Goal: Contribute content: Contribute content

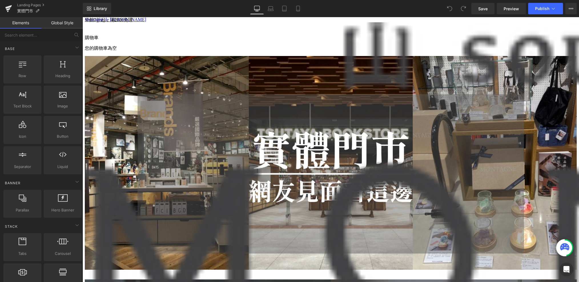
scroll to position [506, 0]
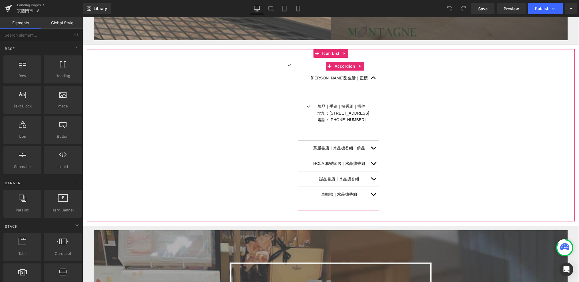
click at [379, 150] on button "button" at bounding box center [373, 147] width 11 height 15
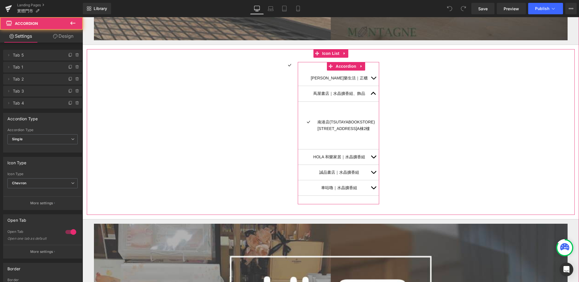
click at [379, 153] on button "button" at bounding box center [373, 156] width 11 height 15
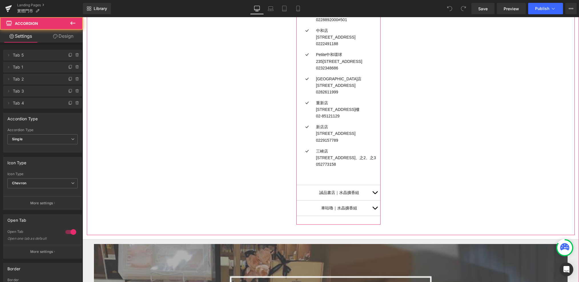
click at [380, 190] on button "button" at bounding box center [374, 192] width 11 height 15
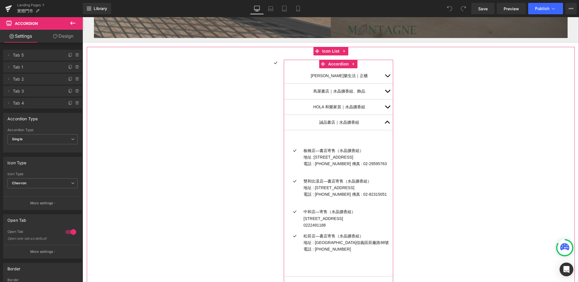
scroll to position [510, 0]
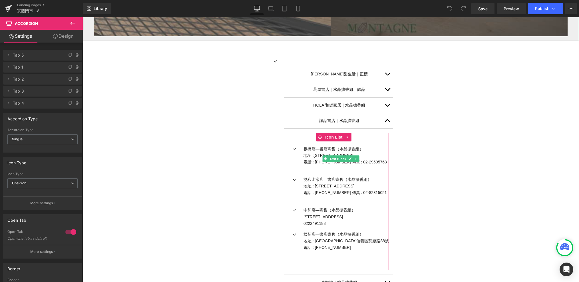
click at [379, 162] on p "電話 : 02-29598899 傳真 : 02-29595763" at bounding box center [345, 162] width 85 height 7
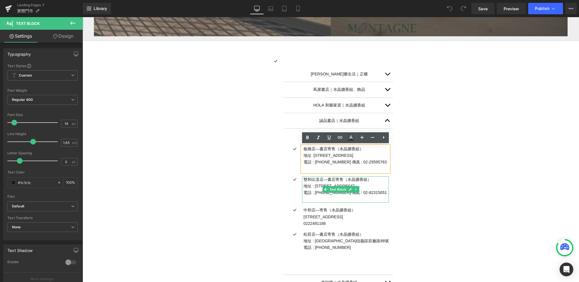
click at [377, 188] on p "地址 : 新北市永和區中山路一段238號B1" at bounding box center [345, 186] width 85 height 7
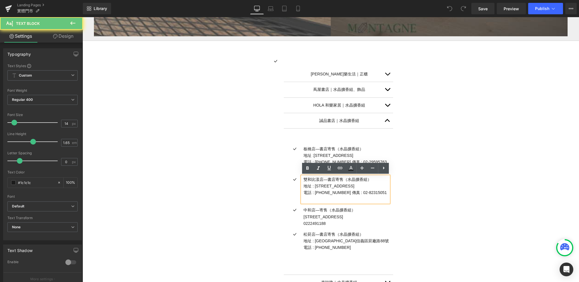
click at [366, 217] on p "[STREET_ADDRESS]" at bounding box center [345, 216] width 85 height 7
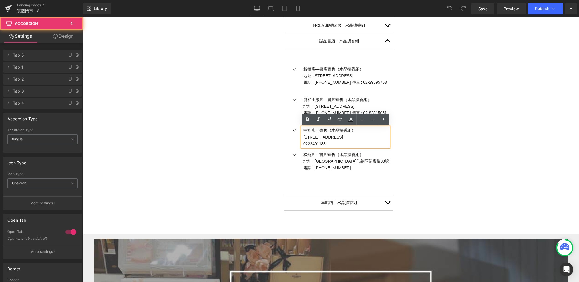
click at [385, 203] on button "button" at bounding box center [387, 202] width 11 height 15
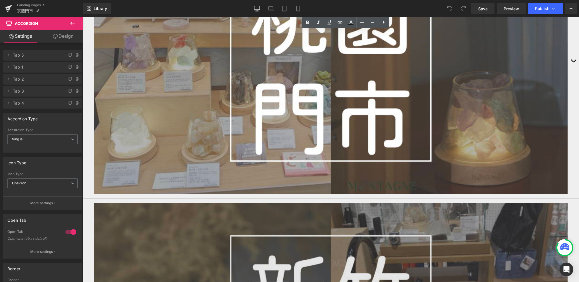
scroll to position [793, 0]
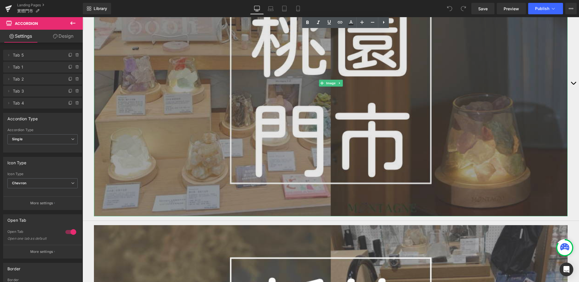
click at [383, 146] on img at bounding box center [331, 83] width 474 height 266
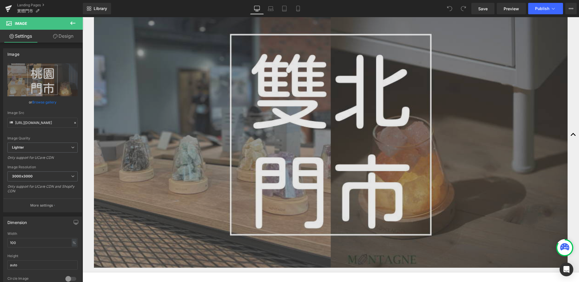
scroll to position [300, 0]
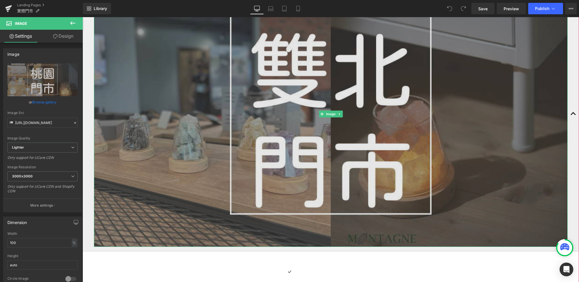
click at [253, 147] on img at bounding box center [331, 114] width 474 height 266
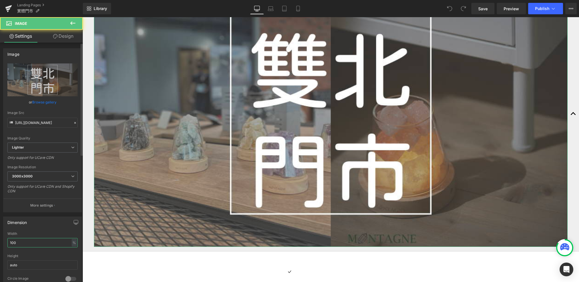
click at [29, 243] on input "100" at bounding box center [42, 242] width 70 height 9
type input "ㄢ"
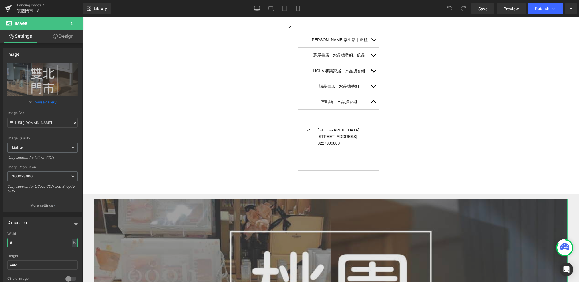
type input "80"
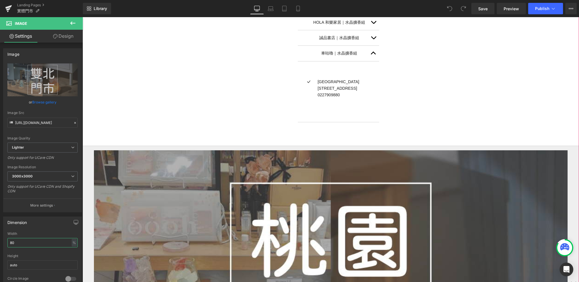
scroll to position [608, 0]
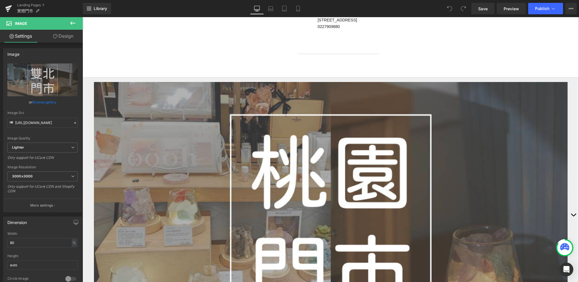
click at [223, 168] on img at bounding box center [331, 215] width 474 height 266
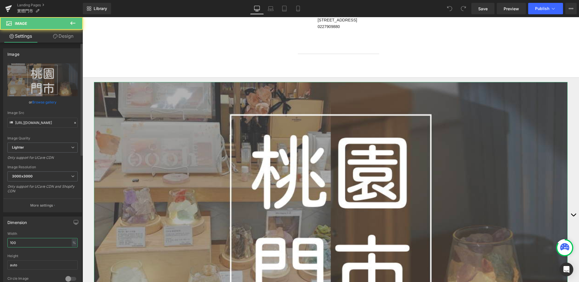
click at [30, 238] on input "100" at bounding box center [42, 242] width 70 height 9
type input "80"
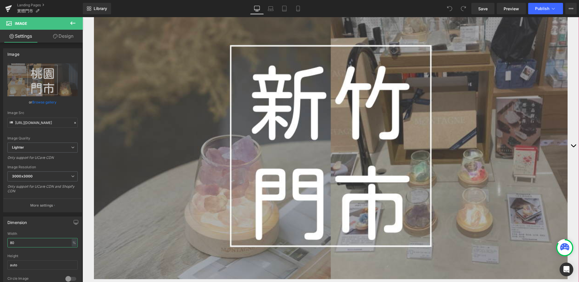
scroll to position [954, 0]
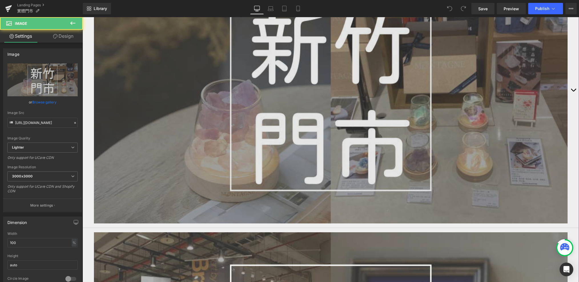
click at [253, 132] on img at bounding box center [331, 90] width 474 height 266
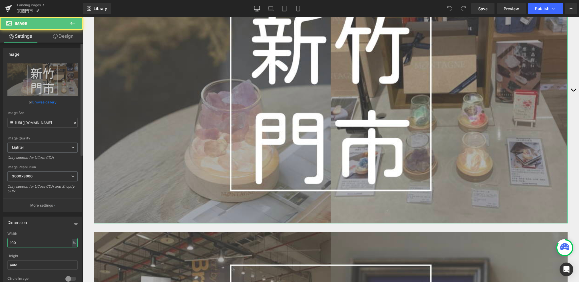
click at [37, 239] on input "100" at bounding box center [42, 242] width 70 height 9
type input "80"
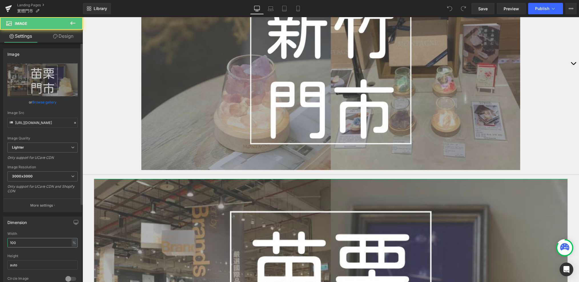
click at [42, 242] on input "100" at bounding box center [42, 242] width 70 height 9
type input "80"
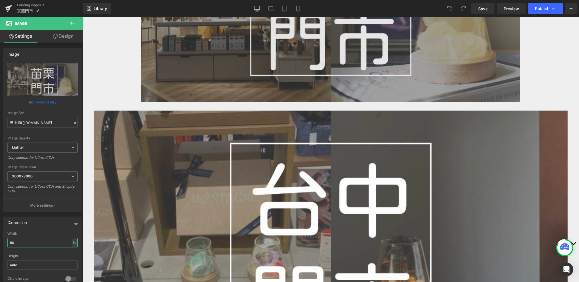
scroll to position [1284, 0]
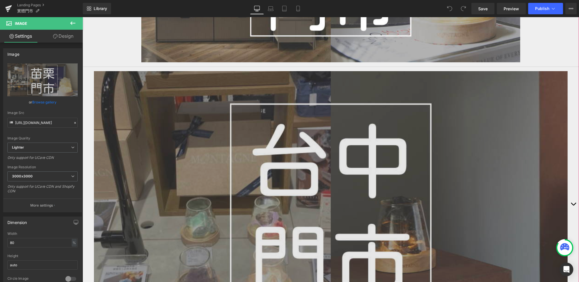
click at [211, 162] on img at bounding box center [331, 204] width 474 height 266
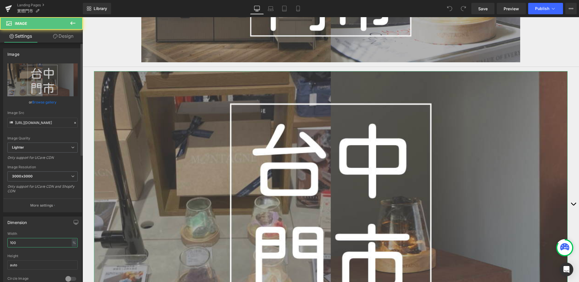
click at [40, 242] on input "100" at bounding box center [42, 242] width 70 height 9
type input "80"
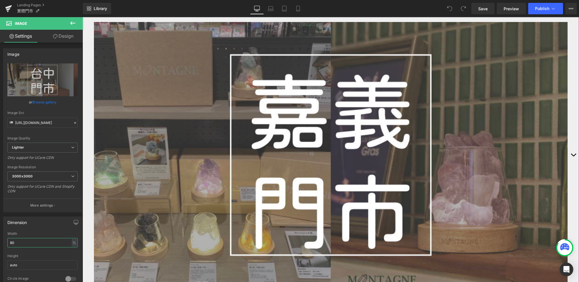
scroll to position [1607, 0]
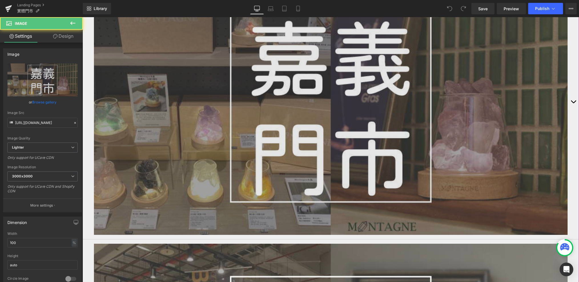
click at [234, 145] on img at bounding box center [331, 102] width 474 height 266
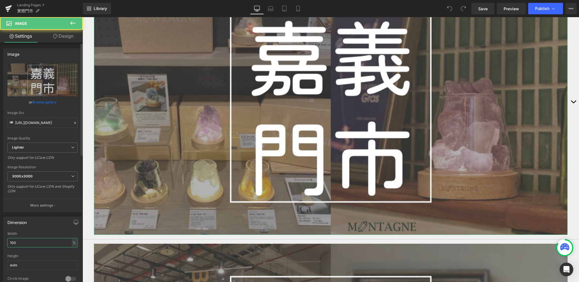
click at [35, 244] on input "100" at bounding box center [42, 242] width 70 height 9
type input "80"
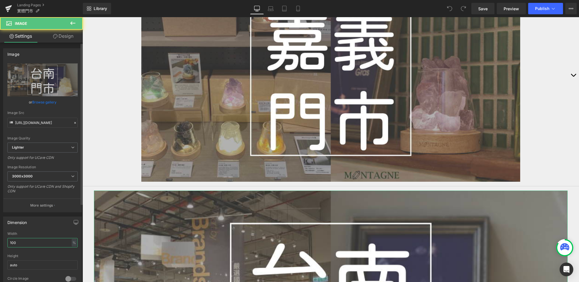
click at [34, 242] on input "100" at bounding box center [42, 242] width 70 height 9
type input "80"
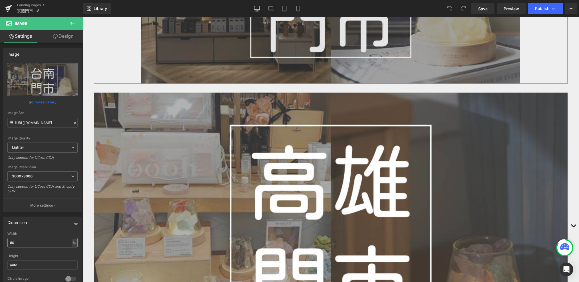
scroll to position [1946, 0]
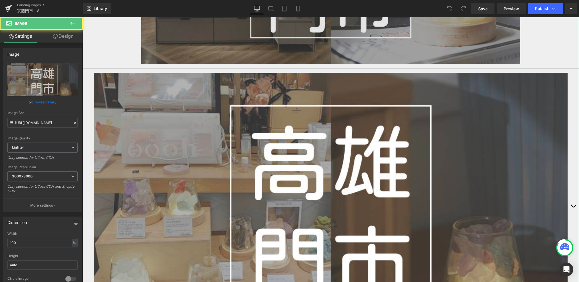
click at [154, 201] on img at bounding box center [331, 206] width 474 height 266
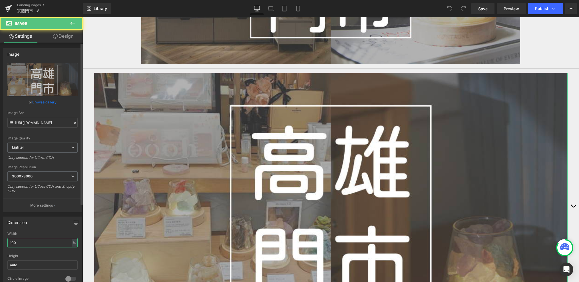
click at [33, 244] on input "100" at bounding box center [42, 242] width 70 height 9
type input "80"
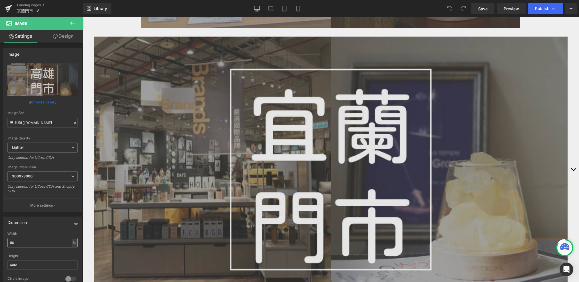
scroll to position [2207, 0]
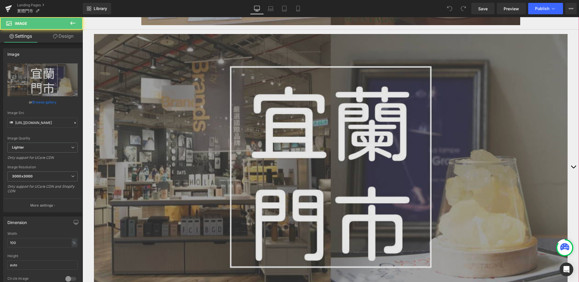
click at [281, 142] on img at bounding box center [331, 167] width 474 height 266
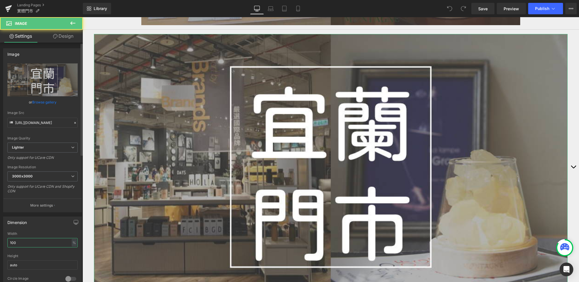
click at [55, 241] on input "100" at bounding box center [42, 242] width 70 height 9
type input "80"
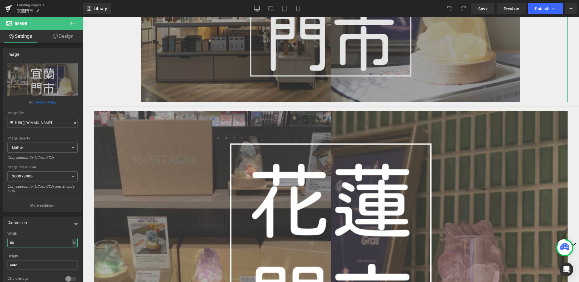
scroll to position [2412, 0]
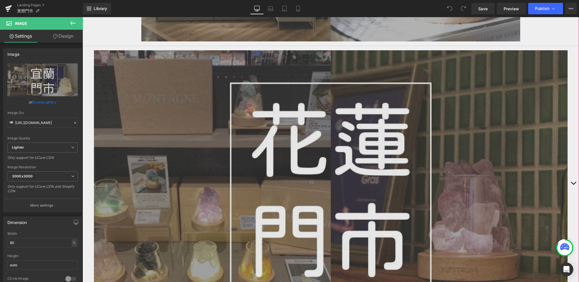
click at [205, 178] on img at bounding box center [331, 183] width 474 height 266
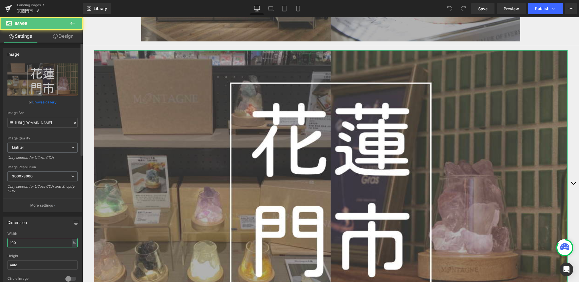
click at [39, 245] on input "100" at bounding box center [42, 242] width 70 height 9
type input "80"
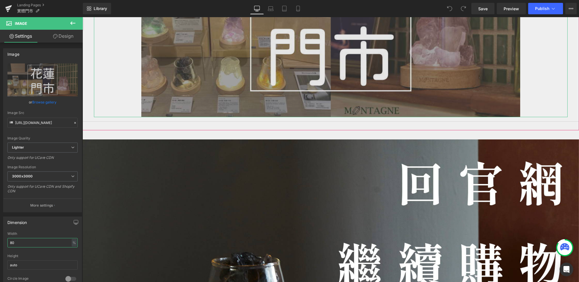
scroll to position [2677, 0]
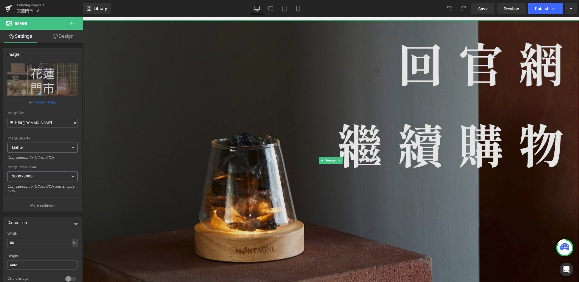
click at [247, 153] on img at bounding box center [330, 159] width 496 height 279
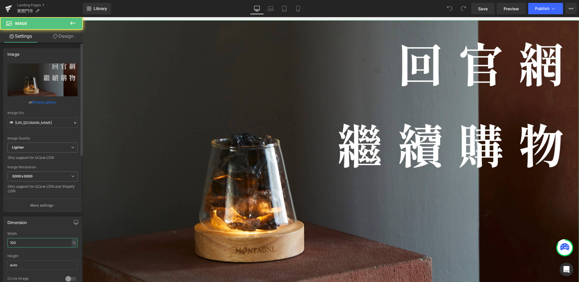
click at [34, 241] on input "100" at bounding box center [42, 242] width 70 height 9
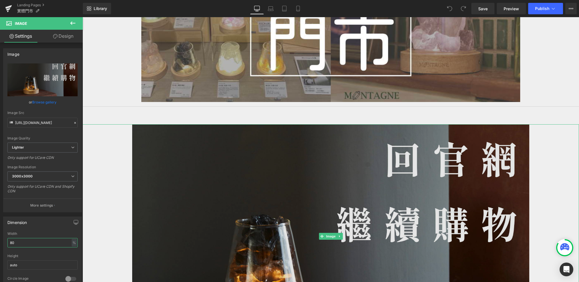
scroll to position [2574, 0]
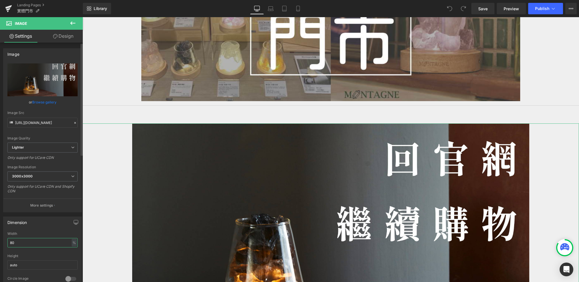
type input "8"
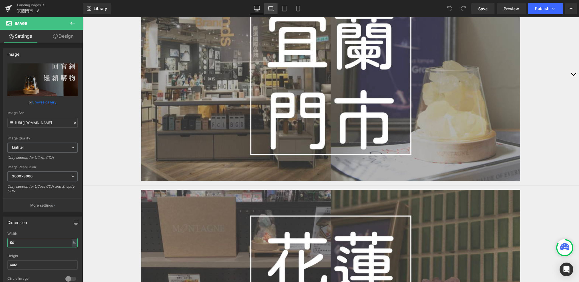
type input "50"
click at [270, 10] on icon at bounding box center [271, 9] width 6 height 6
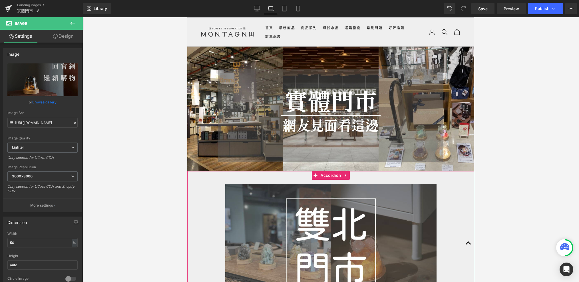
scroll to position [0, 0]
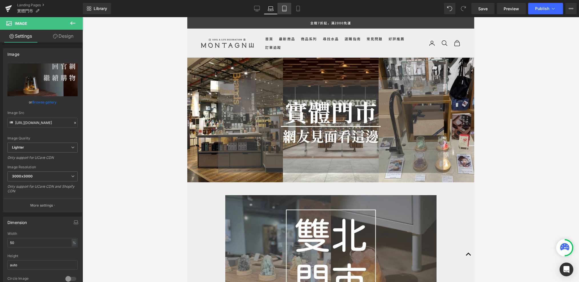
click at [279, 8] on link "Tablet" at bounding box center [284, 8] width 14 height 11
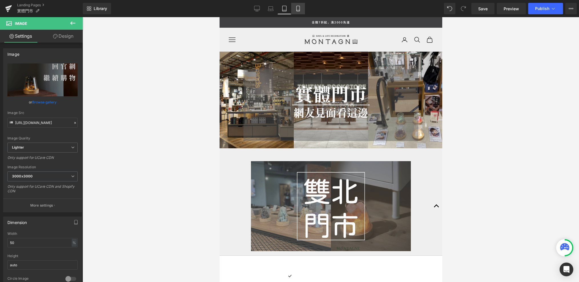
click at [301, 7] on link "Mobile" at bounding box center [298, 8] width 14 height 11
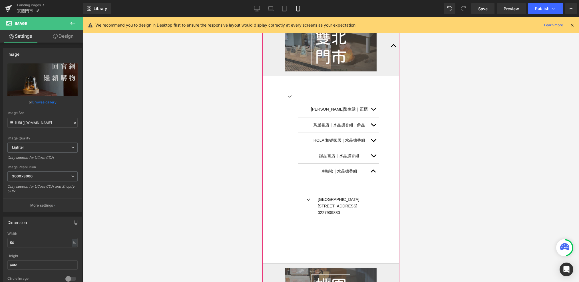
scroll to position [92, 0]
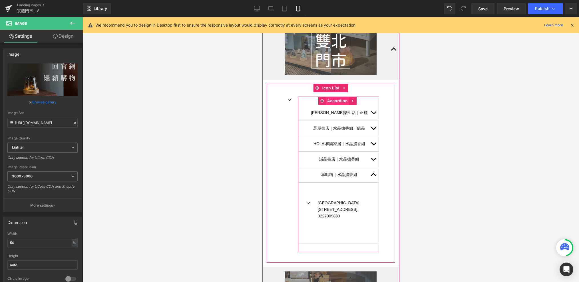
click at [330, 99] on span "Accordion" at bounding box center [336, 100] width 23 height 9
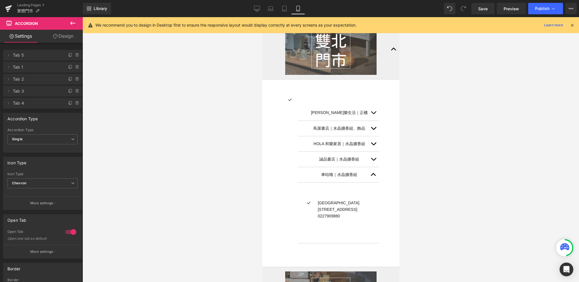
click at [74, 23] on icon at bounding box center [72, 22] width 5 height 3
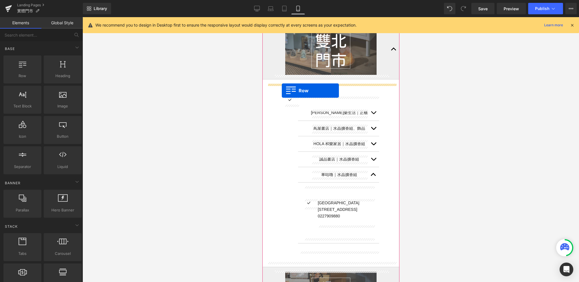
drag, startPoint x: 281, startPoint y: 95, endPoint x: 281, endPoint y: 90, distance: 4.9
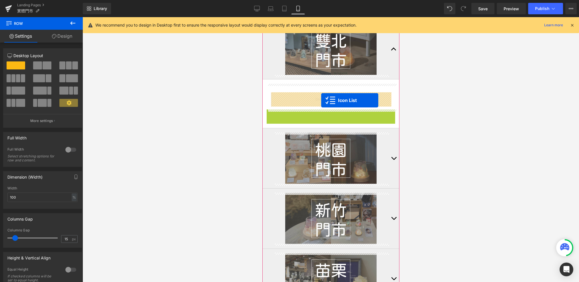
drag, startPoint x: 322, startPoint y: 114, endPoint x: 321, endPoint y: 99, distance: 14.9
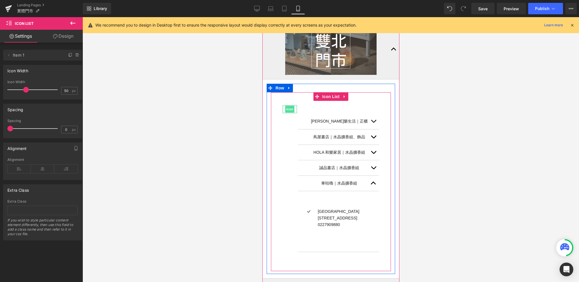
click at [293, 110] on span "Icon" at bounding box center [289, 109] width 9 height 7
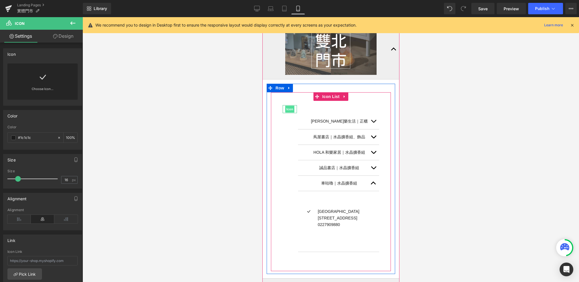
click at [291, 109] on span "Icon" at bounding box center [289, 109] width 9 height 7
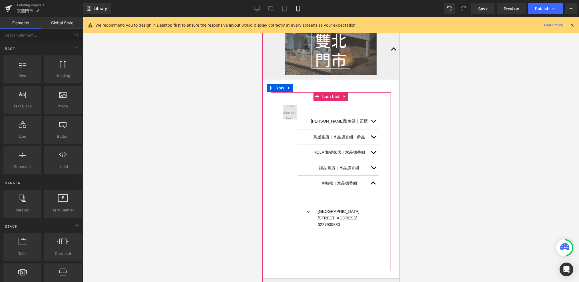
click at [293, 112] on span at bounding box center [289, 112] width 17 height 21
drag, startPoint x: 292, startPoint y: 114, endPoint x: 281, endPoint y: 114, distance: 10.8
click at [281, 114] on div "NOKE 忠泰樂生活｜正櫃 Text Block Icon 飾品｜手鍊｜擴香組｜擺件 地址：台北市中山區樂群三路200號4樓 電話：0902557977 Te…" at bounding box center [331, 183] width 120 height 157
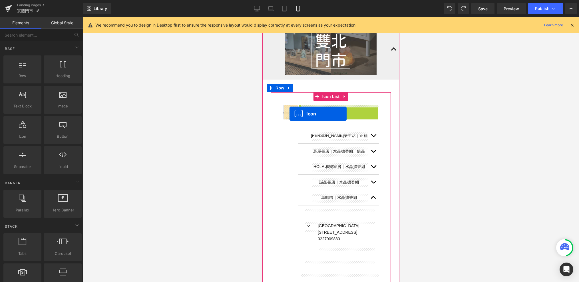
drag, startPoint x: 338, startPoint y: 109, endPoint x: 289, endPoint y: 114, distance: 48.5
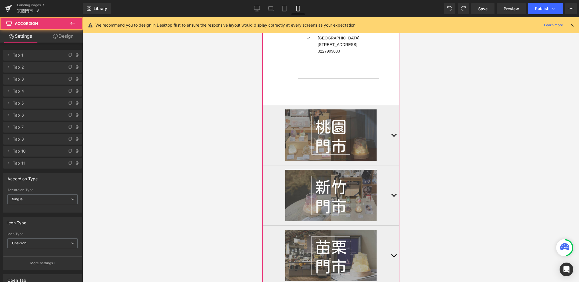
click at [389, 134] on button "button" at bounding box center [393, 135] width 11 height 60
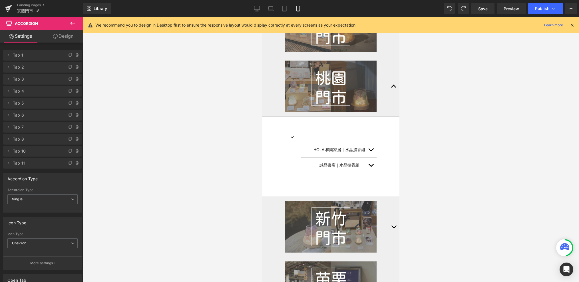
scroll to position [0, 0]
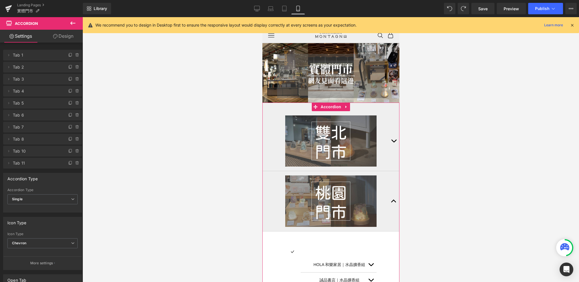
click at [393, 137] on button "button" at bounding box center [393, 141] width 11 height 60
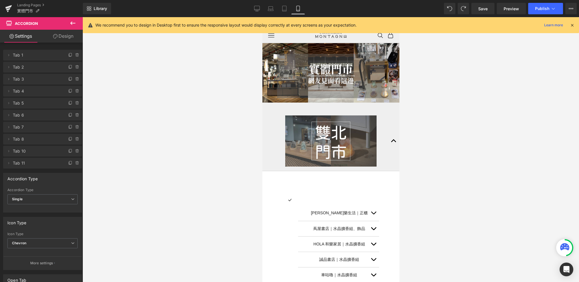
click at [73, 25] on icon at bounding box center [72, 23] width 7 height 7
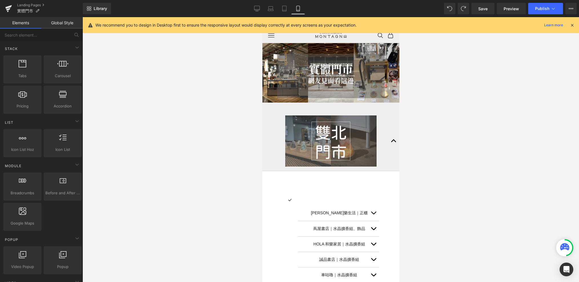
scroll to position [179, 0]
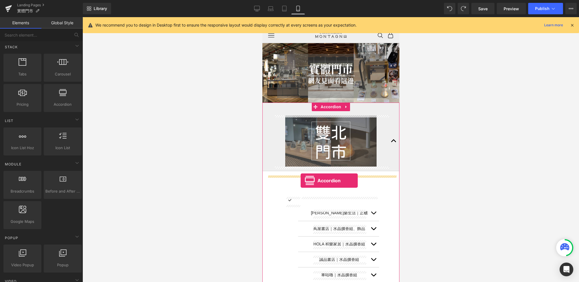
drag, startPoint x: 319, startPoint y: 115, endPoint x: 301, endPoint y: 180, distance: 68.1
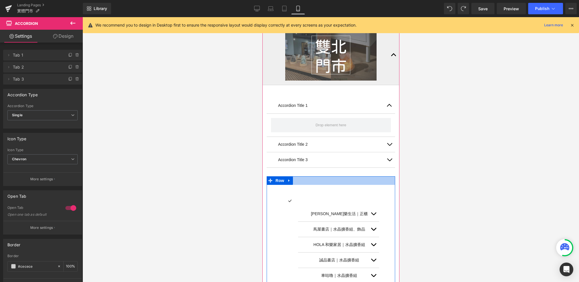
scroll to position [88, 0]
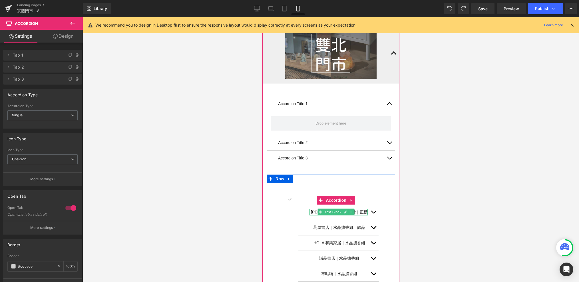
click at [356, 213] on div "NOKE 忠泰樂生活｜正櫃 Text Block" at bounding box center [338, 212] width 58 height 7
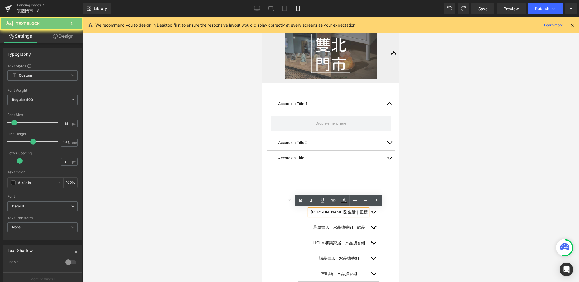
click at [358, 211] on p "[PERSON_NAME]樂生活｜正櫃" at bounding box center [339, 212] width 57 height 7
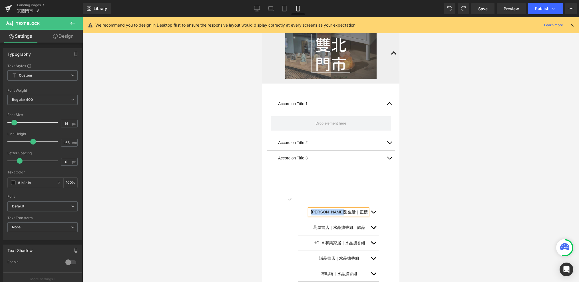
copy p "[PERSON_NAME]樂生活｜正櫃"
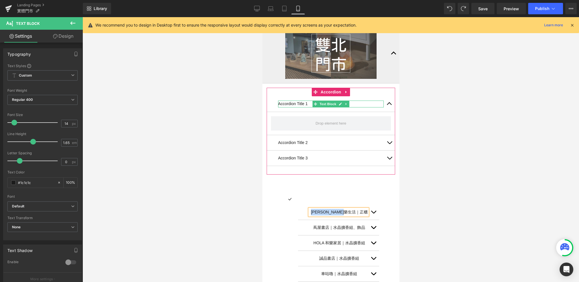
click at [302, 104] on p "Accordion Title 1" at bounding box center [331, 103] width 106 height 7
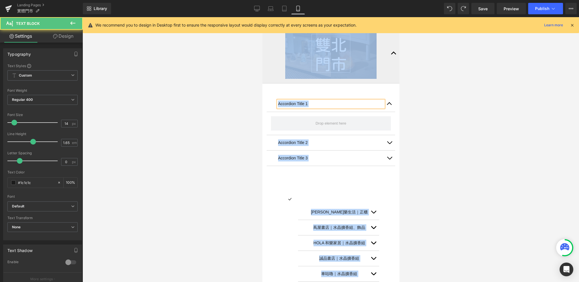
click at [305, 106] on p "Accordion Title 1" at bounding box center [331, 103] width 106 height 7
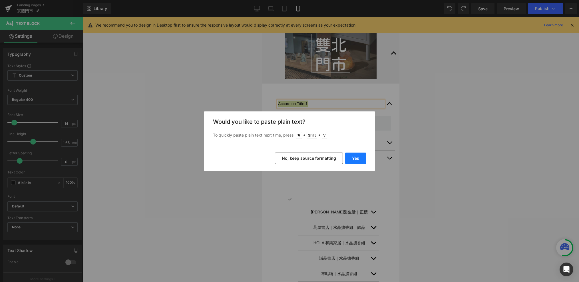
click at [358, 158] on button "Yes" at bounding box center [355, 157] width 21 height 11
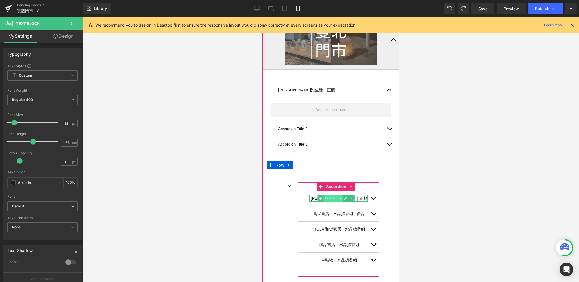
scroll to position [119, 0]
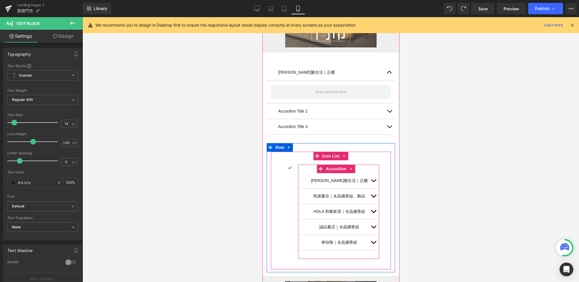
click at [373, 182] on span "button" at bounding box center [373, 182] width 0 height 0
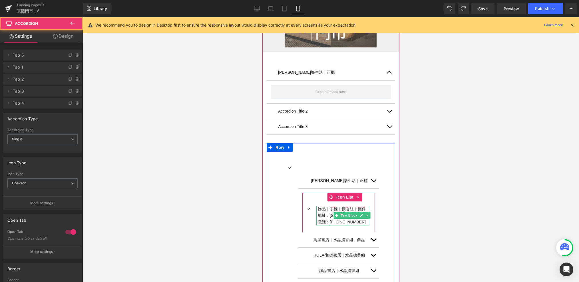
scroll to position [131, 0]
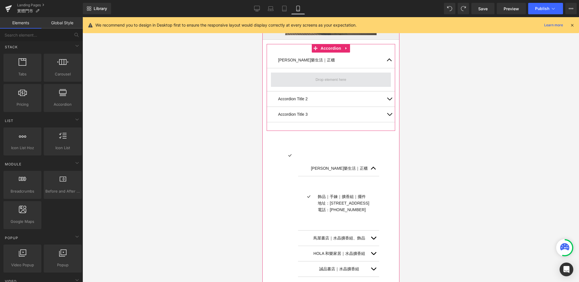
click at [313, 78] on span at bounding box center [330, 79] width 35 height 9
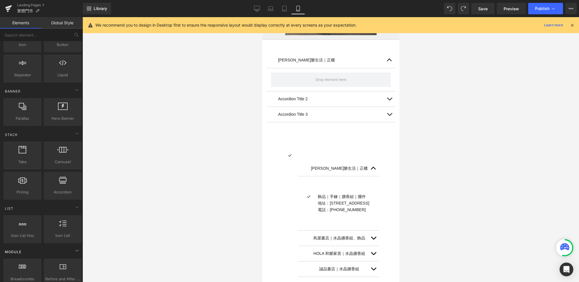
scroll to position [0, 0]
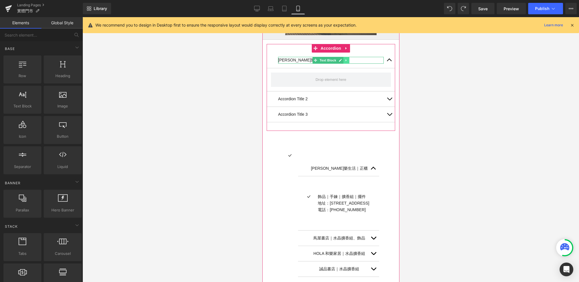
click at [346, 59] on icon at bounding box center [345, 60] width 3 height 3
click at [344, 61] on icon at bounding box center [342, 60] width 3 height 3
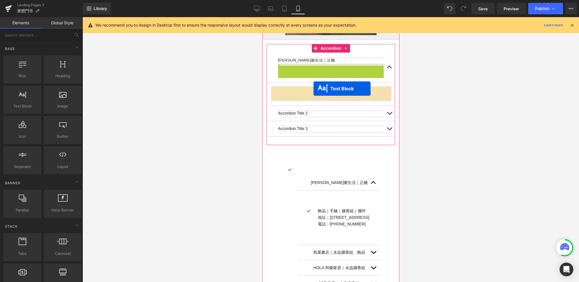
drag, startPoint x: 315, startPoint y: 65, endPoint x: 313, endPoint y: 88, distance: 22.9
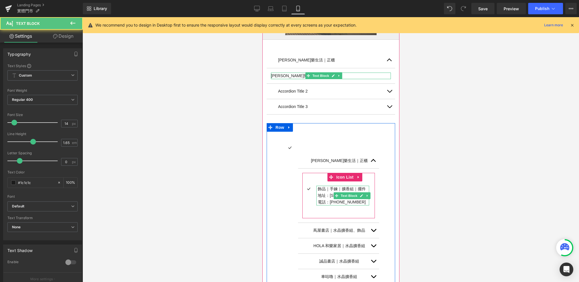
click at [341, 200] on p "飾品｜手鍊｜擴香組｜擺件 地址：台北市中山區樂群三路200號4樓 電話：0902557977" at bounding box center [342, 196] width 51 height 20
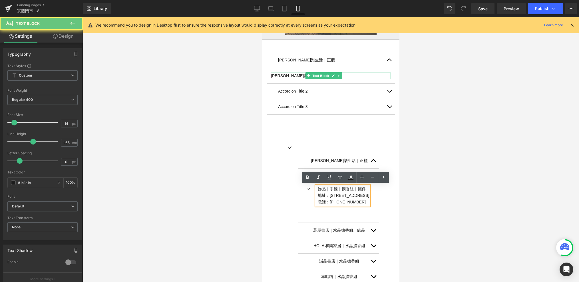
click at [352, 201] on p "飾品｜手鍊｜擴香組｜擺件 地址：台北市中山區樂群三路200號4樓 電話：0902557977" at bounding box center [342, 196] width 51 height 20
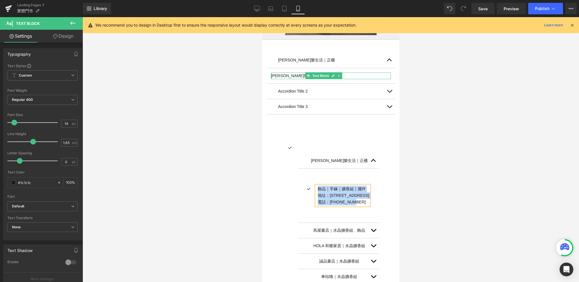
copy p "飾品｜手鍊｜擴香組｜擺件 地址：台北市中山區樂群三路200號4樓 電話：0902557977"
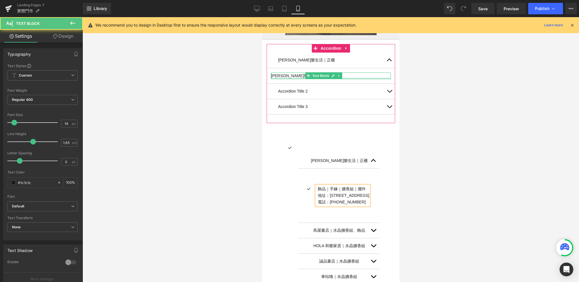
click at [293, 77] on p "[PERSON_NAME]樂生活｜正櫃" at bounding box center [331, 75] width 120 height 7
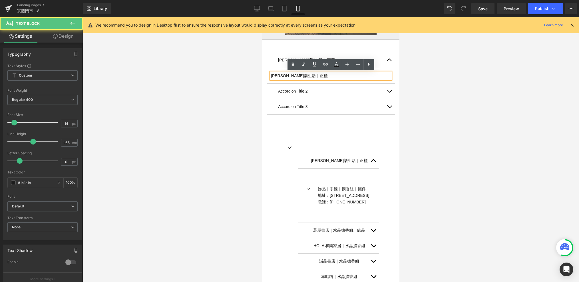
click at [296, 76] on p "[PERSON_NAME]樂生活｜正櫃" at bounding box center [331, 75] width 120 height 7
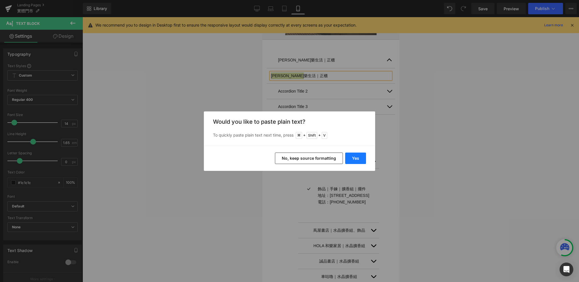
click at [351, 160] on button "Yes" at bounding box center [355, 157] width 21 height 11
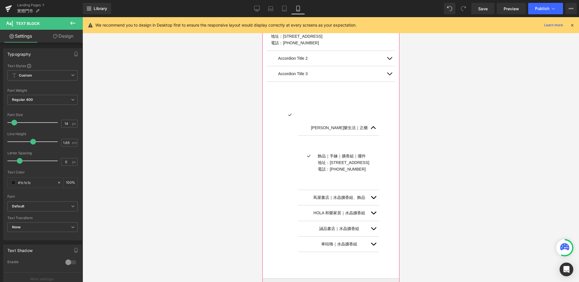
scroll to position [181, 0]
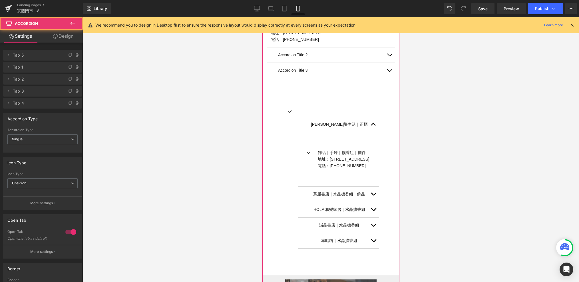
click at [345, 198] on div "蔦屋書店｜水晶擴香組、飾品 Text Block" at bounding box center [338, 193] width 81 height 15
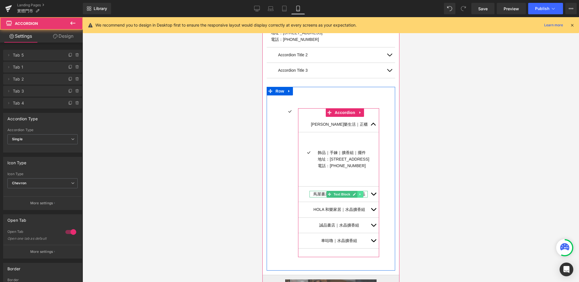
click at [357, 194] on link at bounding box center [360, 194] width 6 height 7
click at [309, 191] on div "蔦屋書店｜水晶擴香組、飾品 Text Block" at bounding box center [338, 194] width 58 height 7
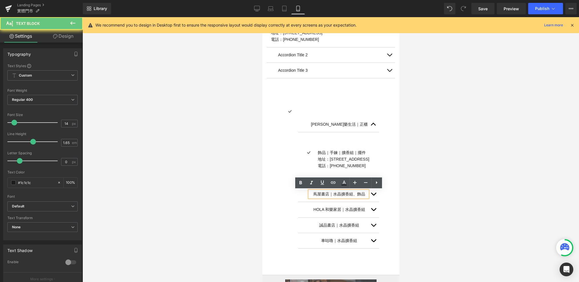
click at [313, 194] on p "蔦屋書店｜水晶擴香組、飾品" at bounding box center [339, 194] width 57 height 7
click at [324, 195] on p "蔦屋書店｜水晶擴香組、飾品" at bounding box center [339, 194] width 57 height 7
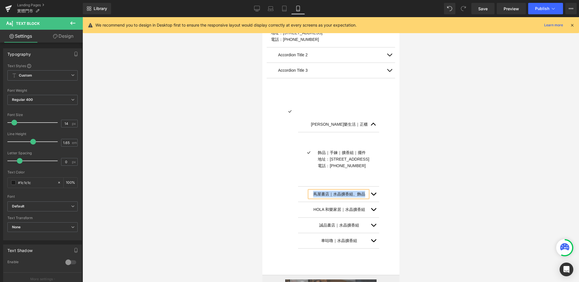
copy p "蔦屋書店｜水晶擴香組、飾品"
click at [315, 59] on div "Accordion Title 2 Text Block" at bounding box center [330, 54] width 128 height 15
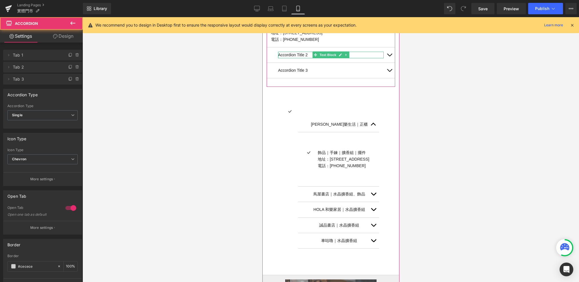
click at [308, 54] on p "Accordion Title 2" at bounding box center [331, 55] width 106 height 7
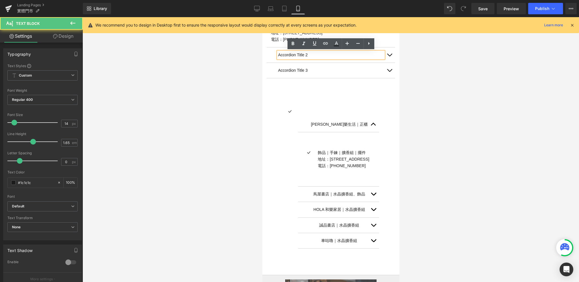
click at [307, 55] on p "Accordion Title 2" at bounding box center [331, 55] width 106 height 7
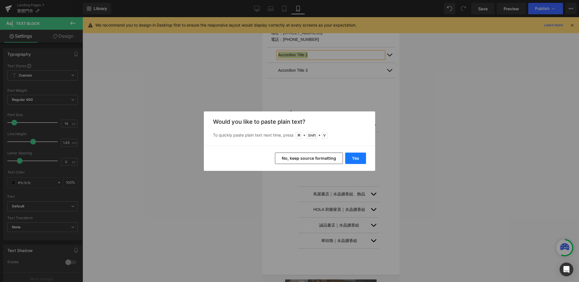
click at [349, 159] on button "Yes" at bounding box center [355, 157] width 21 height 11
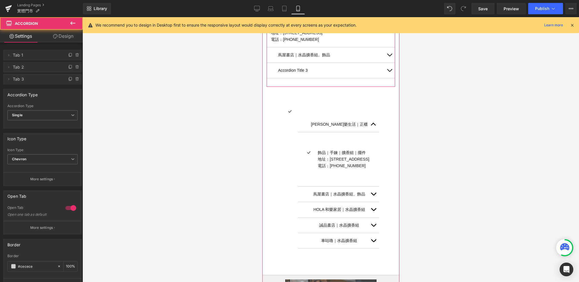
click at [389, 54] on button "button" at bounding box center [388, 54] width 11 height 15
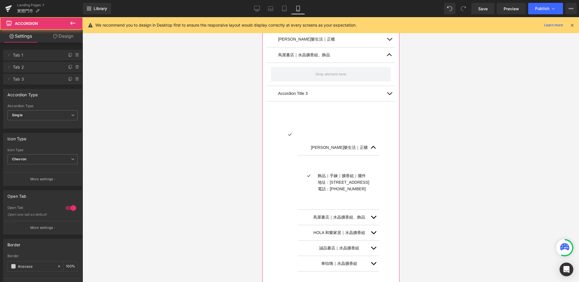
scroll to position [168, 0]
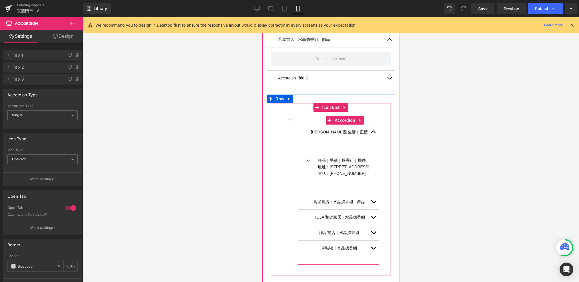
click at [379, 200] on button "button" at bounding box center [372, 201] width 11 height 15
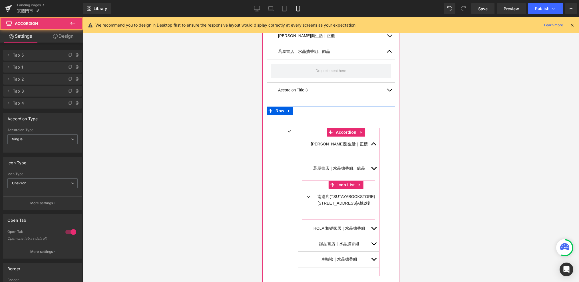
scroll to position [152, 0]
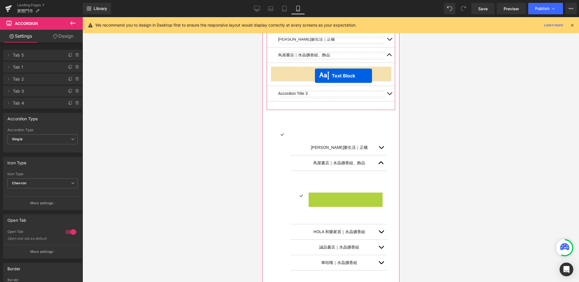
drag, startPoint x: 329, startPoint y: 192, endPoint x: 315, endPoint y: 76, distance: 117.6
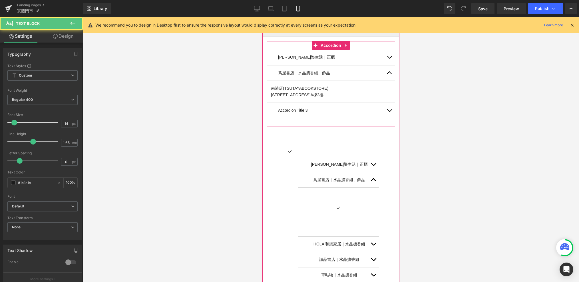
scroll to position [133, 0]
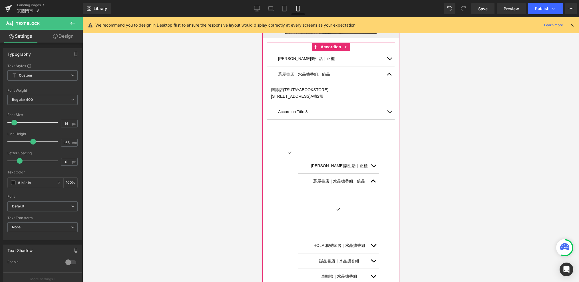
click at [388, 59] on button "button" at bounding box center [388, 58] width 11 height 15
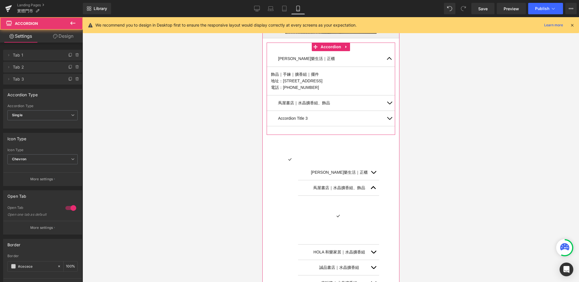
click at [388, 100] on button "button" at bounding box center [388, 102] width 11 height 15
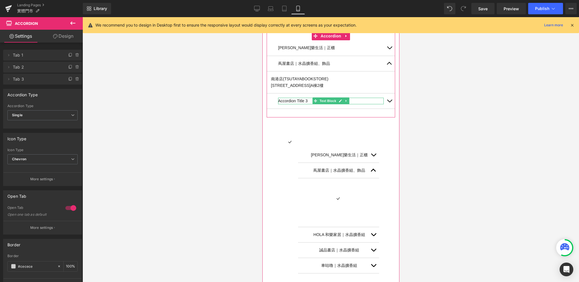
scroll to position [145, 0]
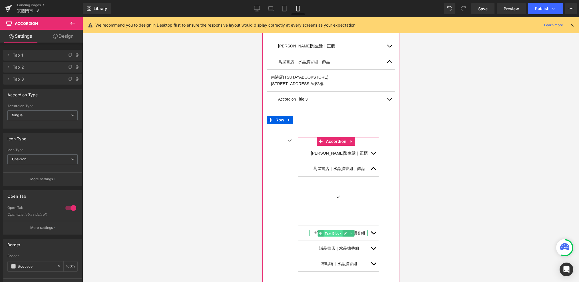
click at [340, 231] on span "Text Block" at bounding box center [332, 232] width 19 height 7
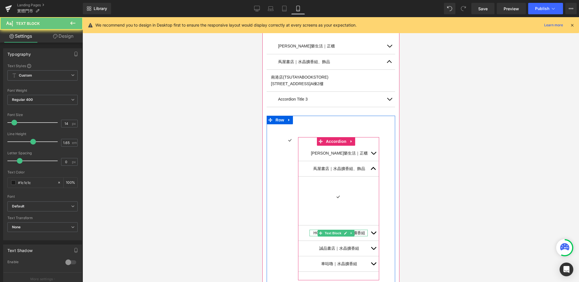
click at [362, 233] on p "HOLA 和樂家居｜水晶擴香組" at bounding box center [339, 232] width 57 height 7
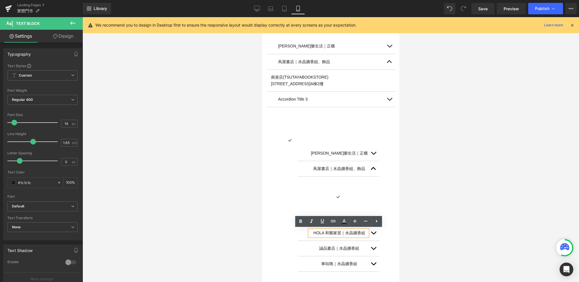
click at [357, 233] on p "HOLA 和樂家居｜水晶擴香組" at bounding box center [339, 232] width 57 height 7
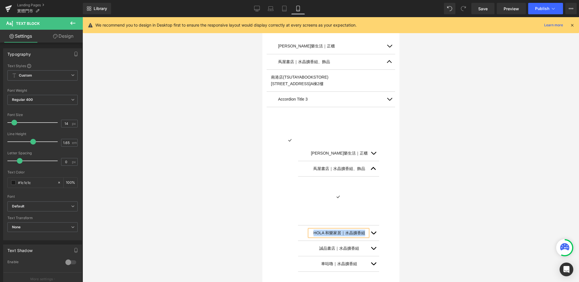
copy p "HOLA 和樂家居｜水晶擴香組"
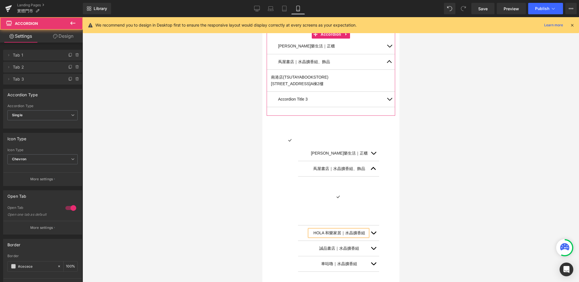
click at [300, 94] on div "Accordion Title 3 Text Block" at bounding box center [330, 99] width 128 height 15
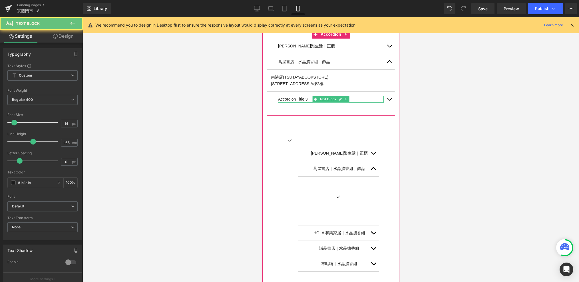
click at [303, 98] on p "Accordion Title 3" at bounding box center [331, 99] width 106 height 7
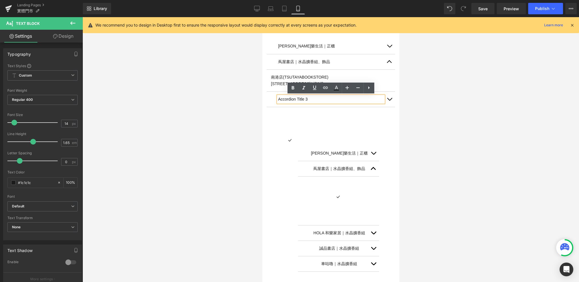
click at [302, 98] on p "Accordion Title 3" at bounding box center [331, 99] width 106 height 7
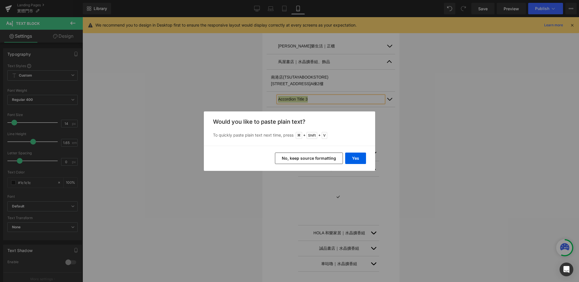
click at [355, 150] on div "Yes No, keep source formatting" at bounding box center [289, 158] width 171 height 25
click at [355, 151] on div "Yes No, keep source formatting" at bounding box center [289, 158] width 171 height 25
click at [354, 156] on button "Yes" at bounding box center [355, 157] width 21 height 11
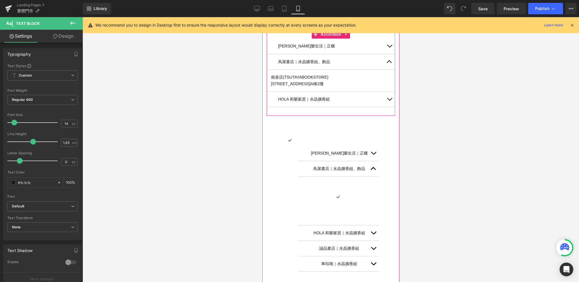
click at [393, 98] on button "button" at bounding box center [388, 99] width 11 height 15
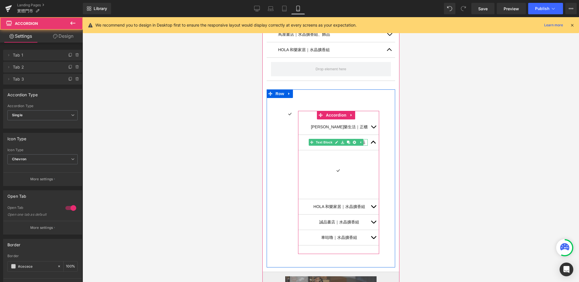
scroll to position [175, 0]
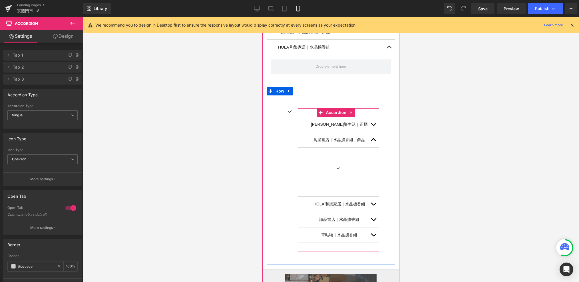
click at [370, 202] on button "button" at bounding box center [372, 203] width 11 height 15
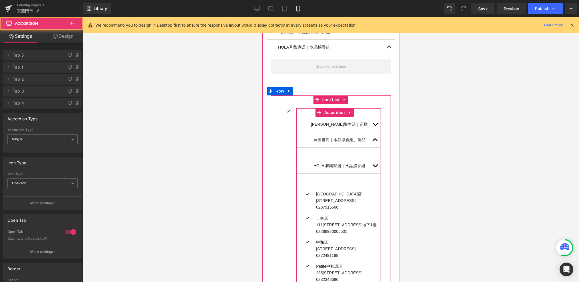
scroll to position [178, 0]
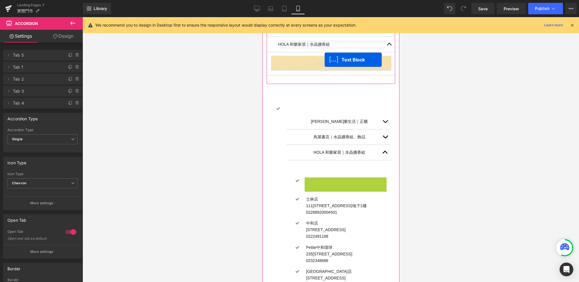
drag, startPoint x: 331, startPoint y: 186, endPoint x: 317, endPoint y: 64, distance: 123.0
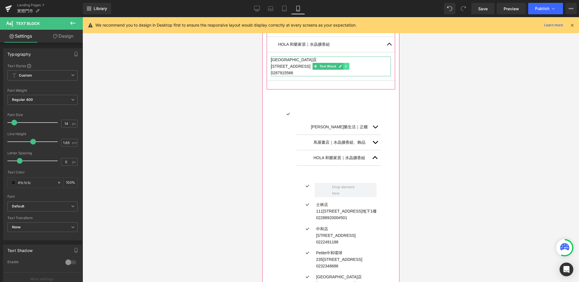
click at [347, 65] on icon at bounding box center [345, 66] width 3 height 3
click at [341, 66] on icon at bounding box center [342, 66] width 3 height 3
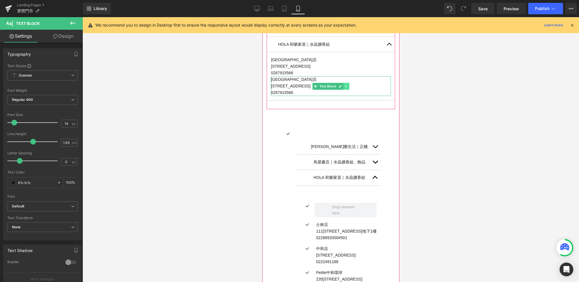
click at [345, 86] on icon at bounding box center [345, 85] width 3 height 3
click at [347, 86] on icon at bounding box center [348, 85] width 3 height 3
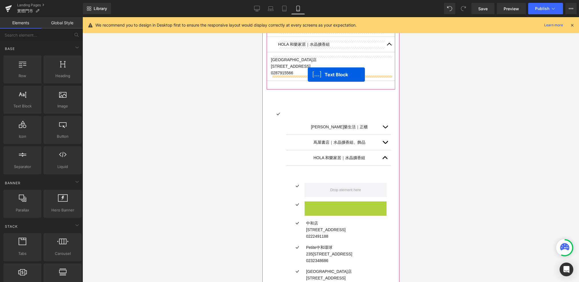
drag, startPoint x: 330, startPoint y: 210, endPoint x: 308, endPoint y: 75, distance: 136.2
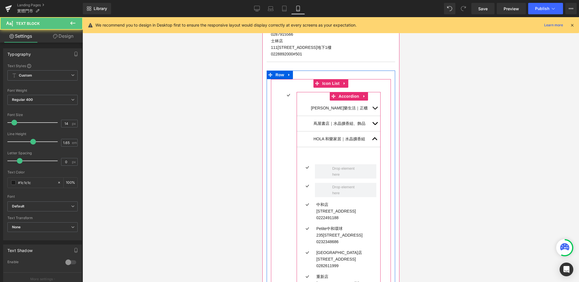
scroll to position [220, 0]
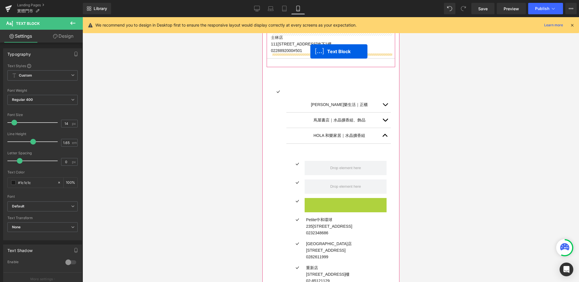
drag, startPoint x: 329, startPoint y: 207, endPoint x: 310, endPoint y: 51, distance: 156.4
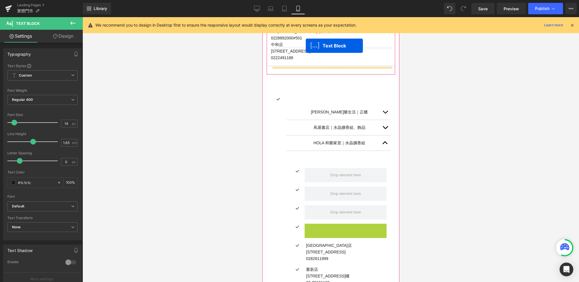
scroll to position [221, 0]
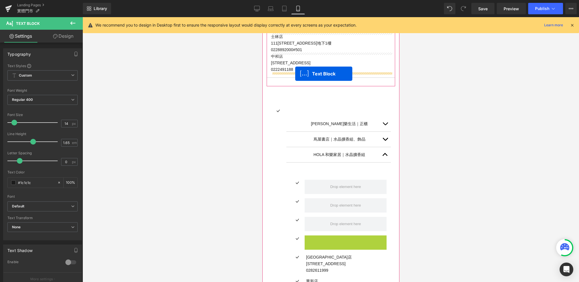
drag, startPoint x: 329, startPoint y: 211, endPoint x: 295, endPoint y: 74, distance: 140.7
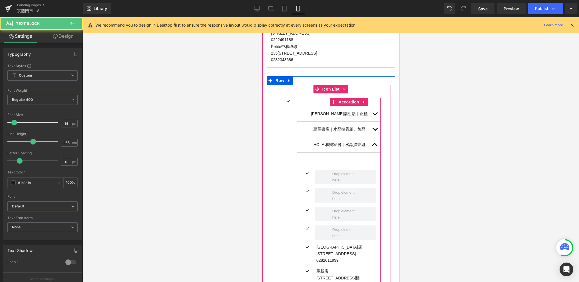
scroll to position [265, 0]
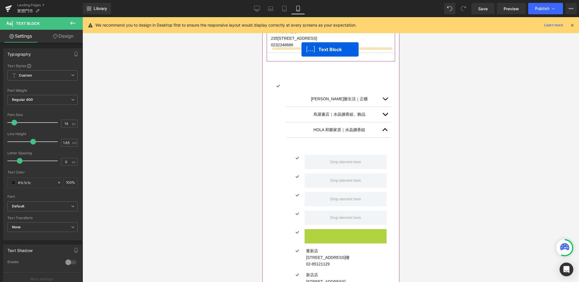
drag, startPoint x: 328, startPoint y: 238, endPoint x: 301, endPoint y: 50, distance: 190.2
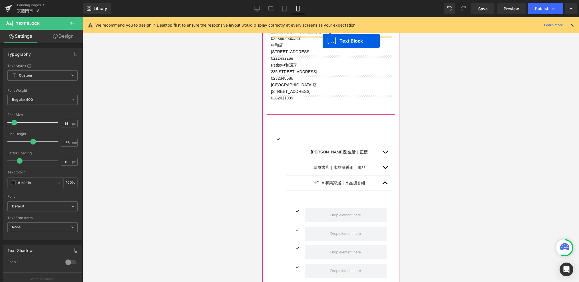
scroll to position [226, 0]
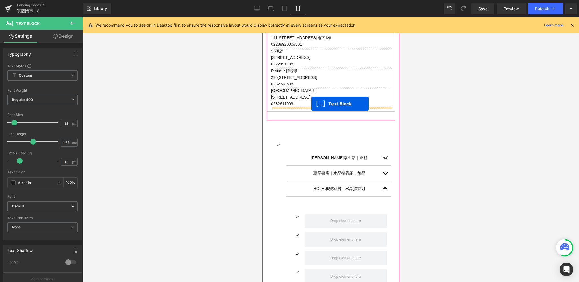
drag, startPoint x: 328, startPoint y: 228, endPoint x: 311, endPoint y: 104, distance: 125.5
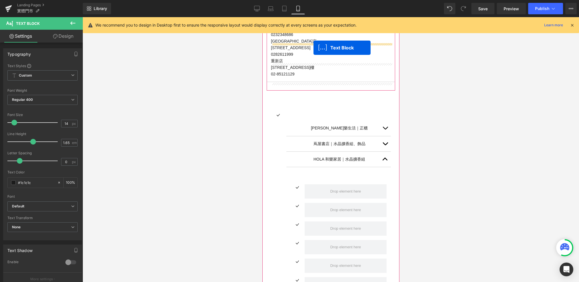
scroll to position [270, 0]
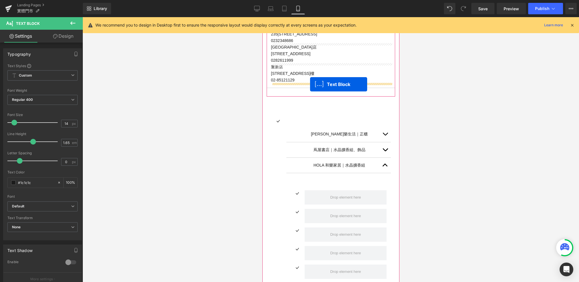
drag, startPoint x: 329, startPoint y: 235, endPoint x: 310, endPoint y: 84, distance: 152.5
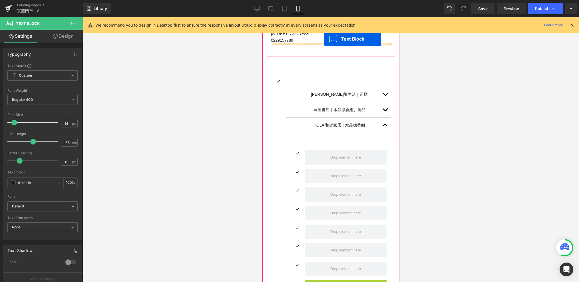
scroll to position [306, 0]
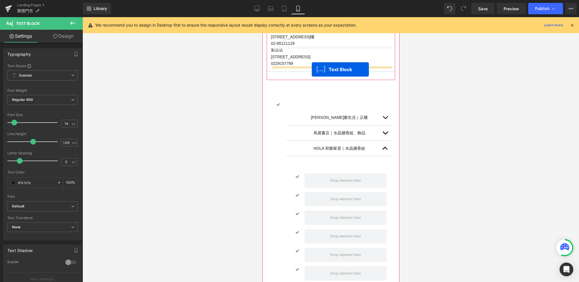
drag, startPoint x: 331, startPoint y: 222, endPoint x: 312, endPoint y: 69, distance: 153.9
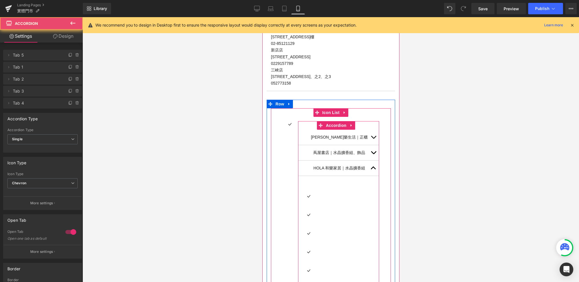
click at [372, 137] on button "button" at bounding box center [372, 137] width 11 height 15
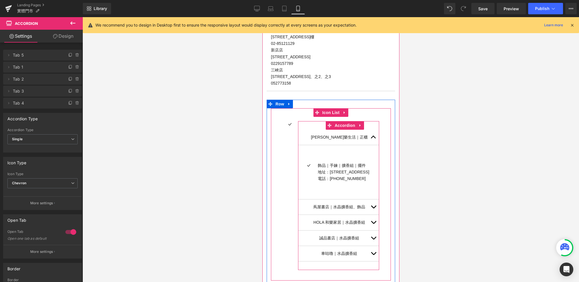
click at [373, 138] on span "button" at bounding box center [373, 138] width 0 height 0
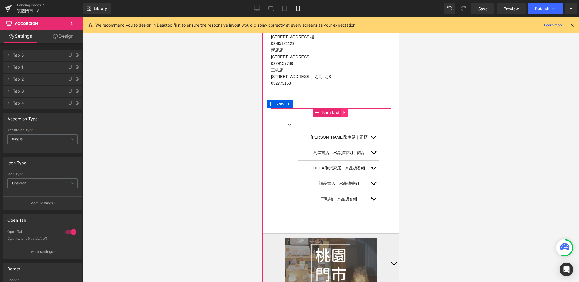
click at [345, 112] on icon at bounding box center [344, 112] width 4 height 4
click at [346, 113] on icon at bounding box center [348, 112] width 4 height 4
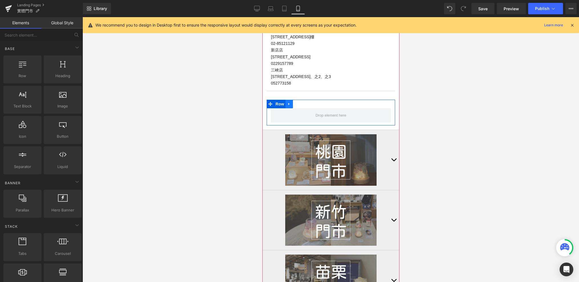
click at [289, 103] on icon at bounding box center [288, 104] width 1 height 3
click at [304, 104] on icon at bounding box center [304, 104] width 4 height 4
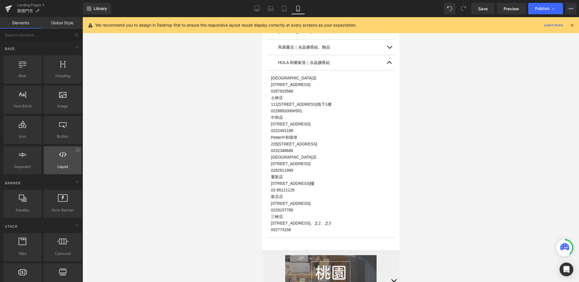
scroll to position [14, 0]
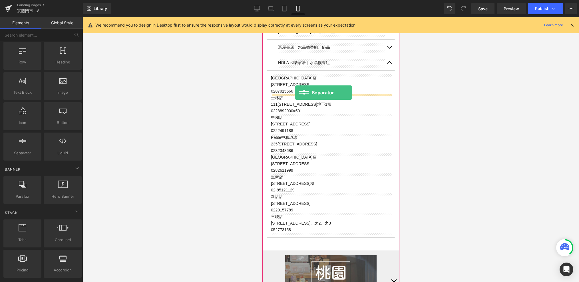
drag, startPoint x: 280, startPoint y: 170, endPoint x: 295, endPoint y: 92, distance: 79.4
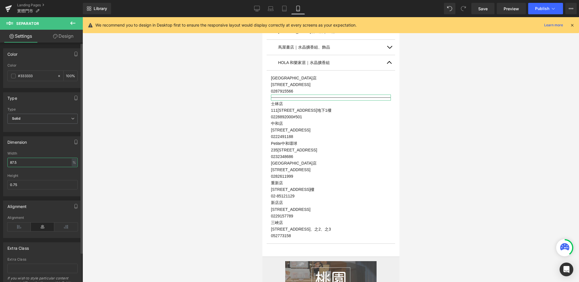
click at [39, 163] on input "87.5" at bounding box center [42, 162] width 70 height 9
click at [261, 7] on link "Desktop" at bounding box center [257, 8] width 14 height 11
type input "100"
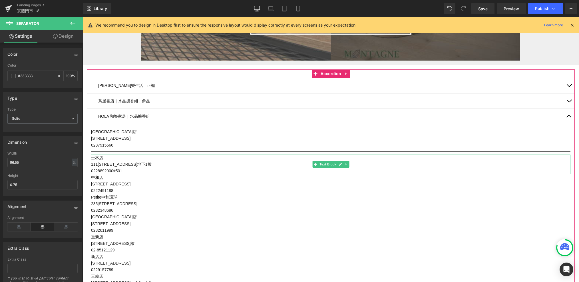
scroll to position [412, 0]
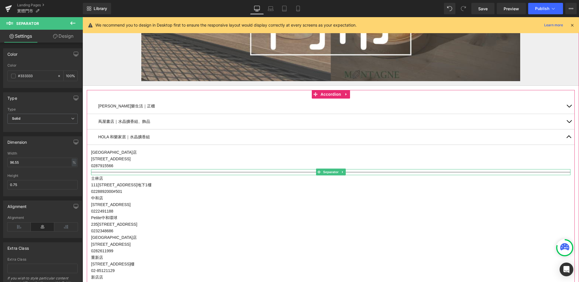
click at [116, 172] on hr at bounding box center [330, 173] width 479 height 3
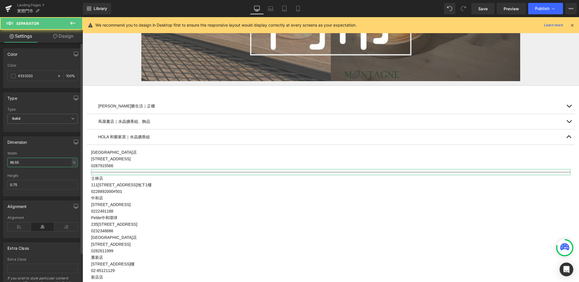
click at [22, 162] on input "96.55" at bounding box center [42, 162] width 70 height 9
type input "5"
type input "1"
type input "8"
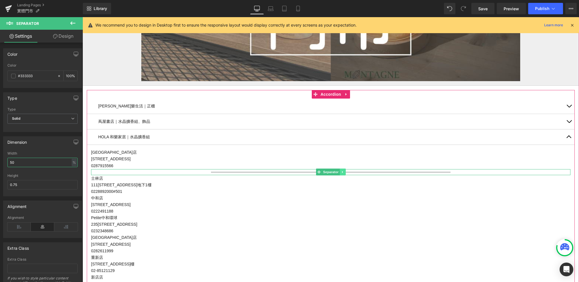
type input "50"
click at [342, 171] on icon at bounding box center [342, 172] width 1 height 2
click at [338, 172] on icon at bounding box center [339, 171] width 3 height 3
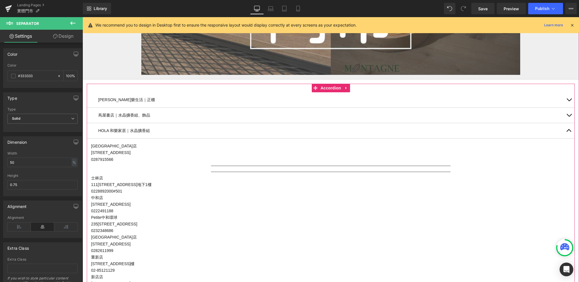
scroll to position [421, 0]
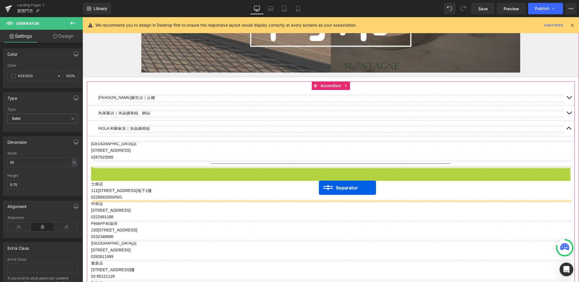
drag, startPoint x: 319, startPoint y: 168, endPoint x: 319, endPoint y: 187, distance: 18.8
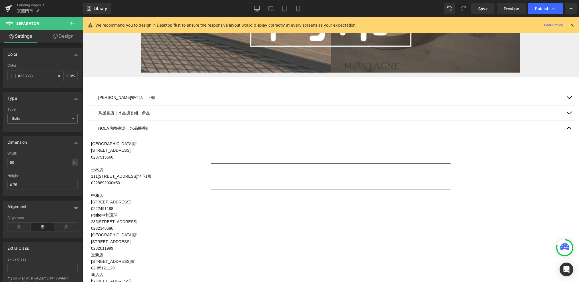
click at [70, 21] on icon at bounding box center [72, 23] width 7 height 7
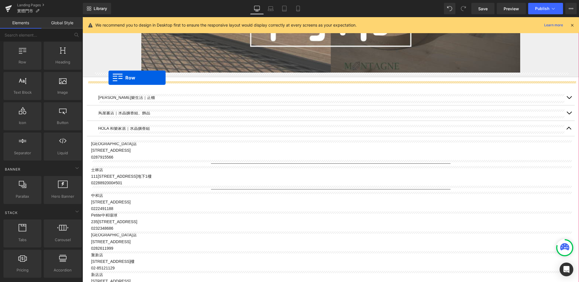
drag, startPoint x: 106, startPoint y: 69, endPoint x: 108, endPoint y: 78, distance: 9.3
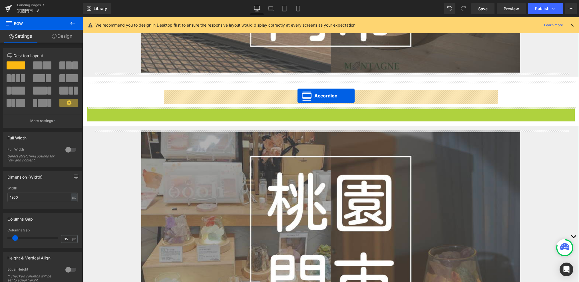
drag, startPoint x: 315, startPoint y: 112, endPoint x: 297, endPoint y: 96, distance: 23.4
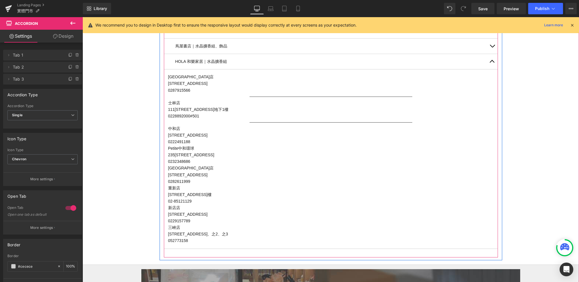
scroll to position [507, 0]
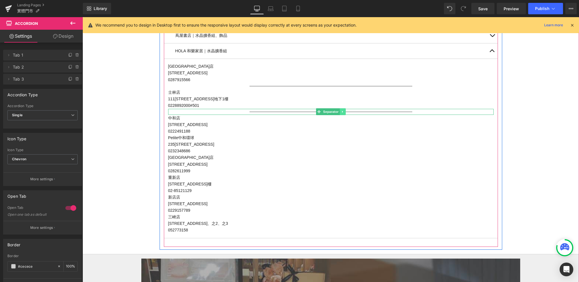
click at [344, 110] on link at bounding box center [343, 111] width 6 height 7
click at [340, 110] on icon at bounding box center [339, 111] width 3 height 3
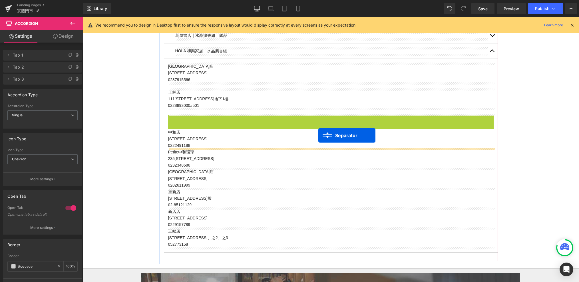
drag, startPoint x: 318, startPoint y: 116, endPoint x: 318, endPoint y: 135, distance: 18.8
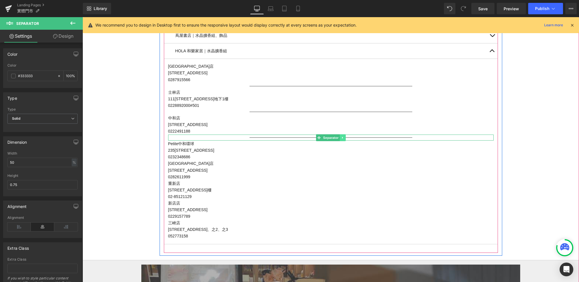
click at [343, 137] on icon at bounding box center [342, 137] width 3 height 3
click at [338, 137] on icon at bounding box center [339, 137] width 3 height 3
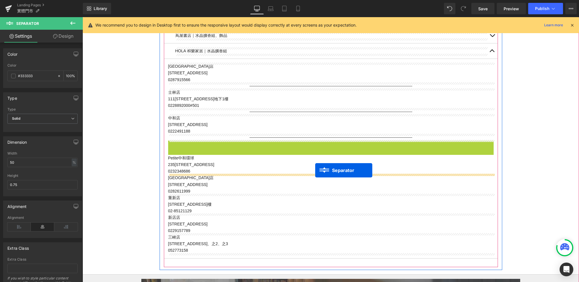
drag, startPoint x: 320, startPoint y: 142, endPoint x: 315, endPoint y: 168, distance: 27.2
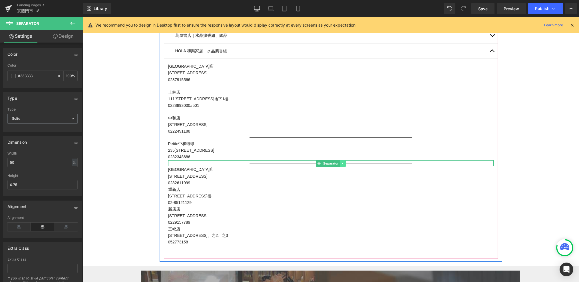
click at [343, 163] on icon at bounding box center [342, 163] width 3 height 3
click at [341, 163] on link at bounding box center [340, 163] width 6 height 7
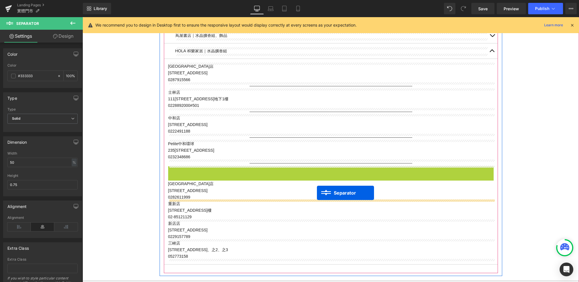
drag, startPoint x: 318, startPoint y: 168, endPoint x: 317, endPoint y: 191, distance: 23.1
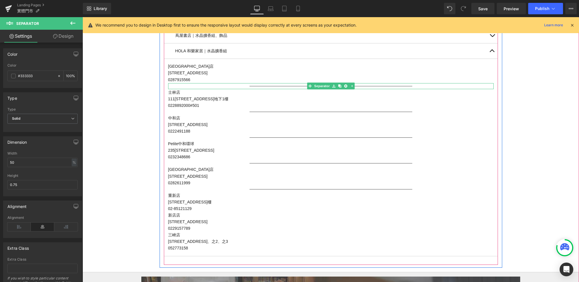
click at [315, 85] on div "Separator" at bounding box center [330, 86] width 325 height 6
click at [293, 88] on div at bounding box center [330, 88] width 325 height 1
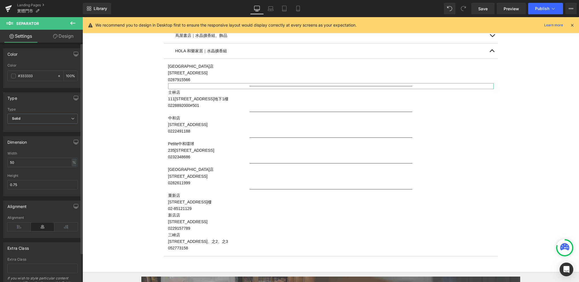
scroll to position [33, 0]
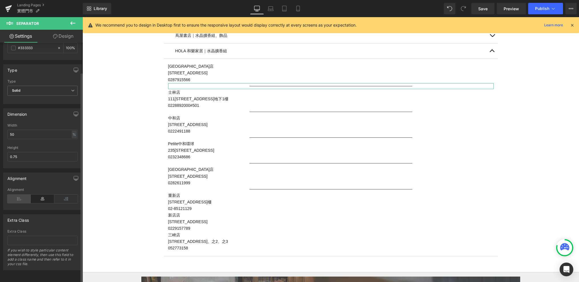
click at [23, 194] on icon at bounding box center [18, 198] width 23 height 9
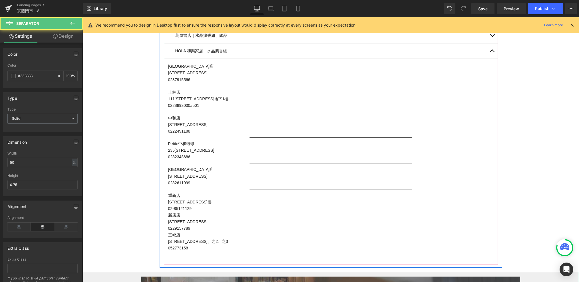
click at [264, 112] on hr at bounding box center [330, 113] width 163 height 3
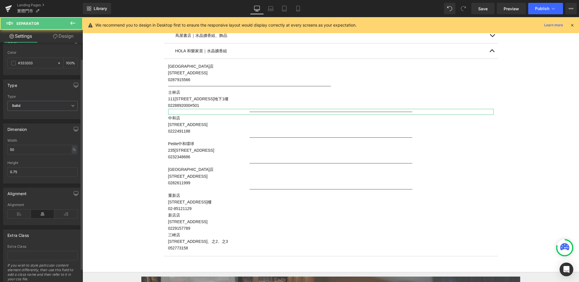
scroll to position [21, 0]
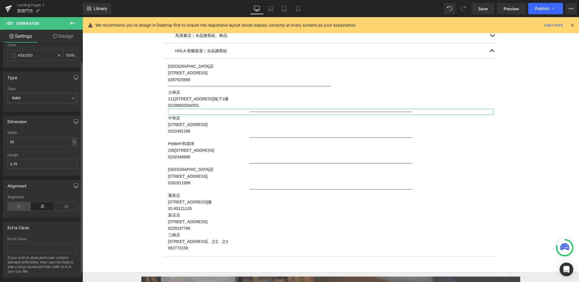
click at [19, 206] on icon at bounding box center [18, 206] width 23 height 9
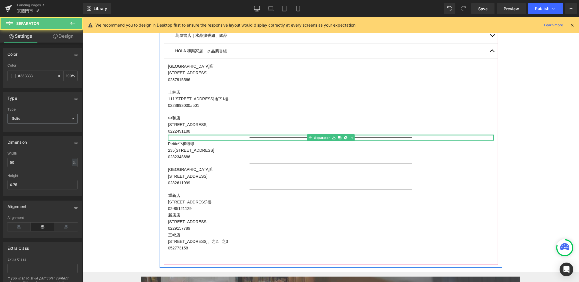
click at [279, 135] on div at bounding box center [330, 134] width 325 height 1
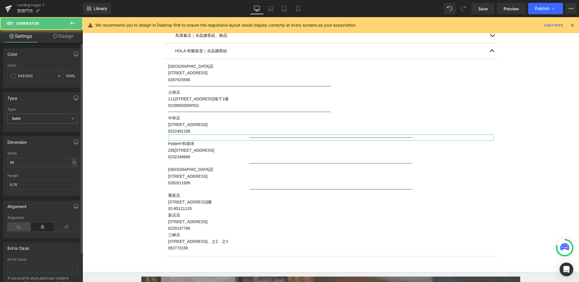
click at [17, 227] on icon at bounding box center [18, 226] width 23 height 9
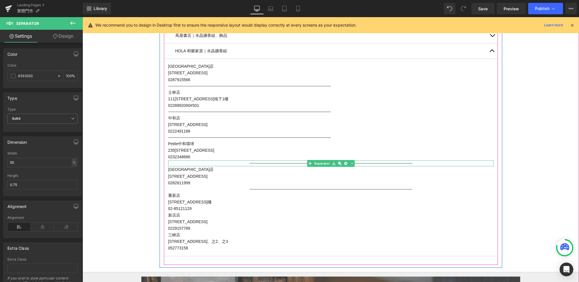
click at [267, 162] on div at bounding box center [330, 163] width 325 height 6
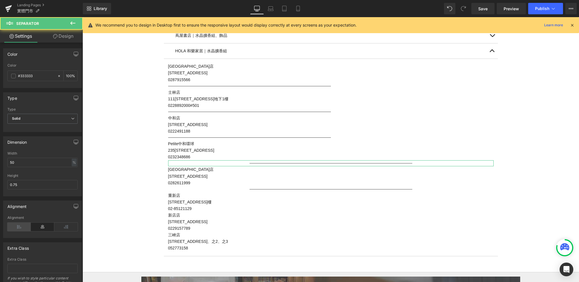
click at [22, 225] on icon at bounding box center [18, 226] width 23 height 9
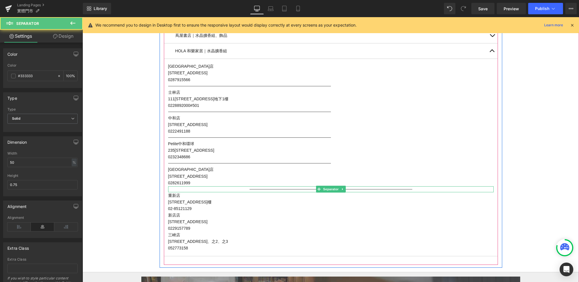
click at [277, 189] on hr at bounding box center [330, 190] width 163 height 3
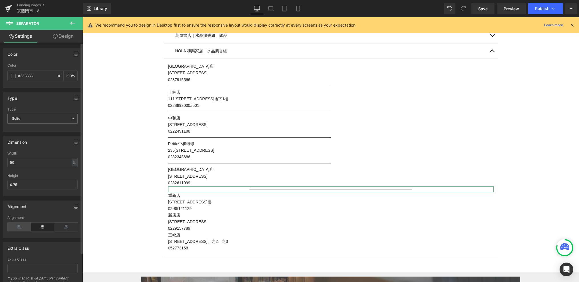
click at [17, 224] on icon at bounding box center [18, 226] width 23 height 9
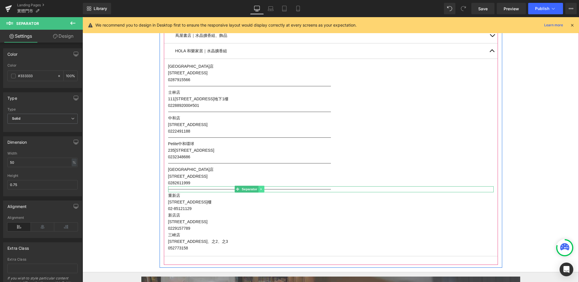
click at [261, 190] on icon at bounding box center [261, 188] width 3 height 3
click at [258, 188] on icon at bounding box center [258, 189] width 3 height 3
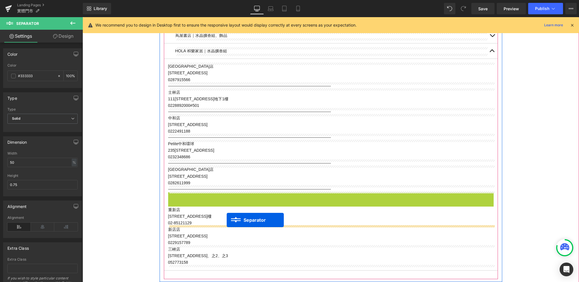
drag, startPoint x: 236, startPoint y: 193, endPoint x: 227, endPoint y: 220, distance: 28.2
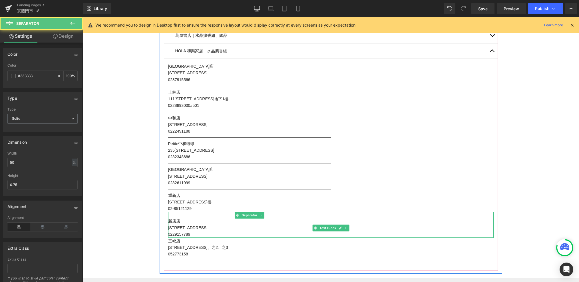
scroll to position [518, 0]
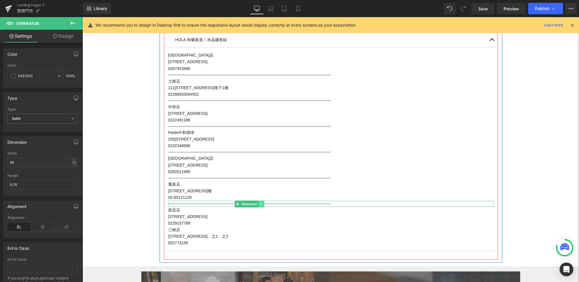
click at [262, 203] on icon at bounding box center [261, 203] width 3 height 3
click at [256, 203] on link at bounding box center [258, 203] width 6 height 7
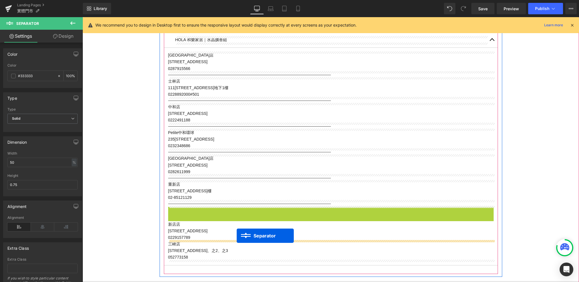
drag, startPoint x: 238, startPoint y: 209, endPoint x: 237, endPoint y: 235, distance: 26.3
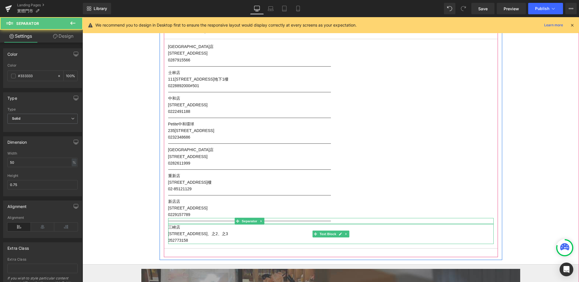
scroll to position [528, 0]
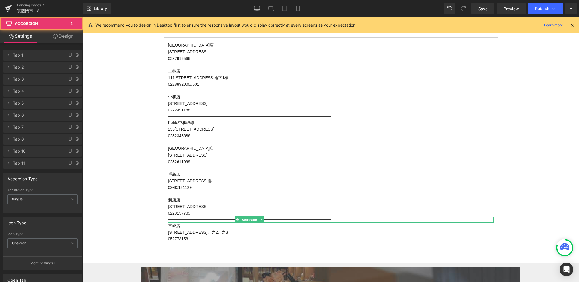
click at [130, 229] on article "NOKE 忠泰樂生活｜正櫃 Text Block 飾品｜手鍊｜擴香組｜擺件 地址：台北市中山區樂群三路200號4樓 電話：0902557977 Text Bl…" at bounding box center [330, 116] width 496 height 293
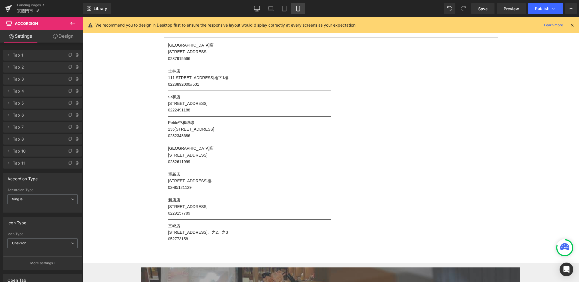
click at [298, 5] on link "Mobile" at bounding box center [298, 8] width 14 height 11
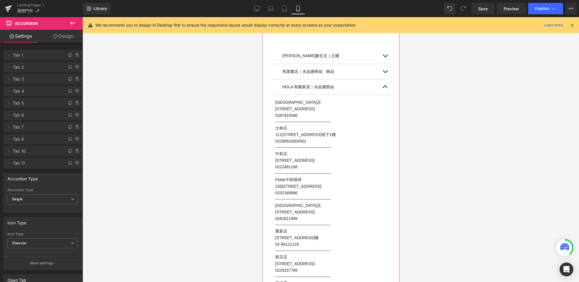
scroll to position [116, 0]
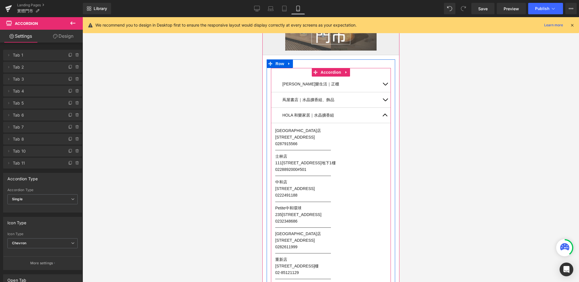
click at [382, 99] on button "button" at bounding box center [384, 99] width 11 height 15
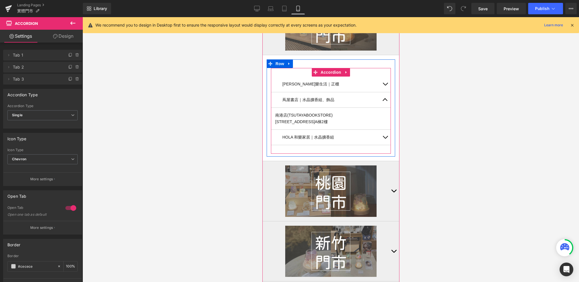
click at [388, 84] on button "button" at bounding box center [384, 83] width 11 height 15
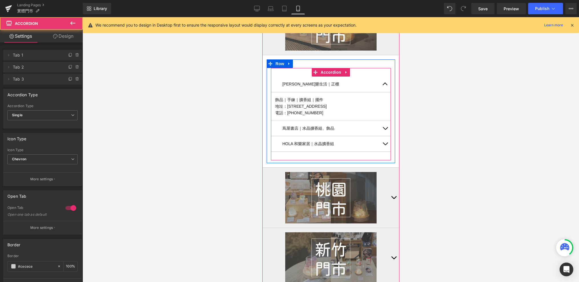
click at [383, 129] on button "button" at bounding box center [384, 128] width 11 height 15
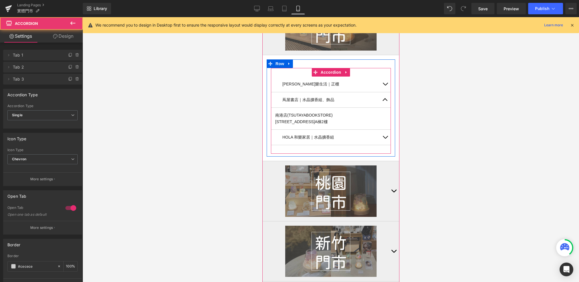
click at [387, 84] on button "button" at bounding box center [384, 83] width 11 height 15
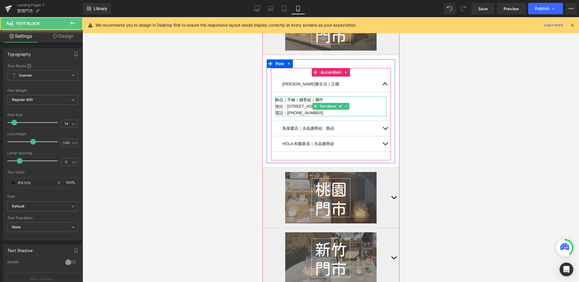
click at [316, 99] on p "飾品｜手鍊｜擴香組｜擺件" at bounding box center [330, 99] width 111 height 7
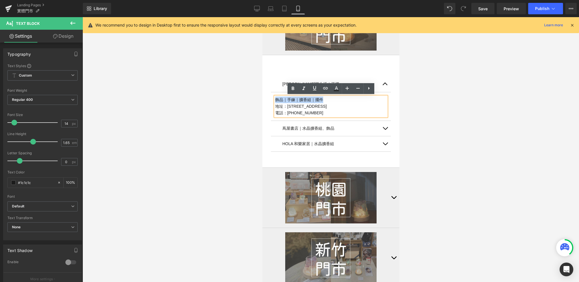
drag, startPoint x: 317, startPoint y: 99, endPoint x: 271, endPoint y: 99, distance: 46.8
click at [271, 99] on article "飾品｜手鍊｜擴香組｜擺件 地址：台北市中山區樂群三路200號4樓 電話：0902557977 Text Block" at bounding box center [331, 106] width 120 height 29
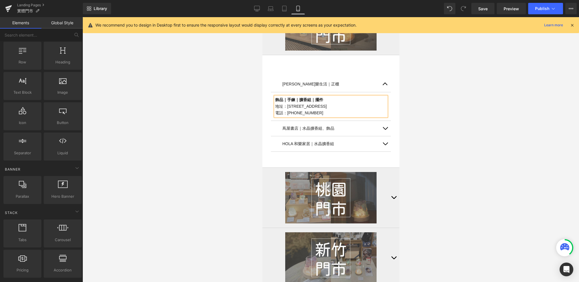
click at [232, 149] on div at bounding box center [330, 149] width 496 height 265
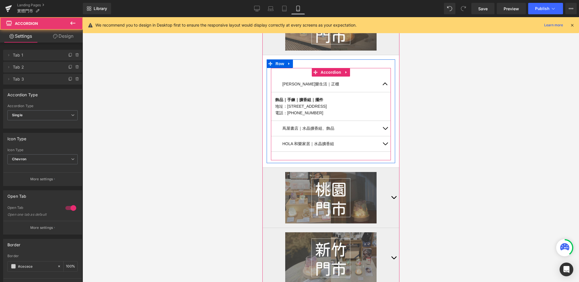
click at [384, 127] on button "button" at bounding box center [384, 128] width 11 height 15
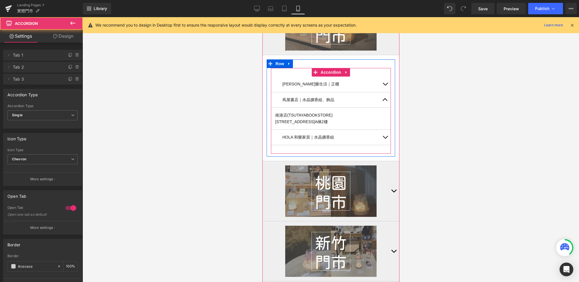
click at [385, 138] on button "button" at bounding box center [384, 137] width 11 height 15
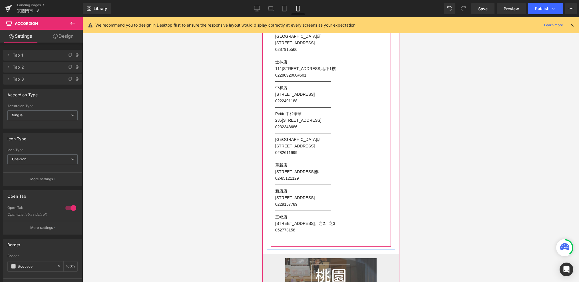
scroll to position [48, 0]
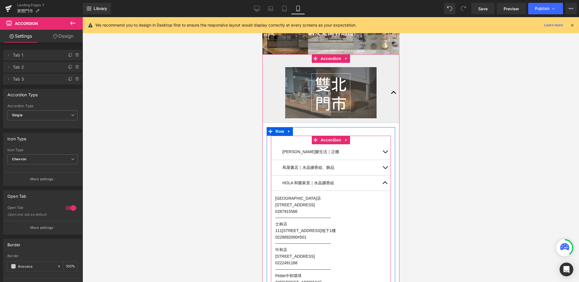
click at [384, 180] on button "button" at bounding box center [384, 182] width 11 height 15
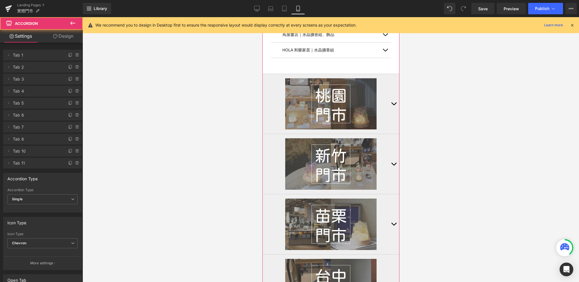
click at [393, 105] on span "button" at bounding box center [393, 105] width 0 height 0
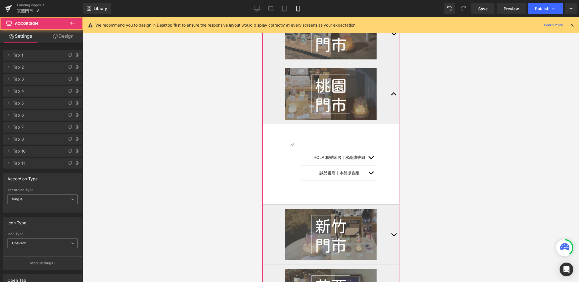
scroll to position [116, 0]
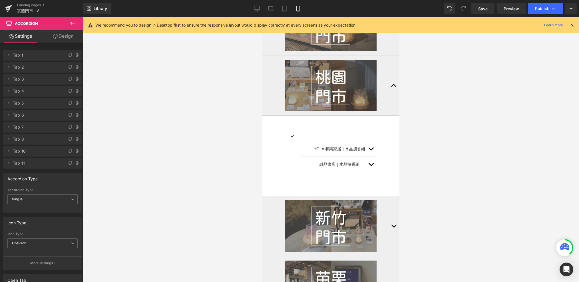
click at [74, 20] on icon at bounding box center [72, 23] width 7 height 7
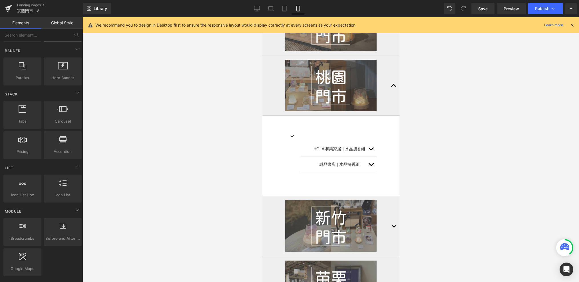
scroll to position [133, 0]
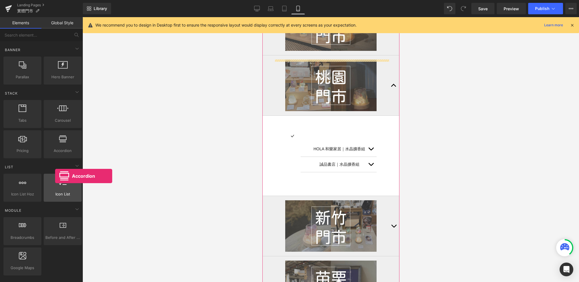
drag, startPoint x: 62, startPoint y: 141, endPoint x: 55, endPoint y: 176, distance: 35.4
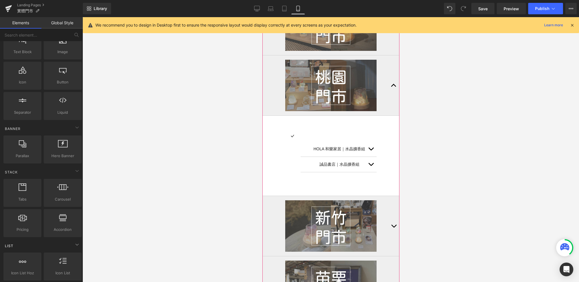
scroll to position [0, 0]
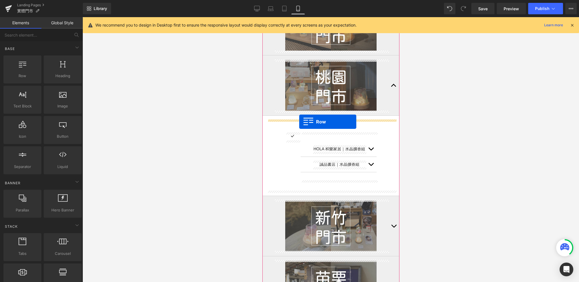
drag, startPoint x: 287, startPoint y: 84, endPoint x: 299, endPoint y: 121, distance: 39.2
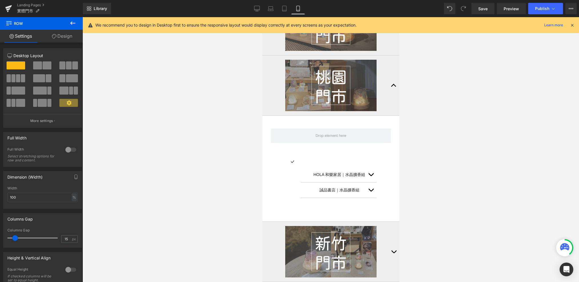
click at [76, 19] on button at bounding box center [73, 23] width 20 height 13
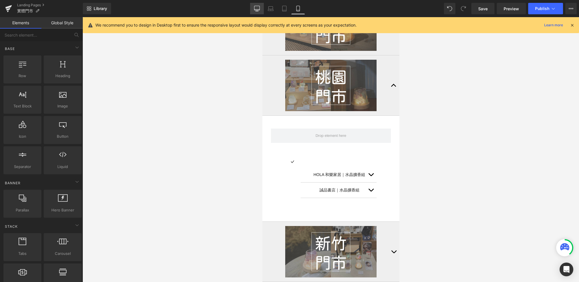
click at [258, 5] on link "Desktop" at bounding box center [257, 8] width 14 height 11
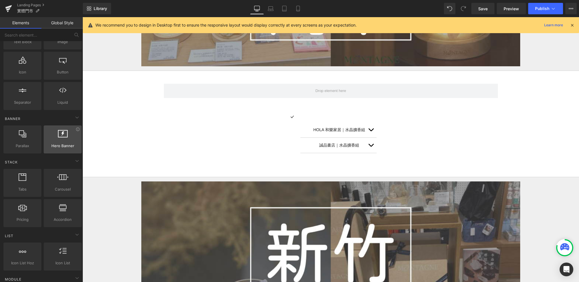
scroll to position [92, 0]
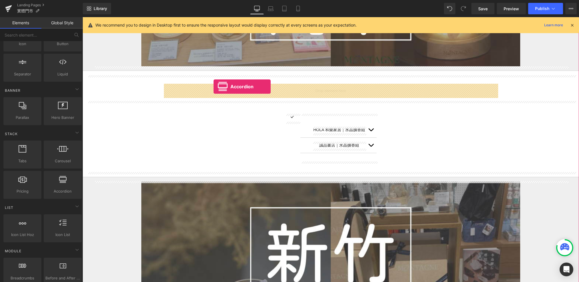
drag, startPoint x: 143, startPoint y: 205, endPoint x: 213, endPoint y: 86, distance: 137.7
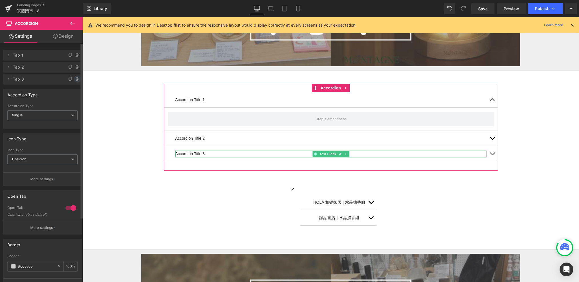
click at [77, 77] on icon at bounding box center [77, 79] width 5 height 5
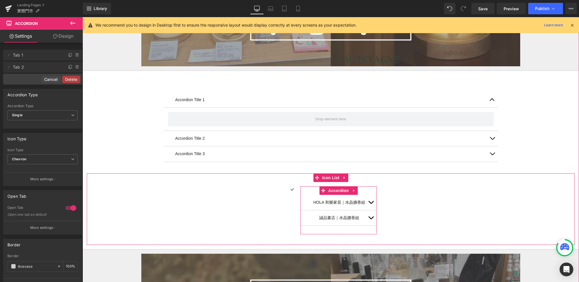
click at [341, 199] on span "Text Block" at bounding box center [335, 202] width 19 height 7
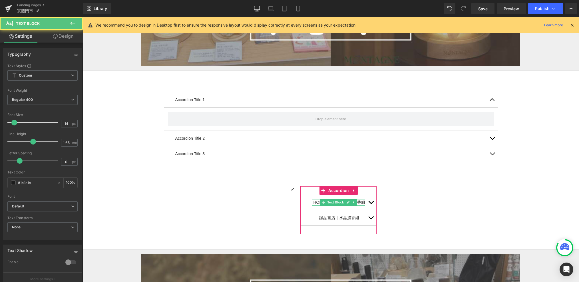
click at [363, 203] on div "HOLA 和樂家居｜水晶擴香組 Text Block" at bounding box center [338, 202] width 53 height 7
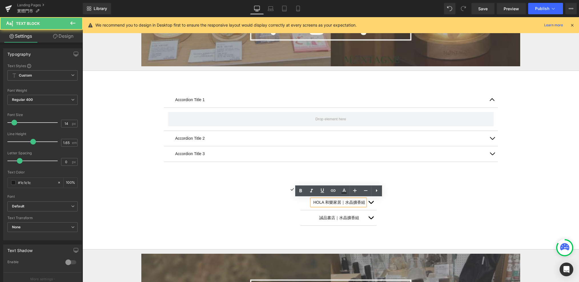
click at [339, 204] on p "HOLA 和樂家居｜水晶擴香組" at bounding box center [339, 202] width 52 height 7
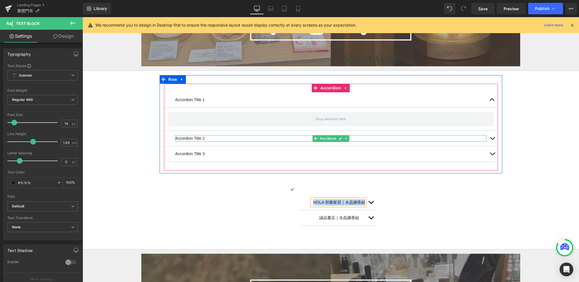
copy p "HOLA 和樂家居｜水晶擴香組"
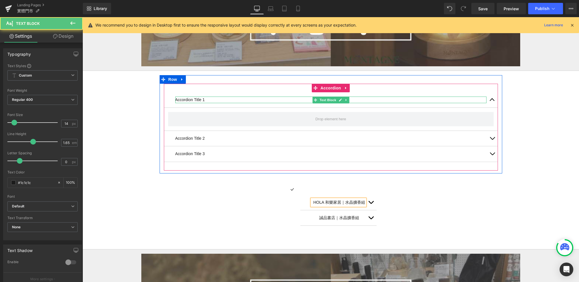
click at [194, 99] on p "Accordion Title 1" at bounding box center [330, 99] width 311 height 7
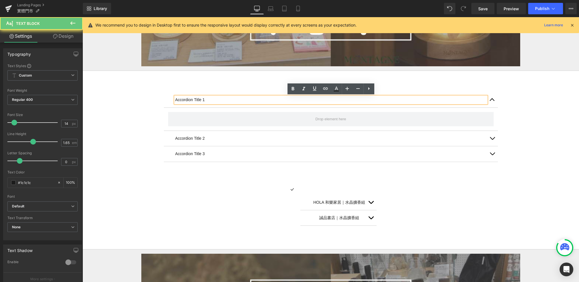
click at [190, 99] on p "Accordion Title 1" at bounding box center [330, 99] width 311 height 7
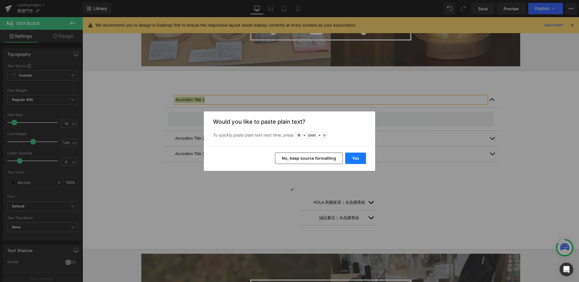
click at [349, 158] on button "Yes" at bounding box center [355, 157] width 21 height 11
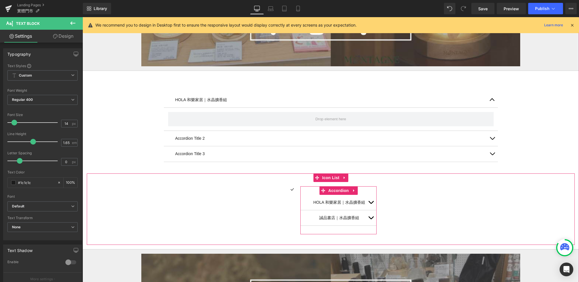
click at [335, 218] on span "Text Block" at bounding box center [335, 217] width 19 height 7
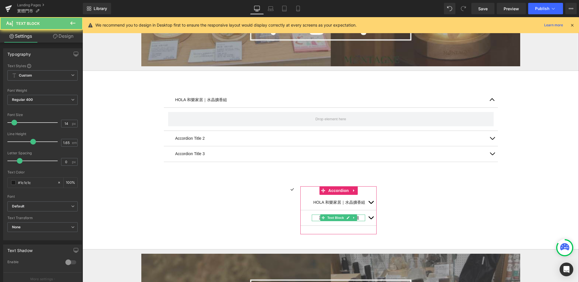
click at [360, 217] on p "誠品書店｜水晶擴香組" at bounding box center [339, 217] width 52 height 7
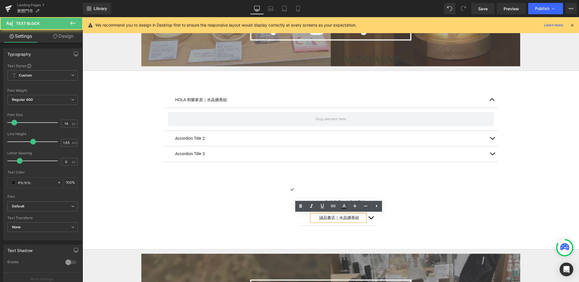
click at [360, 217] on p "誠品書店｜水晶擴香組" at bounding box center [339, 217] width 52 height 7
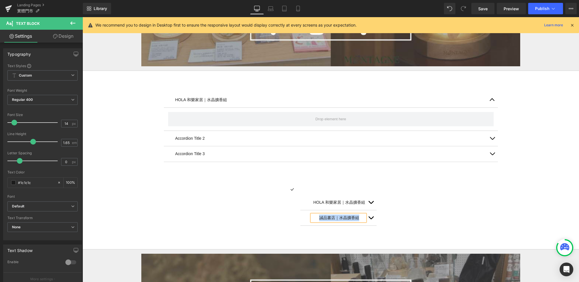
copy p "誠品書店｜水晶擴香組"
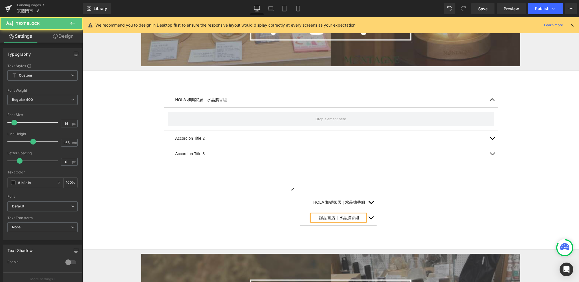
click at [200, 138] on p "Accordion Title 2" at bounding box center [330, 138] width 311 height 7
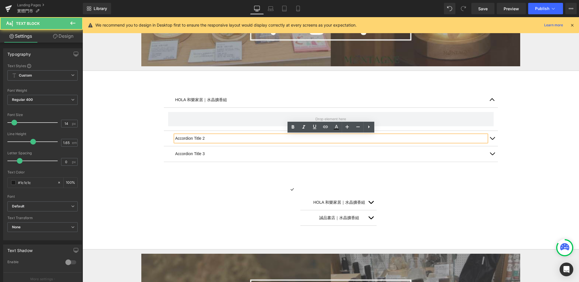
click at [198, 138] on p "Accordion Title 2" at bounding box center [330, 138] width 311 height 7
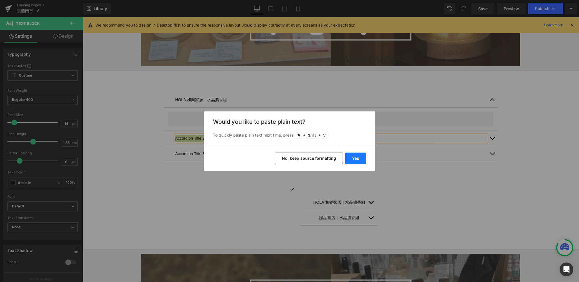
click at [353, 159] on button "Yes" at bounding box center [355, 157] width 21 height 11
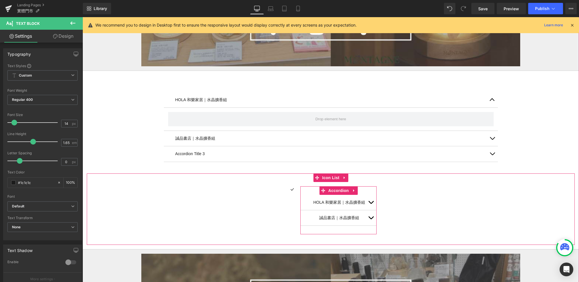
click at [371, 204] on span "button" at bounding box center [371, 204] width 0 height 0
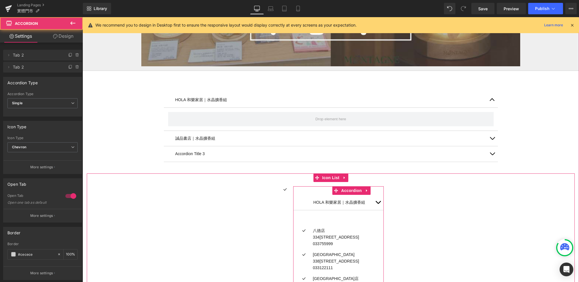
scroll to position [672, 0]
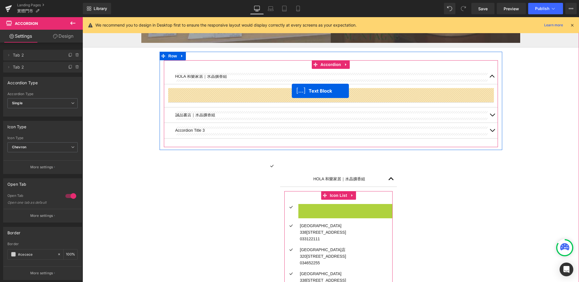
drag, startPoint x: 329, startPoint y: 213, endPoint x: 292, endPoint y: 91, distance: 128.2
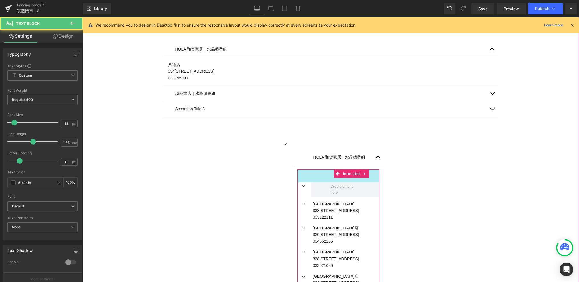
scroll to position [703, 0]
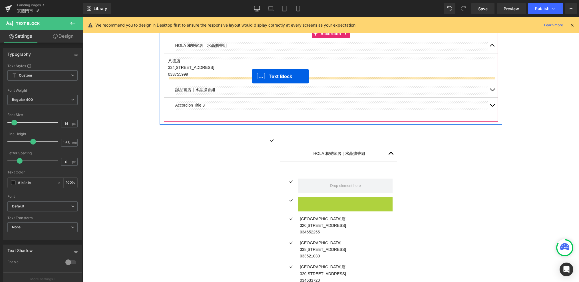
drag, startPoint x: 328, startPoint y: 207, endPoint x: 252, endPoint y: 76, distance: 151.1
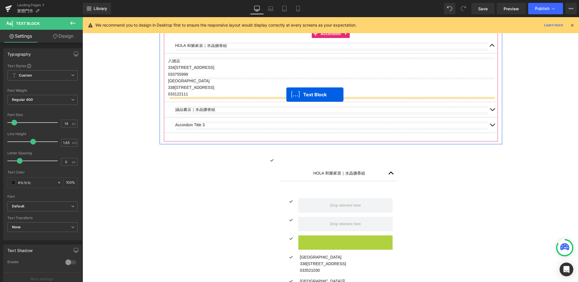
drag, startPoint x: 330, startPoint y: 245, endPoint x: 286, endPoint y: 94, distance: 157.1
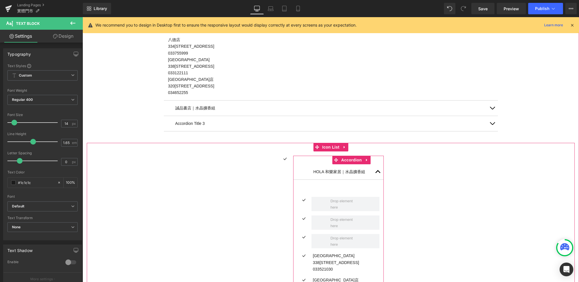
scroll to position [750, 0]
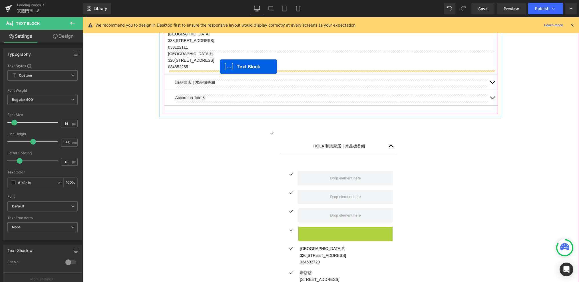
drag, startPoint x: 330, startPoint y: 235, endPoint x: 220, endPoint y: 69, distance: 199.5
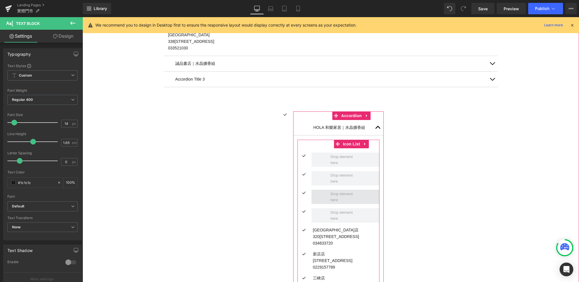
scroll to position [790, 0]
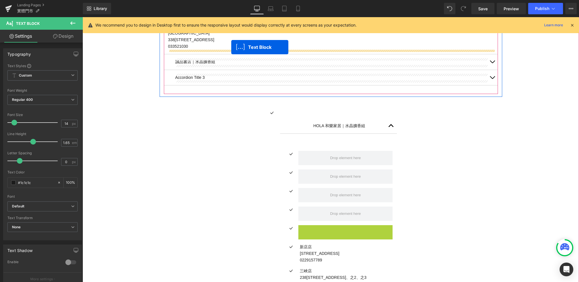
drag, startPoint x: 331, startPoint y: 233, endPoint x: 231, endPoint y: 47, distance: 211.3
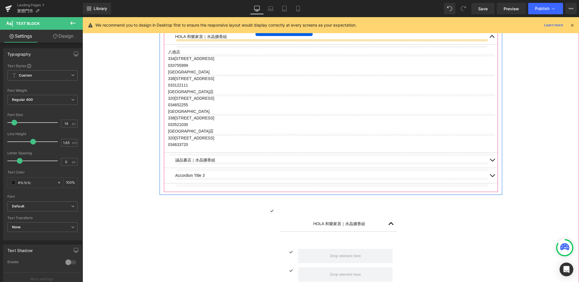
scroll to position [683, 0]
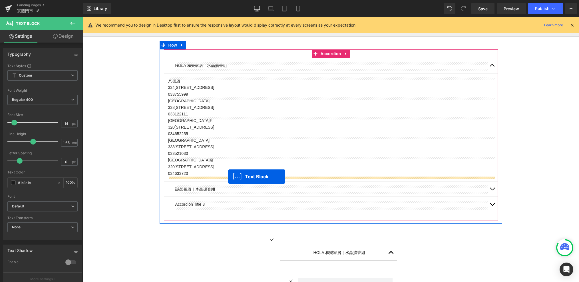
drag, startPoint x: 329, startPoint y: 230, endPoint x: 228, endPoint y: 176, distance: 114.8
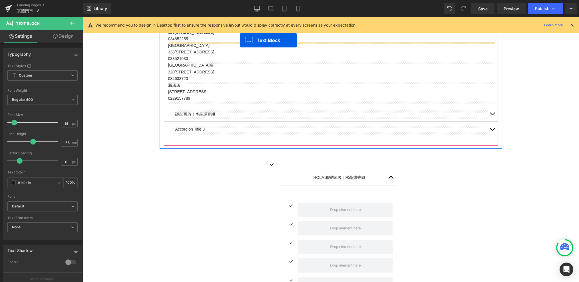
scroll to position [743, 0]
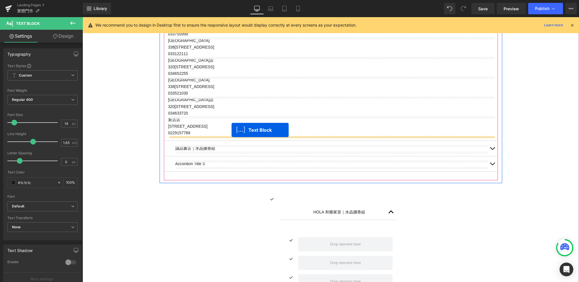
drag, startPoint x: 330, startPoint y: 226, endPoint x: 231, endPoint y: 130, distance: 137.3
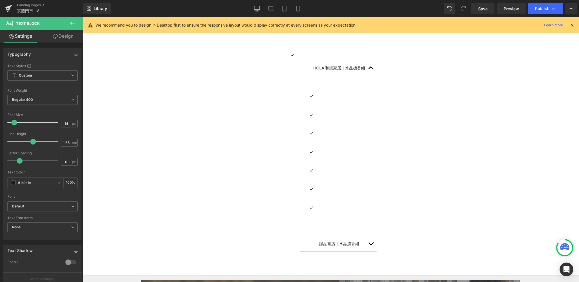
scroll to position [912, 0]
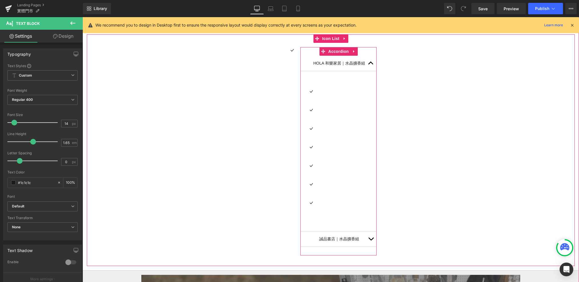
click at [367, 237] on button "button" at bounding box center [370, 238] width 11 height 15
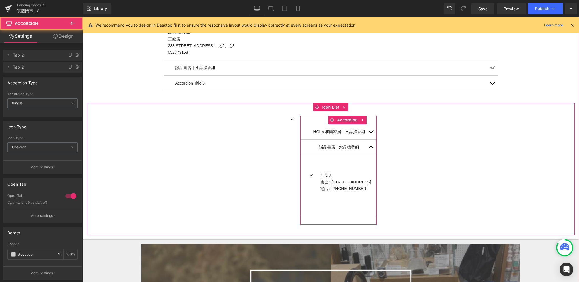
scroll to position [797, 0]
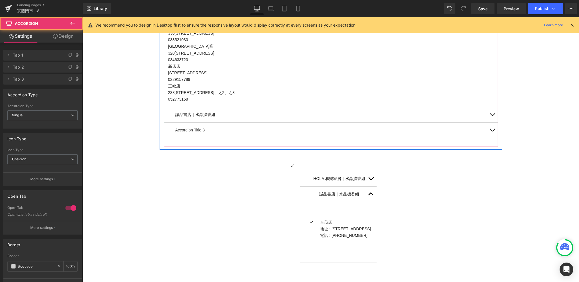
click at [494, 115] on button "button" at bounding box center [491, 114] width 11 height 15
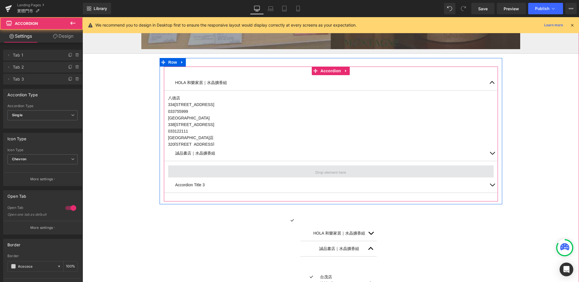
scroll to position [649, 0]
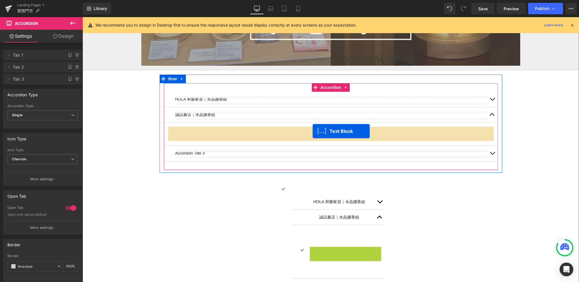
drag, startPoint x: 329, startPoint y: 257, endPoint x: 313, endPoint y: 131, distance: 126.7
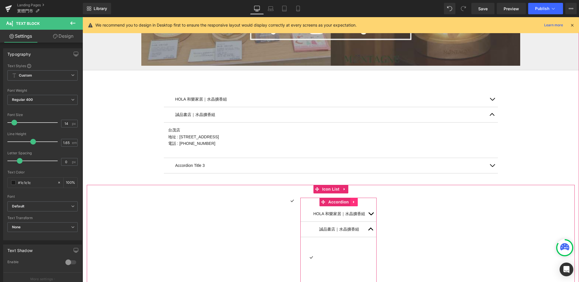
click at [354, 203] on icon at bounding box center [354, 202] width 4 height 4
click at [356, 202] on icon at bounding box center [358, 202] width 4 height 4
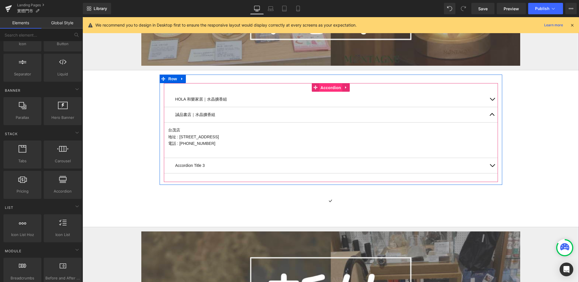
click at [324, 89] on span "Accordion" at bounding box center [330, 87] width 23 height 9
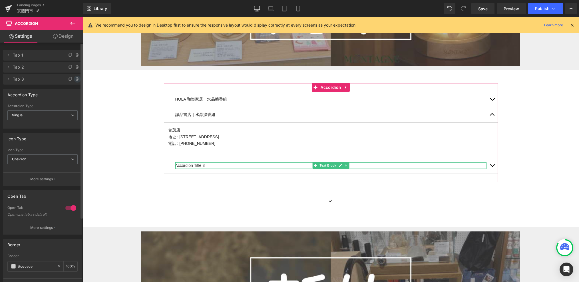
click at [75, 80] on icon at bounding box center [77, 79] width 5 height 5
click at [73, 82] on button "Delete" at bounding box center [71, 79] width 18 height 7
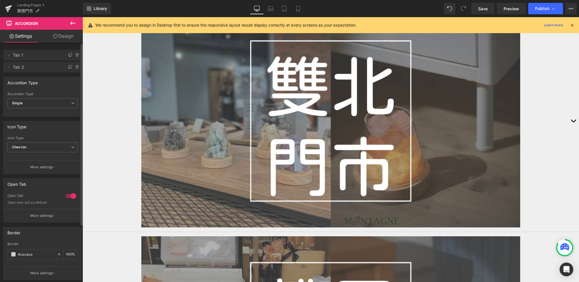
scroll to position [290, 0]
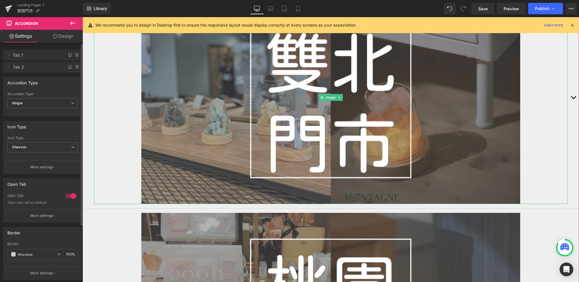
click at [545, 110] on div at bounding box center [331, 97] width 474 height 213
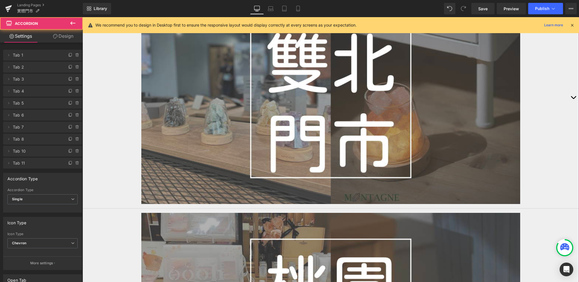
click at [572, 93] on button "button" at bounding box center [572, 97] width 11 height 221
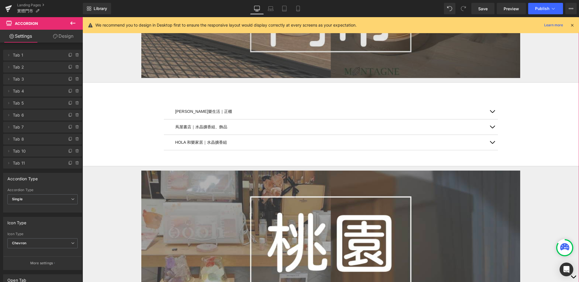
scroll to position [420, 0]
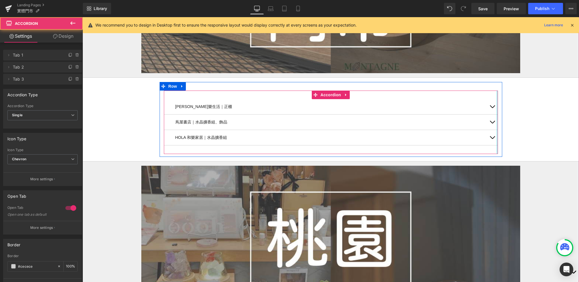
click at [491, 103] on button "button" at bounding box center [491, 106] width 11 height 15
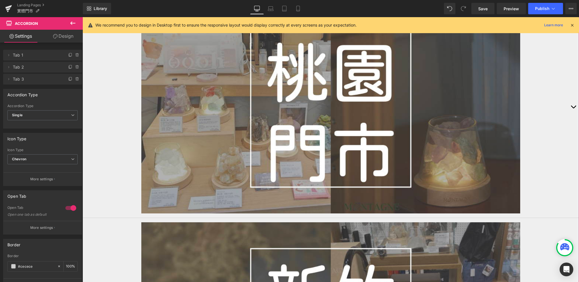
scroll to position [613, 0]
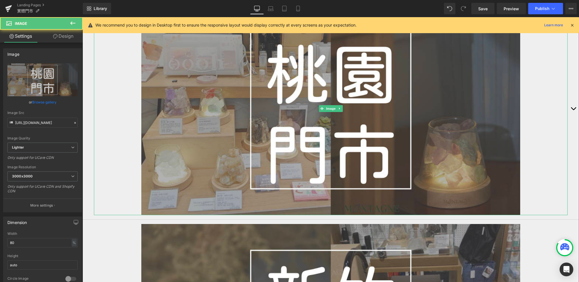
click at [559, 89] on div at bounding box center [331, 108] width 474 height 213
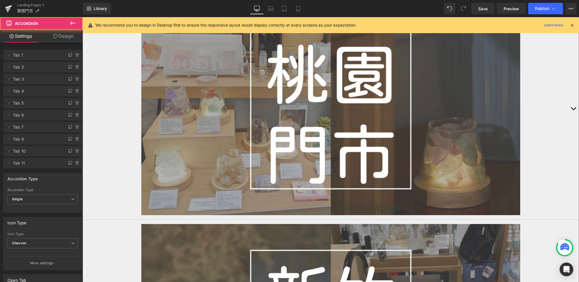
click at [570, 109] on button "button" at bounding box center [572, 108] width 11 height 221
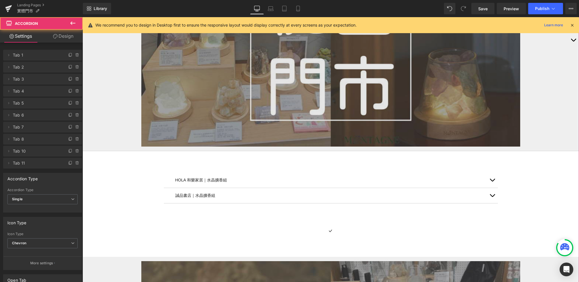
scroll to position [602, 0]
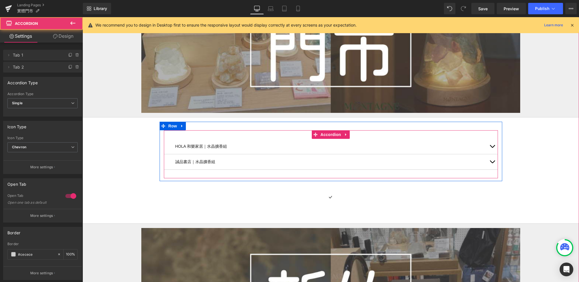
click at [492, 148] on span "button" at bounding box center [492, 148] width 0 height 0
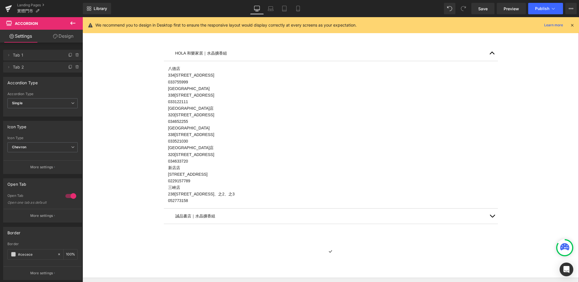
scroll to position [730, 0]
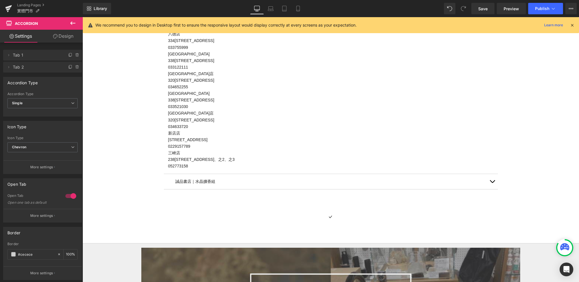
click at [74, 25] on icon at bounding box center [72, 23] width 7 height 7
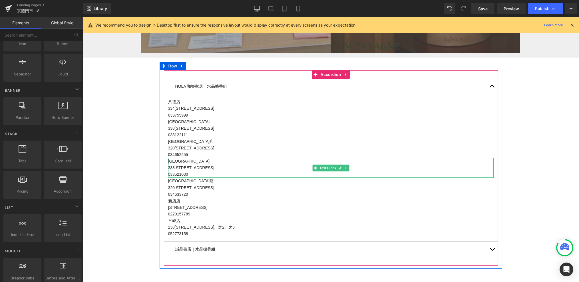
scroll to position [658, 0]
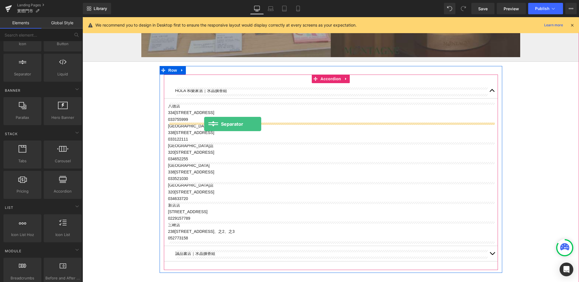
drag, startPoint x: 100, startPoint y: 89, endPoint x: 204, endPoint y: 123, distance: 108.7
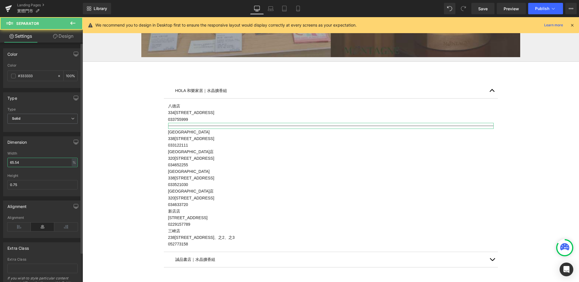
click at [26, 164] on input "65.54" at bounding box center [42, 162] width 70 height 9
type input "ㄓ"
type input "50"
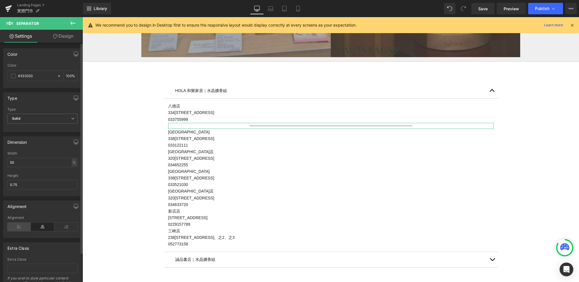
click at [21, 225] on icon at bounding box center [18, 226] width 23 height 9
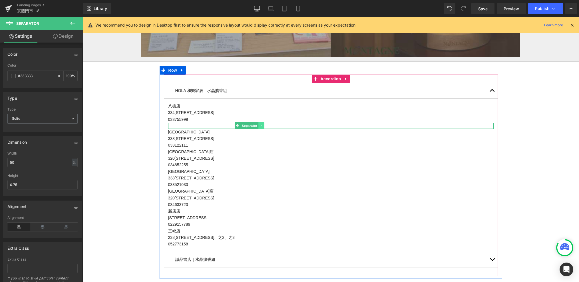
click at [261, 125] on icon at bounding box center [261, 126] width 1 height 2
click at [257, 124] on icon at bounding box center [258, 125] width 3 height 3
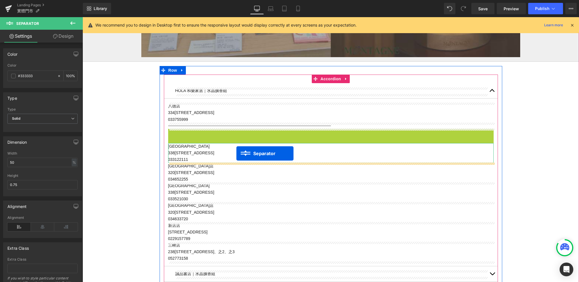
drag, startPoint x: 238, startPoint y: 130, endPoint x: 235, endPoint y: 154, distance: 24.5
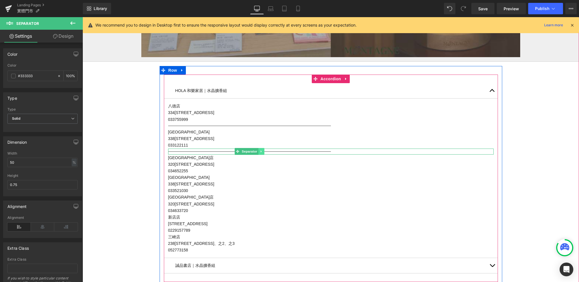
click at [261, 151] on icon at bounding box center [261, 151] width 1 height 2
click at [258, 151] on icon at bounding box center [258, 151] width 3 height 3
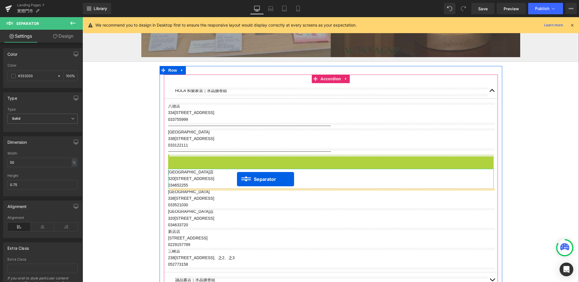
drag, startPoint x: 237, startPoint y: 158, endPoint x: 236, endPoint y: 182, distance: 23.7
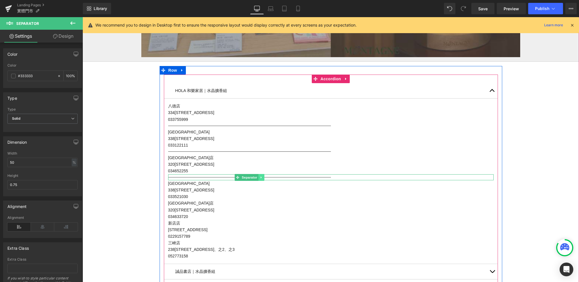
click at [261, 177] on icon at bounding box center [261, 177] width 3 height 3
click at [257, 178] on icon at bounding box center [258, 177] width 3 height 3
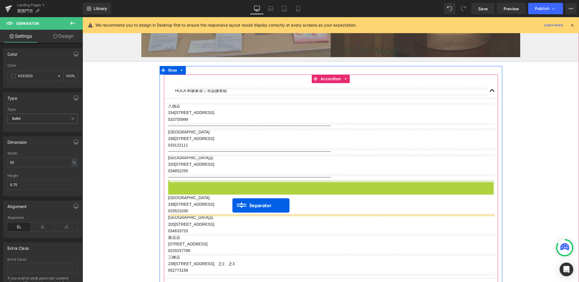
drag, startPoint x: 235, startPoint y: 183, endPoint x: 232, endPoint y: 205, distance: 22.8
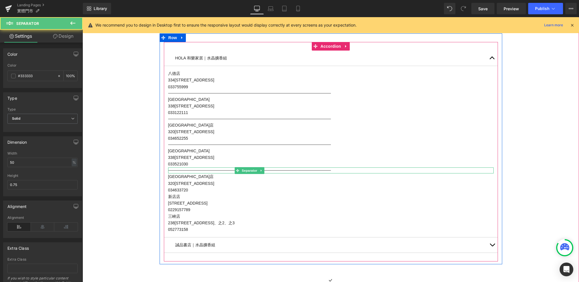
scroll to position [692, 0]
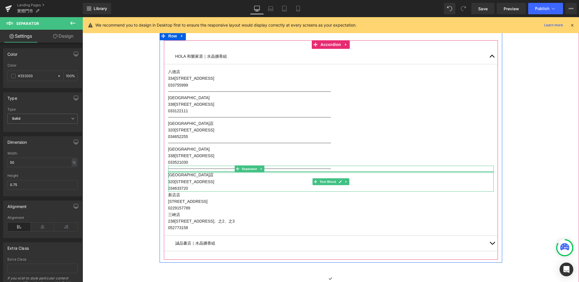
click at [263, 172] on div at bounding box center [330, 172] width 325 height 1
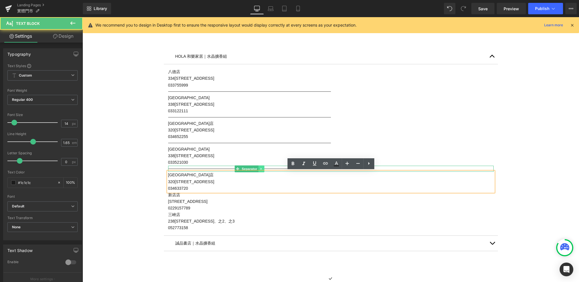
click at [263, 166] on link at bounding box center [261, 168] width 6 height 7
click at [256, 166] on link at bounding box center [258, 168] width 6 height 7
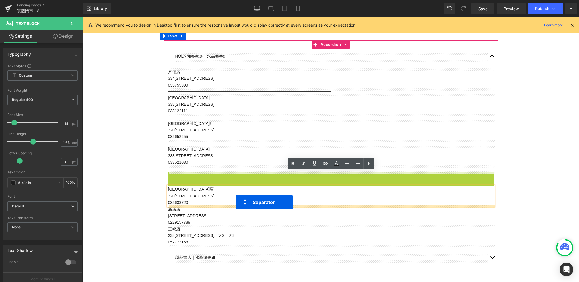
drag, startPoint x: 239, startPoint y: 174, endPoint x: 235, endPoint y: 202, distance: 28.5
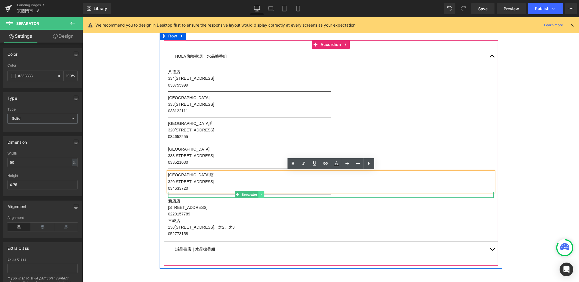
click at [260, 193] on icon at bounding box center [261, 194] width 3 height 3
click at [257, 194] on icon at bounding box center [258, 194] width 3 height 3
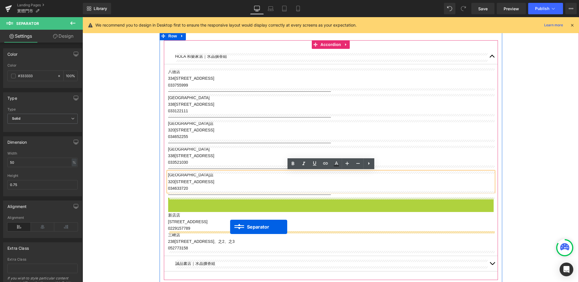
drag, startPoint x: 237, startPoint y: 199, endPoint x: 229, endPoint y: 225, distance: 26.4
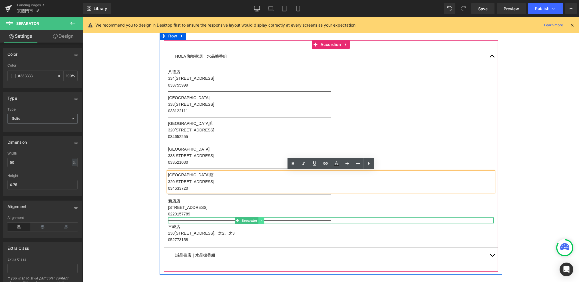
click at [259, 218] on link at bounding box center [261, 220] width 6 height 7
click at [256, 218] on link at bounding box center [258, 220] width 6 height 7
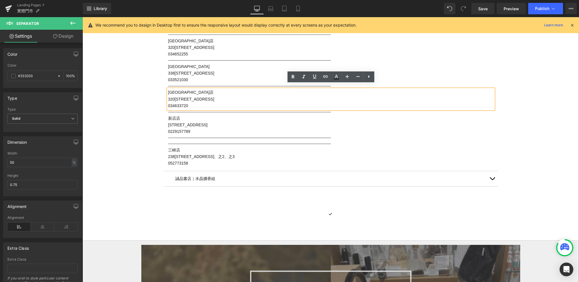
scroll to position [756, 0]
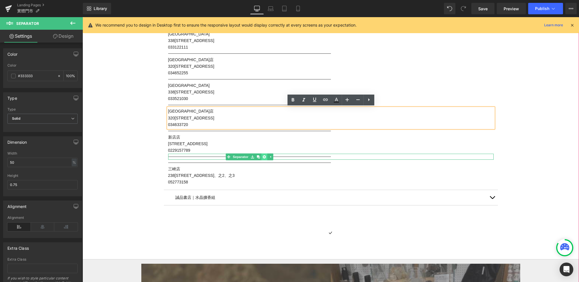
click at [265, 156] on icon at bounding box center [264, 156] width 3 height 3
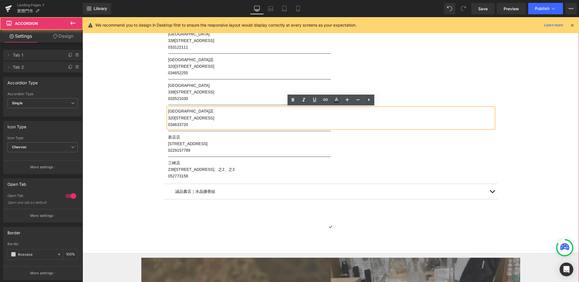
click at [495, 189] on button "button" at bounding box center [491, 191] width 11 height 15
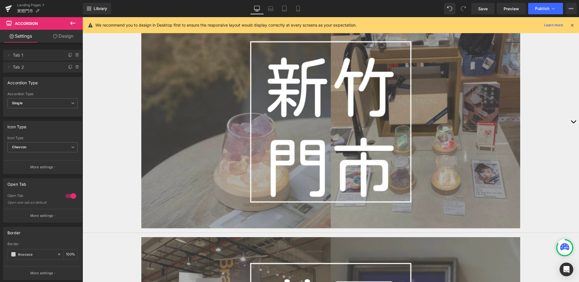
scroll to position [800, 0]
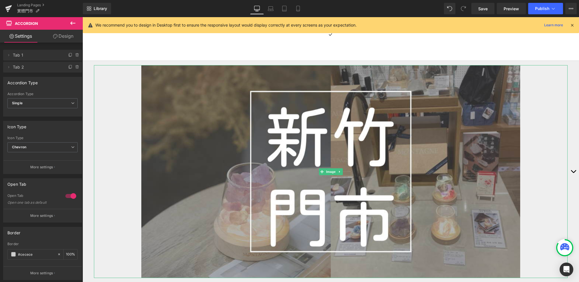
click at [556, 164] on div at bounding box center [331, 171] width 474 height 213
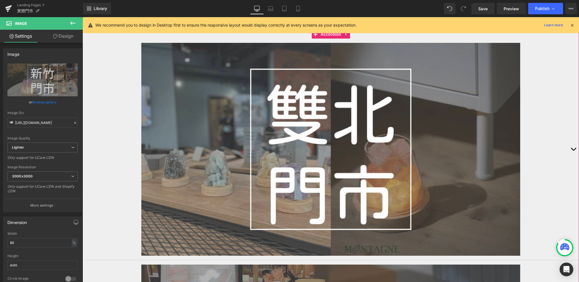
scroll to position [252, 0]
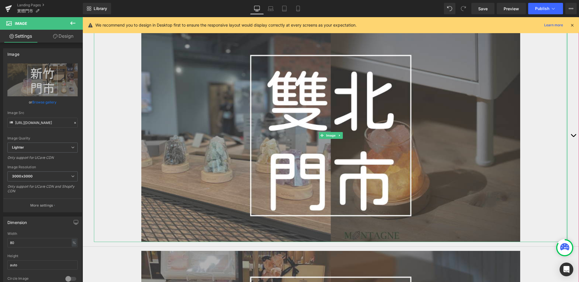
click at [566, 137] on div "Image" at bounding box center [331, 135] width 474 height 213
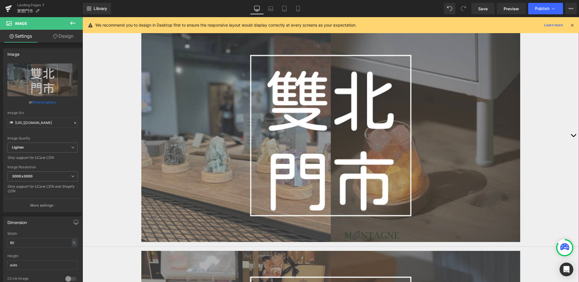
click at [570, 133] on button "button" at bounding box center [572, 135] width 11 height 221
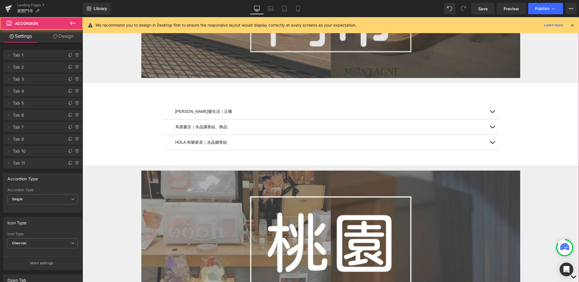
scroll to position [425, 0]
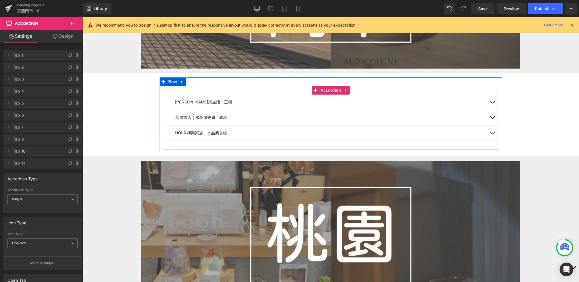
click at [492, 134] on span "button" at bounding box center [492, 134] width 0 height 0
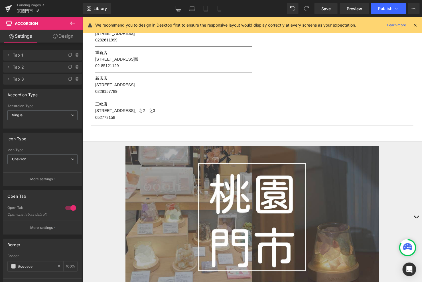
scroll to position [373, 0]
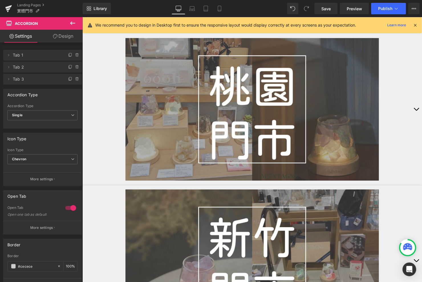
click at [415, 111] on button "button" at bounding box center [416, 108] width 11 height 151
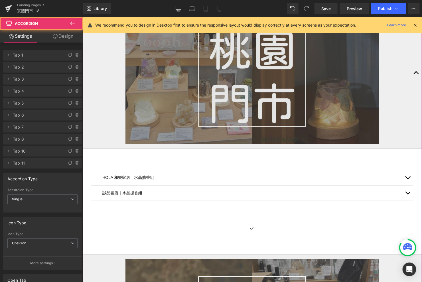
scroll to position [376, 0]
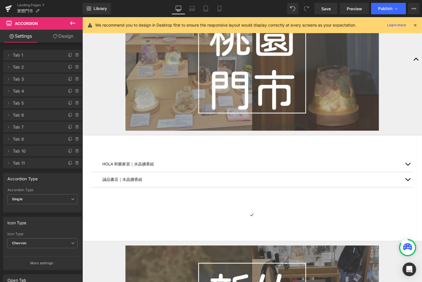
click at [75, 20] on icon at bounding box center [72, 23] width 7 height 7
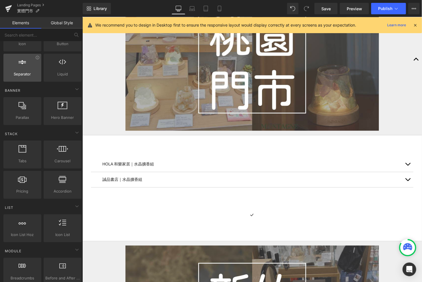
scroll to position [0, 0]
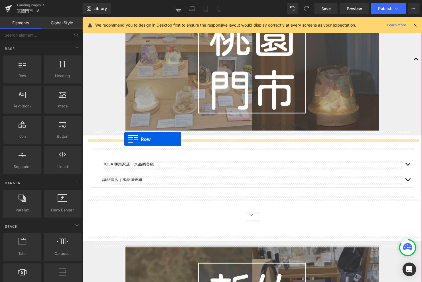
drag, startPoint x: 102, startPoint y: 86, endPoint x: 124, endPoint y: 139, distance: 56.7
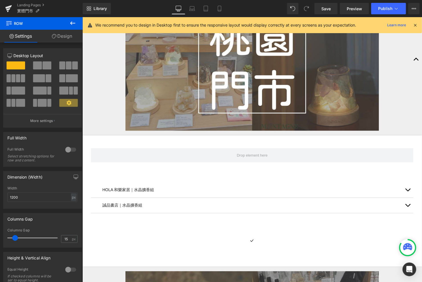
click at [73, 20] on icon at bounding box center [72, 23] width 7 height 7
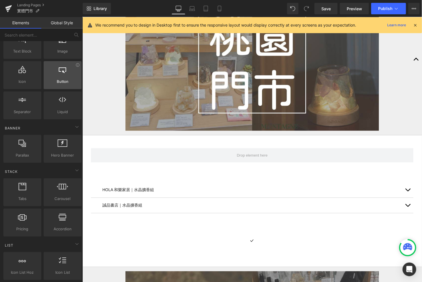
scroll to position [125, 0]
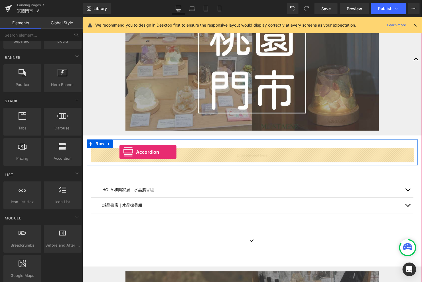
drag, startPoint x: 147, startPoint y: 164, endPoint x: 119, endPoint y: 152, distance: 30.8
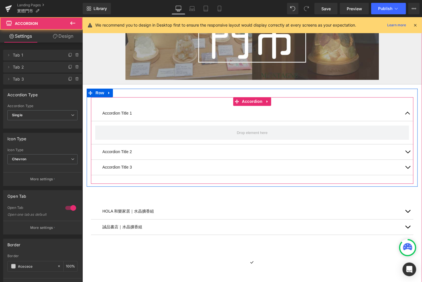
scroll to position [435, 0]
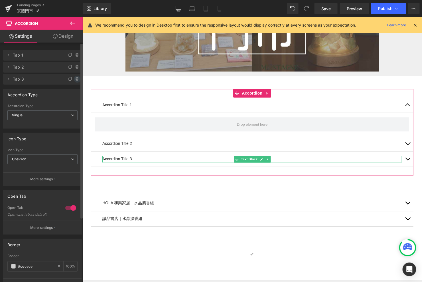
click at [77, 77] on icon at bounding box center [77, 79] width 5 height 5
click at [75, 78] on button "Delete" at bounding box center [71, 79] width 18 height 7
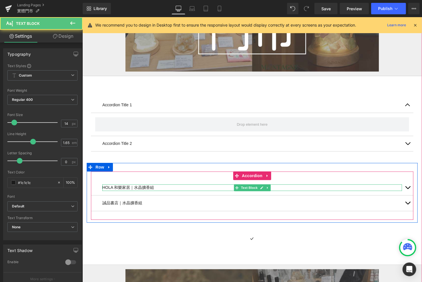
click at [156, 186] on p "HOLA 和樂家居｜水晶擴香組" at bounding box center [252, 187] width 300 height 7
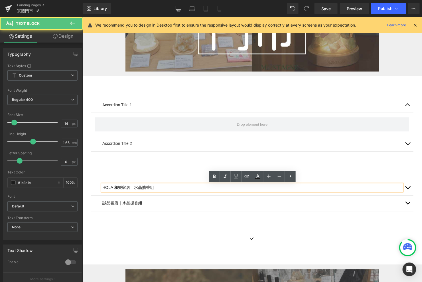
click at [157, 187] on p "HOLA 和樂家居｜水晶擴香組" at bounding box center [252, 187] width 300 height 7
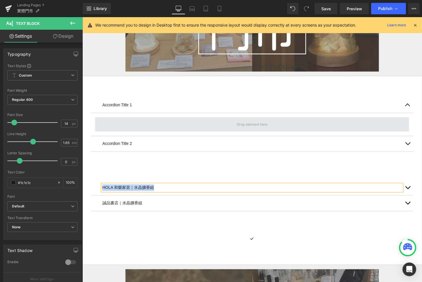
copy p "HOLA 和樂家居｜水晶擴香組"
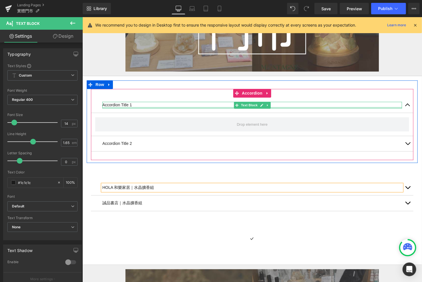
click at [130, 106] on div "Accordion Title 1 Text Block" at bounding box center [252, 105] width 300 height 7
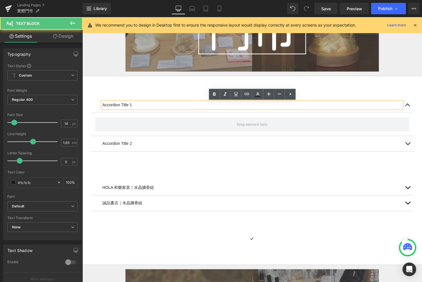
click at [130, 106] on div "Accordion Title 1 Text Block" at bounding box center [252, 105] width 300 height 7
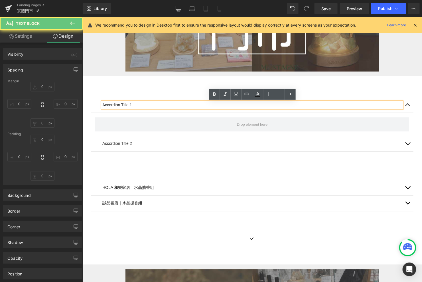
type input "0"
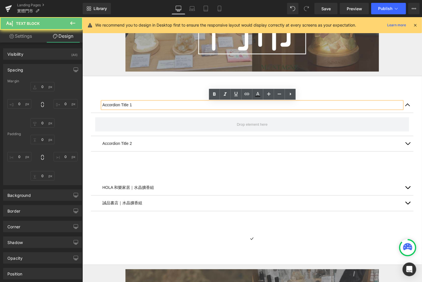
type input "0"
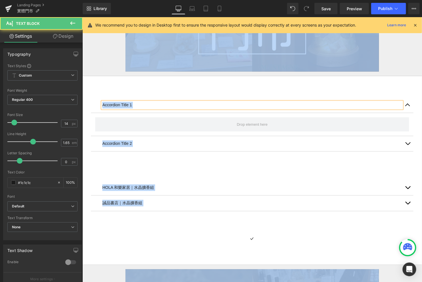
click at [136, 103] on p "Accordion Title 1" at bounding box center [252, 105] width 300 height 7
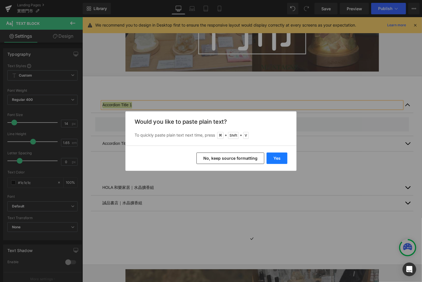
click at [286, 155] on button "Yes" at bounding box center [277, 157] width 21 height 11
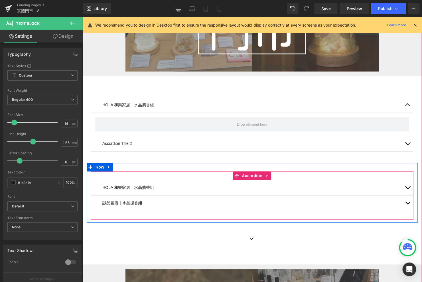
click at [140, 196] on div "誠品書店｜水晶擴香組 Text Block" at bounding box center [252, 202] width 323 height 15
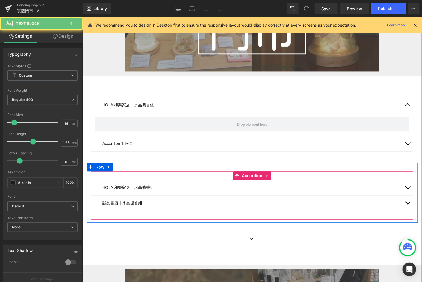
click at [140, 201] on p "誠品書店｜水晶擴香組" at bounding box center [252, 203] width 300 height 7
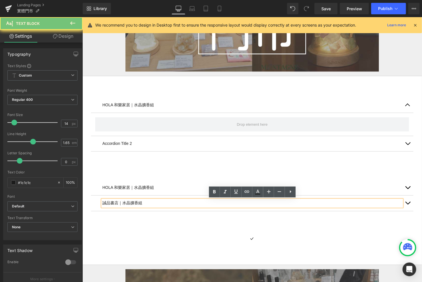
click at [143, 202] on p "誠品書店｜水晶擴香組" at bounding box center [252, 203] width 300 height 7
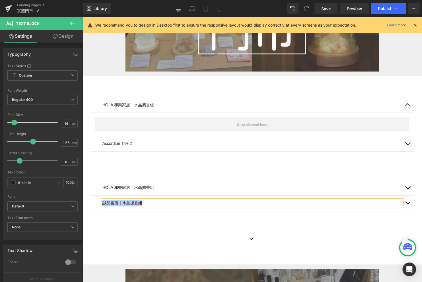
copy p "誠品書店｜水晶擴香組"
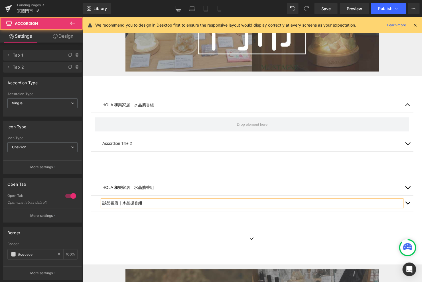
click at [144, 138] on div "Accordion Title 2 Text Block" at bounding box center [252, 143] width 323 height 15
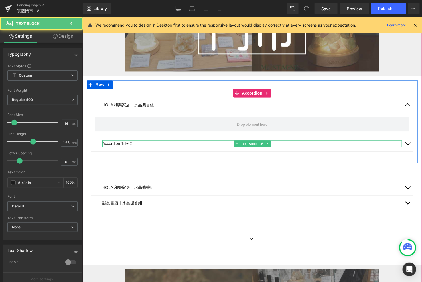
click at [130, 144] on p "Accordion Title 2" at bounding box center [252, 143] width 300 height 7
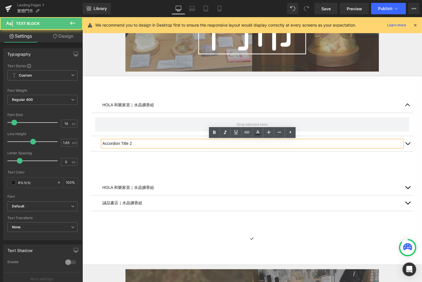
click at [129, 144] on p "Accordion Title 2" at bounding box center [252, 143] width 300 height 7
click at [127, 143] on p "Accordion Title 2" at bounding box center [252, 143] width 300 height 7
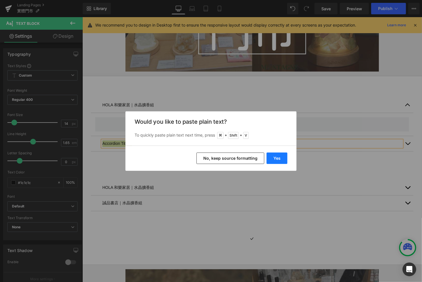
click at [279, 160] on button "Yes" at bounding box center [277, 157] width 21 height 11
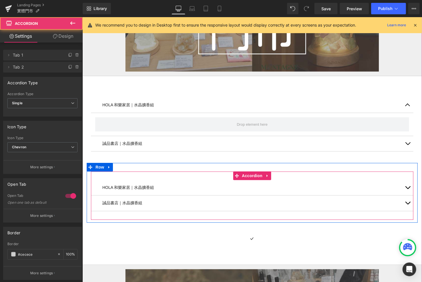
click at [408, 189] on span "button" at bounding box center [408, 189] width 0 height 0
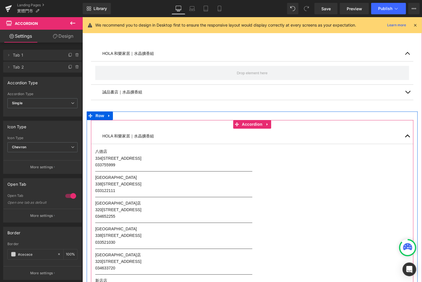
scroll to position [459, 0]
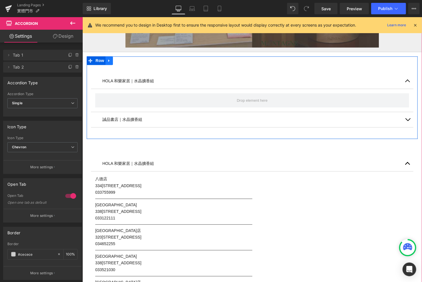
click at [111, 59] on icon at bounding box center [109, 60] width 4 height 4
click at [124, 60] on icon at bounding box center [124, 60] width 4 height 4
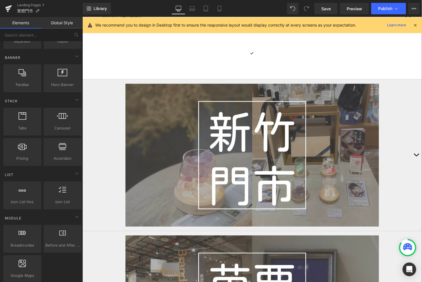
scroll to position [712, 0]
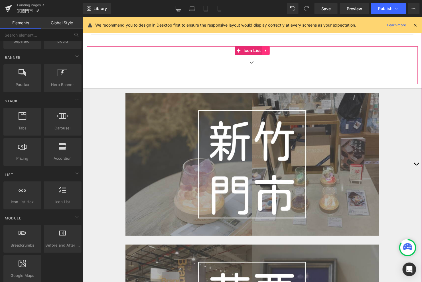
click at [268, 50] on link at bounding box center [265, 50] width 7 height 9
click at [267, 49] on link at bounding box center [269, 50] width 7 height 9
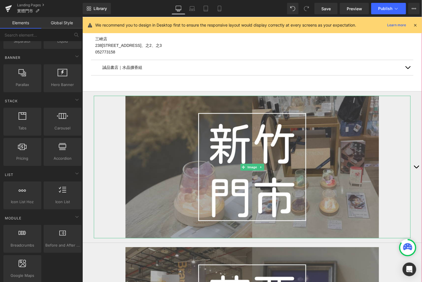
scroll to position [671, 0]
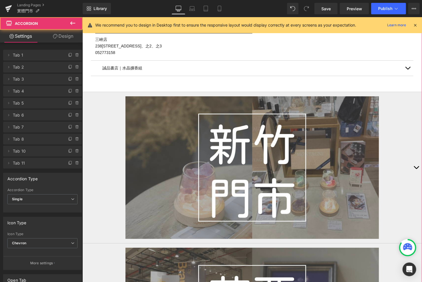
click at [417, 169] on button "button" at bounding box center [416, 167] width 11 height 151
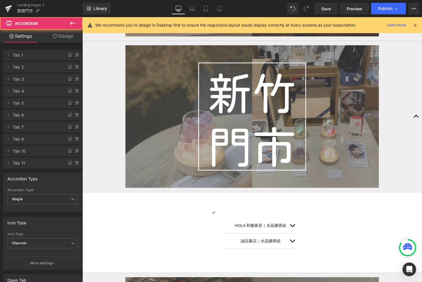
scroll to position [483, 0]
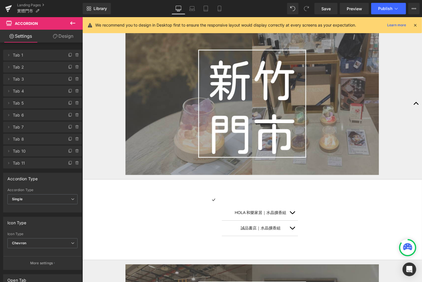
click at [71, 22] on icon at bounding box center [72, 23] width 7 height 7
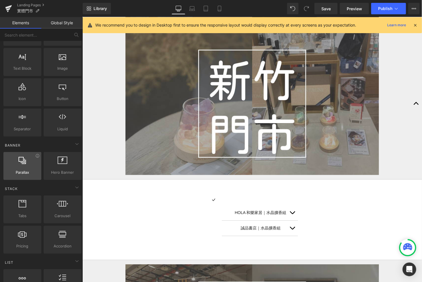
scroll to position [0, 0]
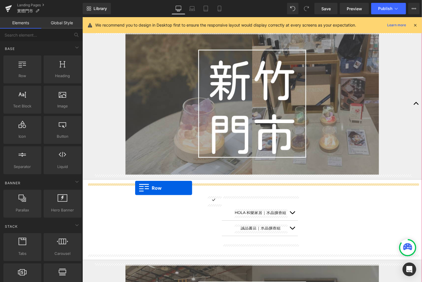
drag, startPoint x: 109, startPoint y: 86, endPoint x: 134, endPoint y: 187, distance: 103.2
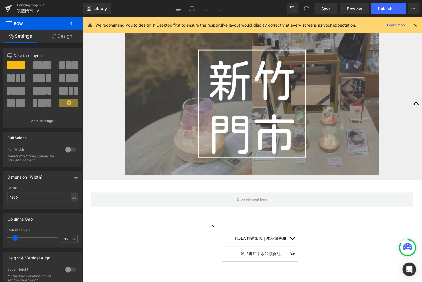
click at [70, 25] on icon at bounding box center [72, 23] width 7 height 7
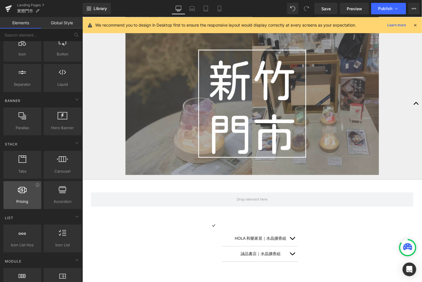
scroll to position [118, 0]
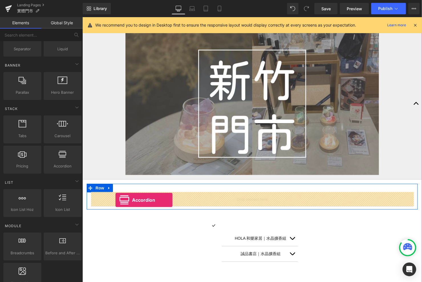
drag, startPoint x: 142, startPoint y: 170, endPoint x: 115, endPoint y: 199, distance: 39.6
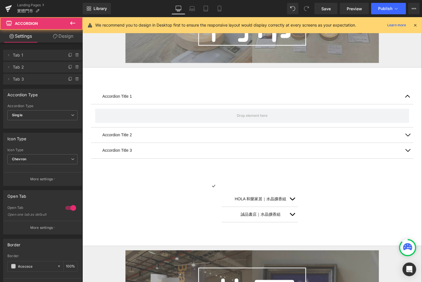
scroll to position [601, 0]
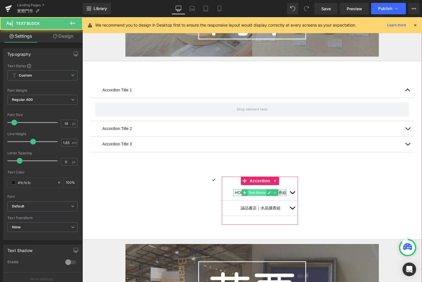
click at [257, 189] on div "HOLA 和樂家居｜水晶擴香組 Text Block" at bounding box center [259, 192] width 53 height 7
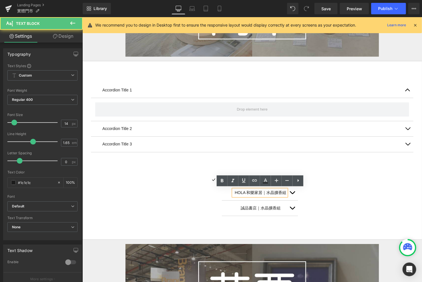
click at [259, 194] on p "HOLA 和樂家居｜水晶擴香組" at bounding box center [261, 192] width 52 height 7
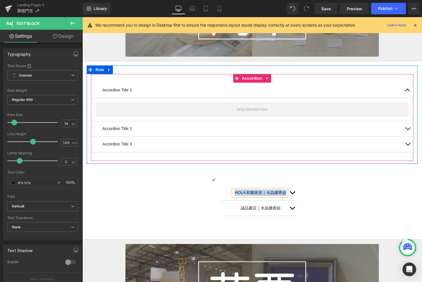
copy p "HOLA 和樂家居｜水晶擴香組"
click at [124, 83] on div "Accordion Title 1 Text Block" at bounding box center [252, 89] width 323 height 15
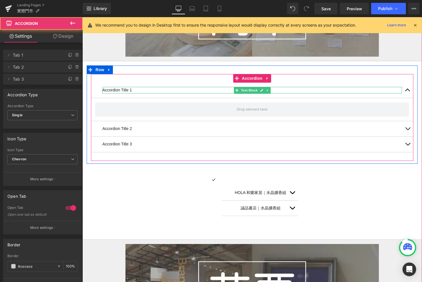
click at [125, 91] on p "Accordion Title 1" at bounding box center [252, 89] width 300 height 7
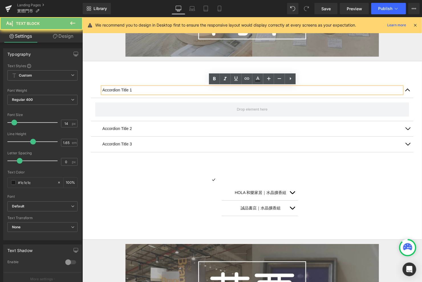
click at [123, 90] on p "Accordion Title 1" at bounding box center [252, 89] width 300 height 7
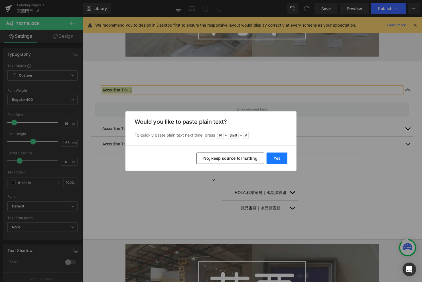
click at [274, 156] on button "Yes" at bounding box center [277, 157] width 21 height 11
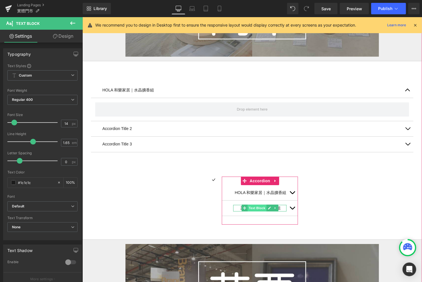
click at [261, 204] on div "誠品書店｜水晶擴香組 Text Block" at bounding box center [259, 207] width 53 height 7
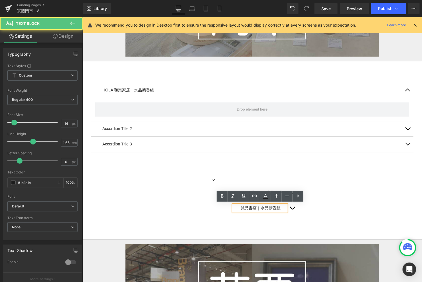
click at [261, 206] on p "誠品書店｜水晶擴香組" at bounding box center [261, 207] width 52 height 7
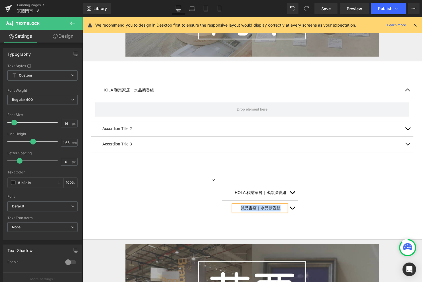
copy p "誠品書店｜水晶擴香組"
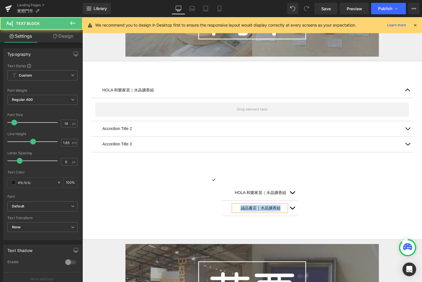
click at [129, 126] on p "Accordion Title 2" at bounding box center [252, 128] width 300 height 7
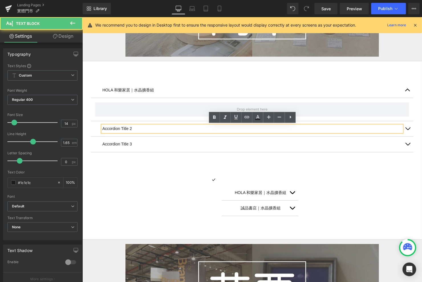
click at [122, 126] on p "Accordion Title 2" at bounding box center [252, 128] width 300 height 7
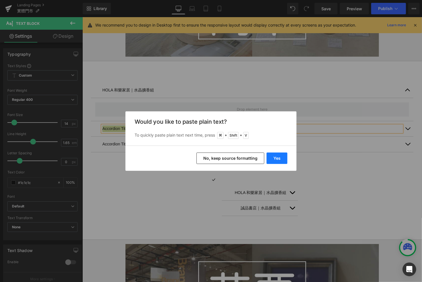
click at [276, 161] on button "Yes" at bounding box center [277, 157] width 21 height 11
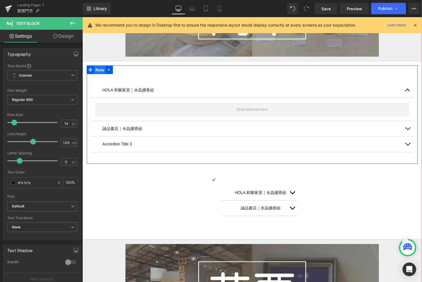
click at [98, 68] on span "Row" at bounding box center [99, 69] width 11 height 9
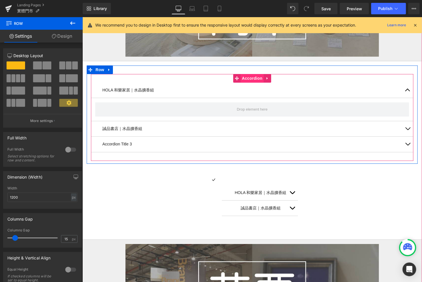
click at [243, 78] on span "Accordion" at bounding box center [252, 78] width 23 height 9
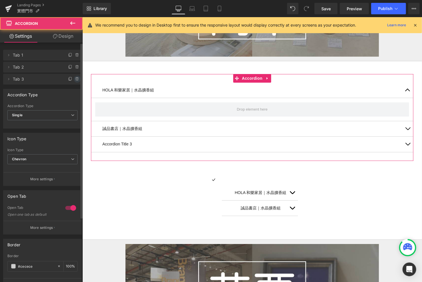
click at [78, 79] on span at bounding box center [77, 79] width 7 height 7
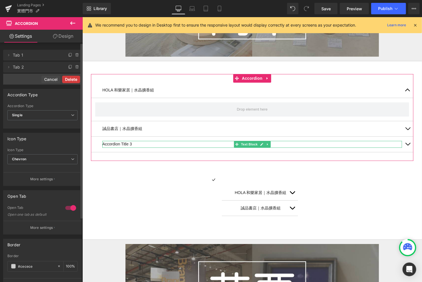
click at [76, 79] on button "Delete" at bounding box center [71, 79] width 18 height 7
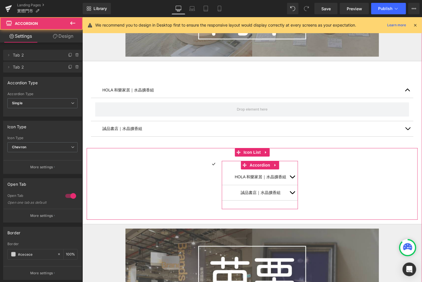
click at [293, 174] on button "button" at bounding box center [292, 176] width 11 height 15
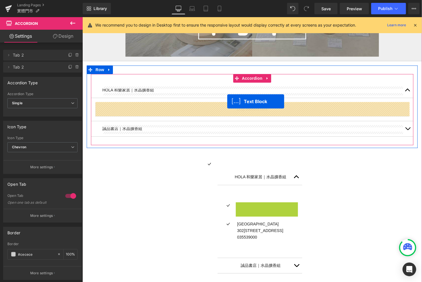
drag, startPoint x: 252, startPoint y: 212, endPoint x: 227, endPoint y: 104, distance: 110.8
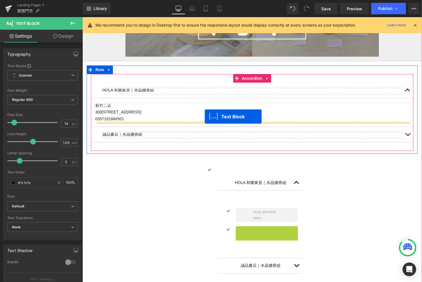
drag, startPoint x: 251, startPoint y: 235, endPoint x: 204, endPoint y: 116, distance: 128.3
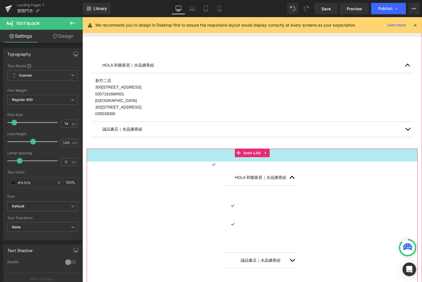
scroll to position [636, 0]
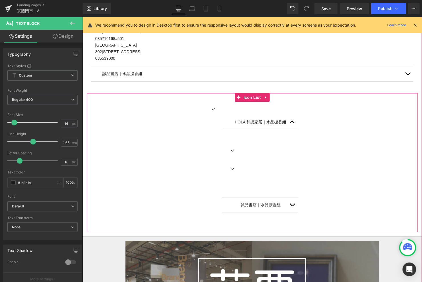
click at [292, 206] on span "button" at bounding box center [292, 206] width 0 height 0
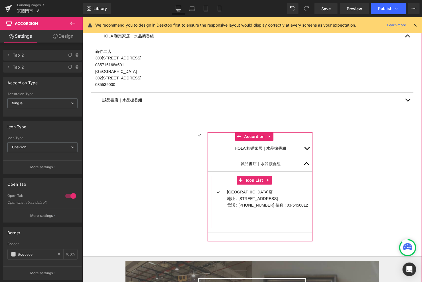
scroll to position [648, 0]
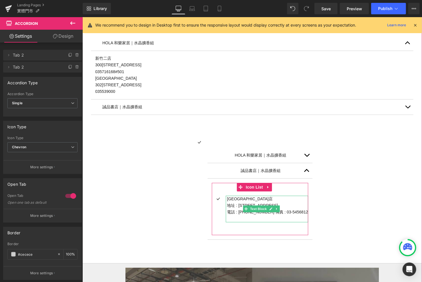
click at [241, 205] on p "地址 : [STREET_ADDRESS]" at bounding box center [267, 205] width 81 height 7
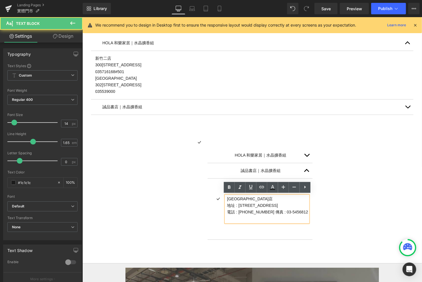
click at [325, 205] on div "Icon HOLA 和樂家居｜水晶擴香組 Text Block Icon Icon Icon List 45px 誠品書店｜水晶擴香組" at bounding box center [251, 194] width 331 height 111
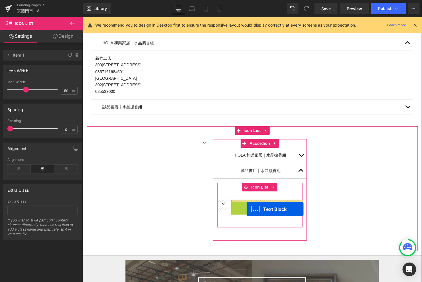
drag, startPoint x: 251, startPoint y: 206, endPoint x: 246, endPoint y: 207, distance: 5.4
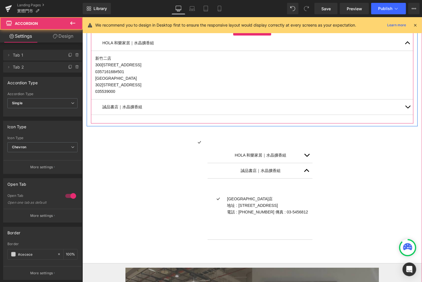
click at [408, 108] on span "button" at bounding box center [408, 108] width 0 height 0
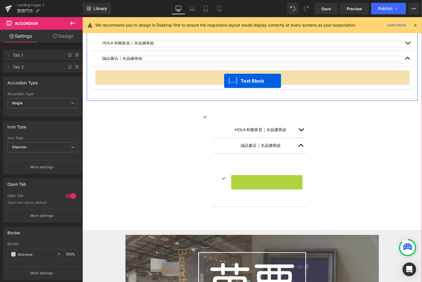
drag, startPoint x: 251, startPoint y: 185, endPoint x: 223, endPoint y: 78, distance: 110.2
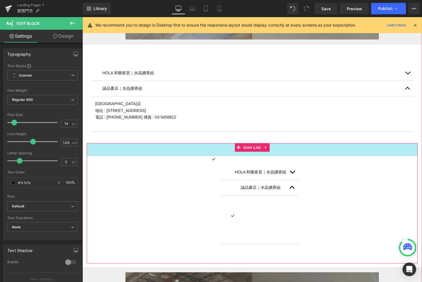
scroll to position [619, 0]
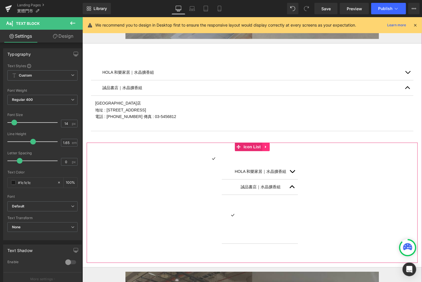
click at [266, 145] on icon at bounding box center [266, 146] width 4 height 4
click at [269, 148] on icon at bounding box center [270, 146] width 4 height 4
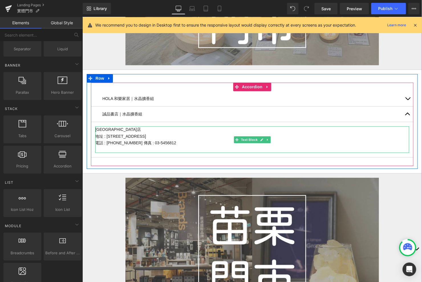
scroll to position [579, 0]
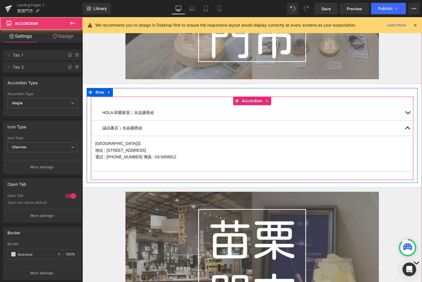
click at [408, 114] on span "button" at bounding box center [408, 114] width 0 height 0
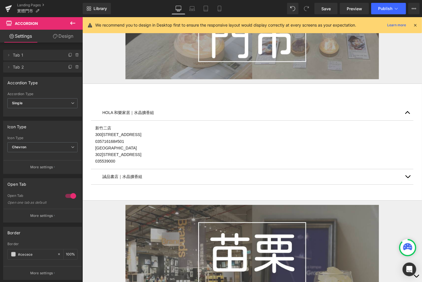
click at [71, 26] on icon at bounding box center [72, 23] width 7 height 7
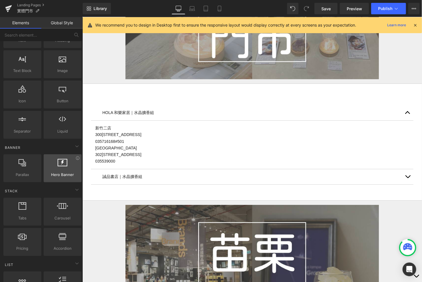
scroll to position [35, 0]
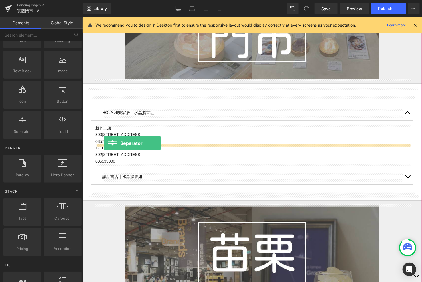
drag, startPoint x: 111, startPoint y: 150, endPoint x: 103, endPoint y: 142, distance: 11.3
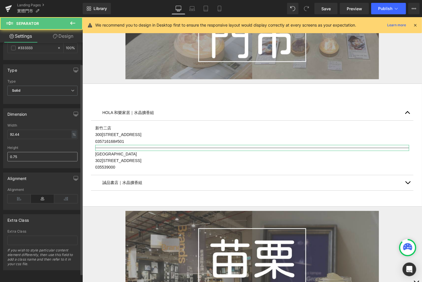
scroll to position [33, 0]
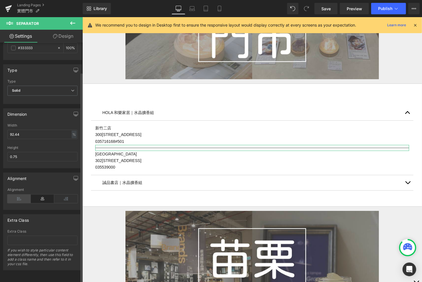
click at [26, 194] on icon at bounding box center [18, 198] width 23 height 9
click at [27, 130] on input "92.44" at bounding box center [42, 134] width 70 height 9
type input "ㄓ"
type input "50"
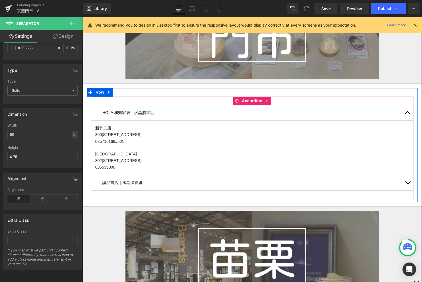
click at [82, 17] on div at bounding box center [82, 17] width 0 height 0
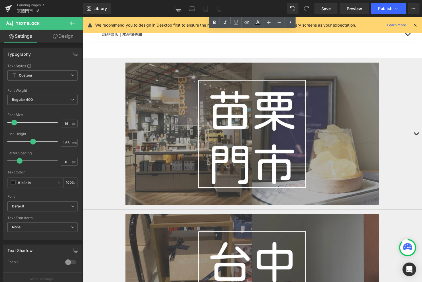
scroll to position [730, 0]
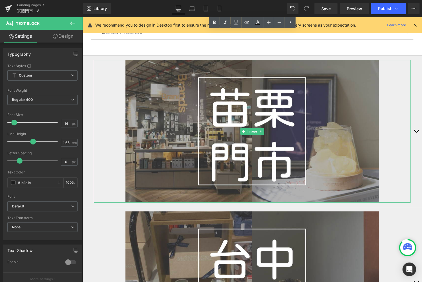
click at [409, 130] on div at bounding box center [252, 131] width 317 height 142
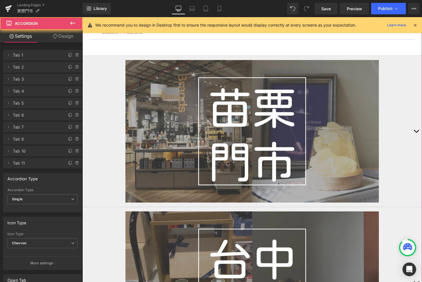
click at [416, 132] on button "button" at bounding box center [416, 130] width 11 height 151
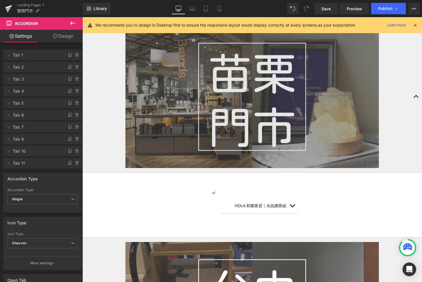
scroll to position [666, 0]
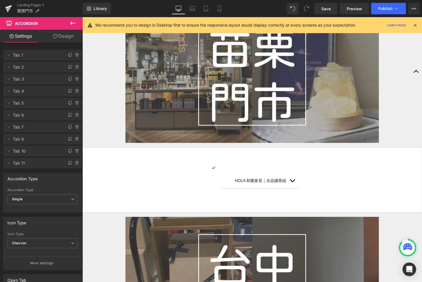
click at [72, 17] on div "Landing Pages 實體門市" at bounding box center [41, 8] width 83 height 17
click at [72, 19] on button at bounding box center [73, 23] width 20 height 13
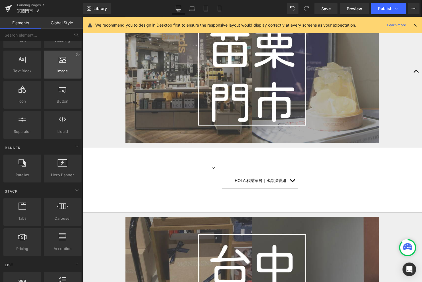
scroll to position [0, 0]
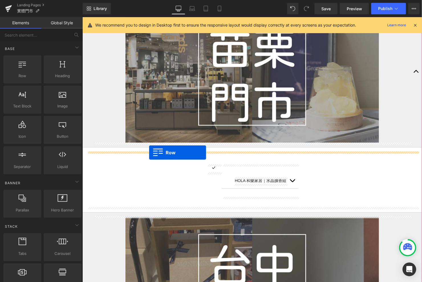
drag, startPoint x: 98, startPoint y: 90, endPoint x: 146, endPoint y: 150, distance: 76.3
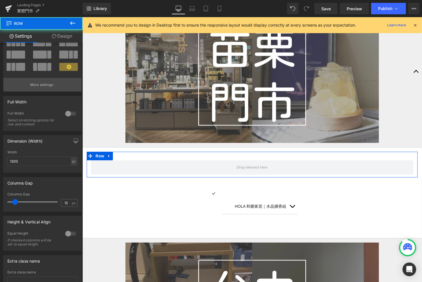
scroll to position [59, 0]
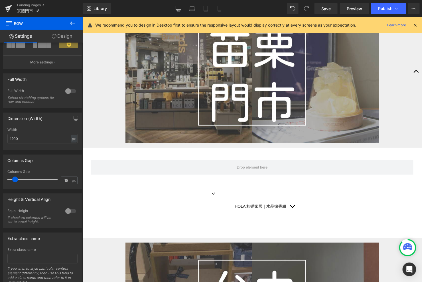
click at [74, 24] on icon at bounding box center [72, 23] width 7 height 7
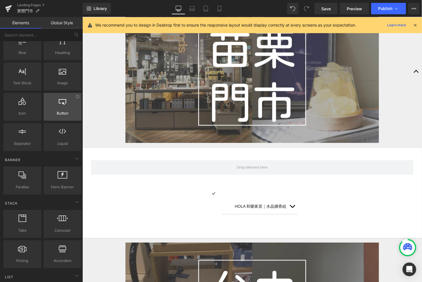
scroll to position [41, 0]
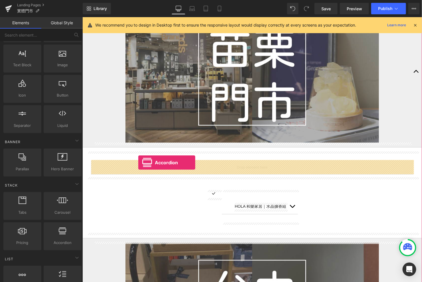
drag, startPoint x: 145, startPoint y: 255, endPoint x: 138, endPoint y: 162, distance: 93.1
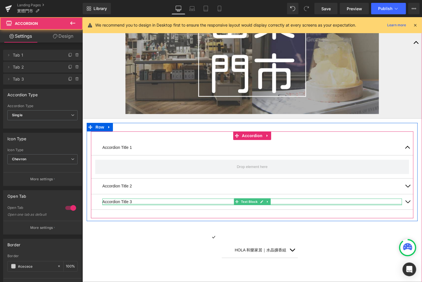
scroll to position [700, 0]
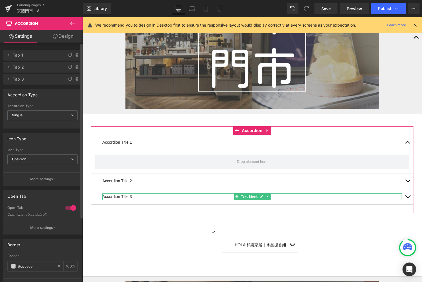
click at [76, 83] on li "Delete Cancel Tab 3 Tab 3 Name Tab 3 #FFFFFF Background #ffffff 100 %" at bounding box center [42, 79] width 79 height 11
click at [76, 82] on span at bounding box center [77, 79] width 7 height 7
click at [75, 81] on button "Delete" at bounding box center [71, 79] width 18 height 7
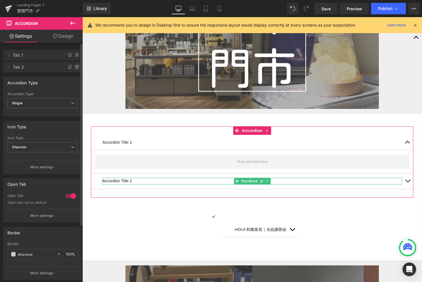
click at [75, 65] on icon at bounding box center [77, 67] width 5 height 5
click at [75, 65] on button "Delete" at bounding box center [71, 67] width 18 height 7
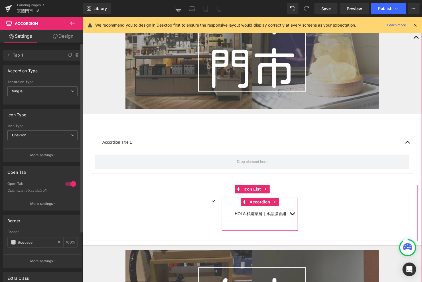
click at [292, 212] on button "button" at bounding box center [292, 213] width 11 height 15
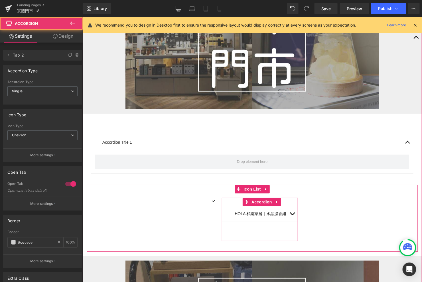
scroll to position [719, 0]
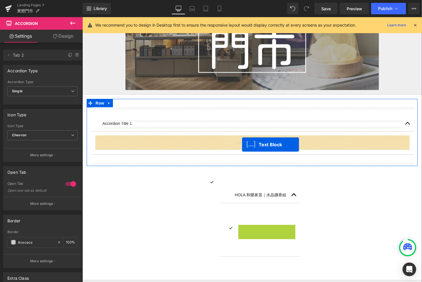
drag, startPoint x: 253, startPoint y: 230, endPoint x: 239, endPoint y: 142, distance: 88.9
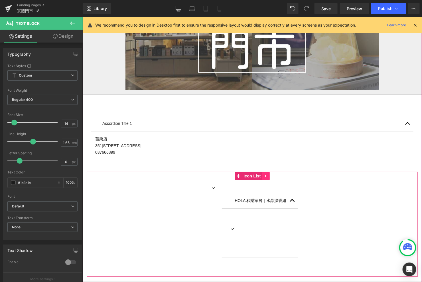
click at [267, 175] on icon at bounding box center [266, 175] width 4 height 4
click at [271, 176] on icon at bounding box center [270, 176] width 4 height 4
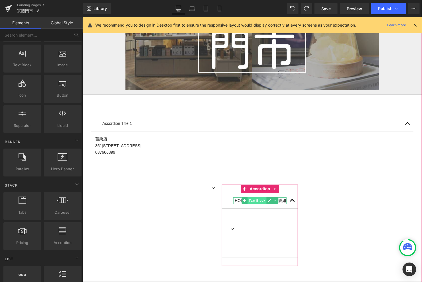
click at [252, 198] on span "Text Block" at bounding box center [256, 200] width 19 height 7
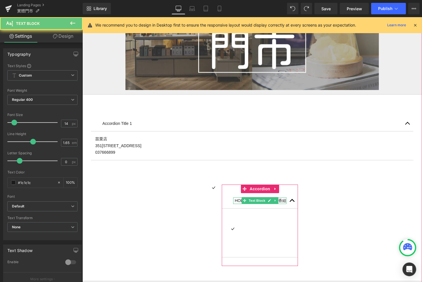
click at [281, 198] on p "HOLA 和樂家居｜水晶擴香組" at bounding box center [261, 200] width 52 height 7
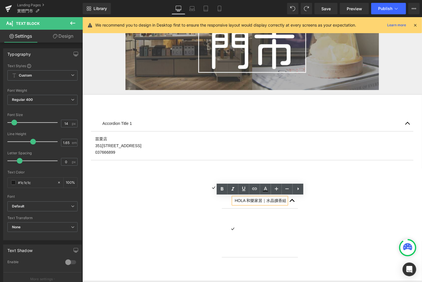
click at [281, 199] on p "HOLA 和樂家居｜水晶擴香組" at bounding box center [261, 200] width 52 height 7
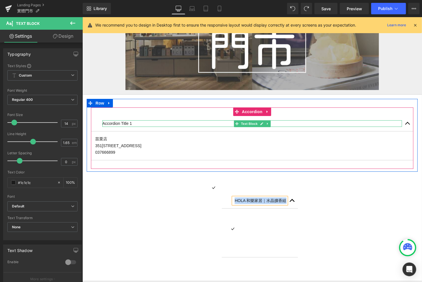
click at [110, 124] on p "Accordion Title 1" at bounding box center [252, 123] width 300 height 7
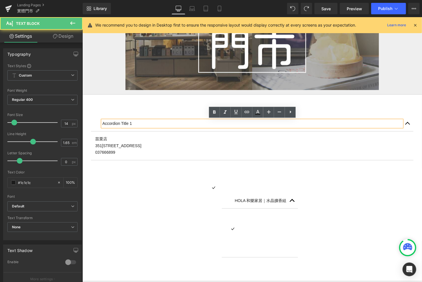
click at [124, 124] on p "Accordion Title 1" at bounding box center [252, 123] width 300 height 7
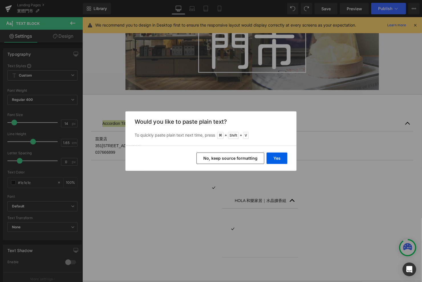
click at [288, 160] on div "Yes No, keep source formatting" at bounding box center [211, 158] width 171 height 25
click at [284, 160] on button "Yes" at bounding box center [277, 157] width 21 height 11
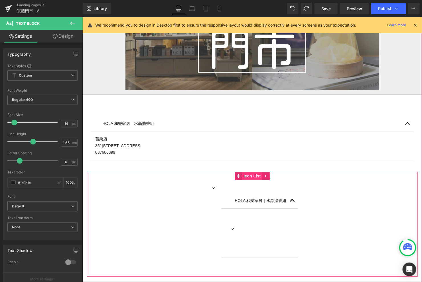
click at [261, 174] on span "Icon List" at bounding box center [252, 175] width 20 height 9
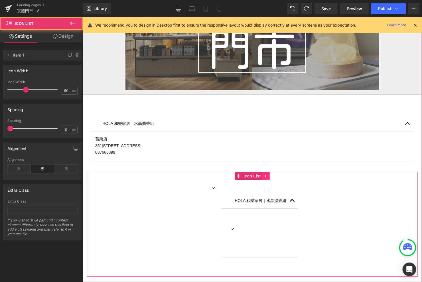
click at [264, 175] on icon at bounding box center [266, 175] width 4 height 4
click at [267, 175] on link at bounding box center [269, 175] width 7 height 9
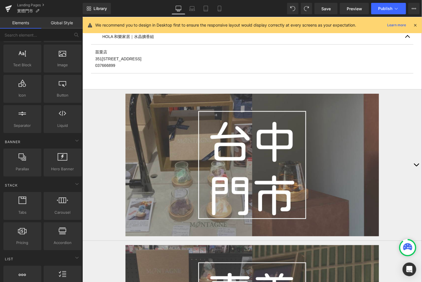
click at [414, 164] on button "button" at bounding box center [416, 164] width 11 height 151
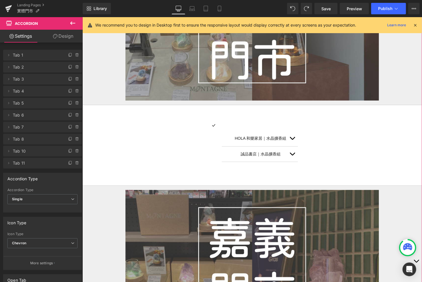
scroll to position [852, 0]
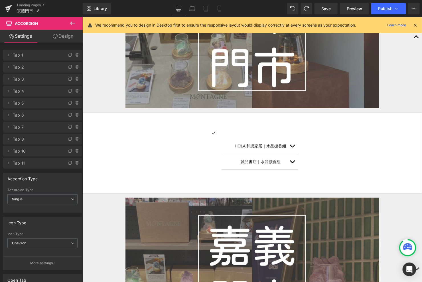
click at [66, 22] on button at bounding box center [73, 23] width 20 height 13
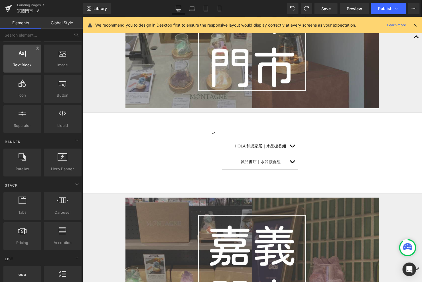
scroll to position [0, 0]
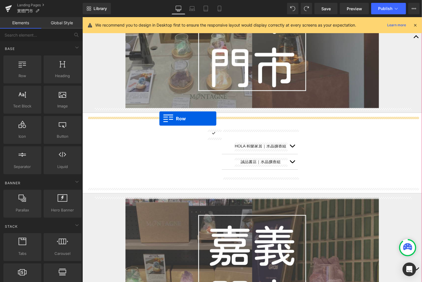
drag, startPoint x: 102, startPoint y: 88, endPoint x: 158, endPoint y: 116, distance: 62.6
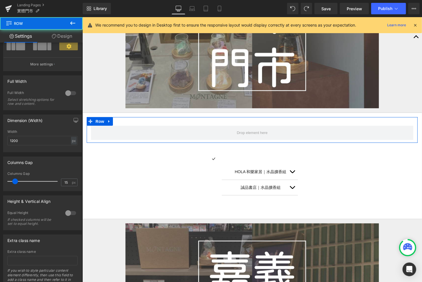
scroll to position [62, 0]
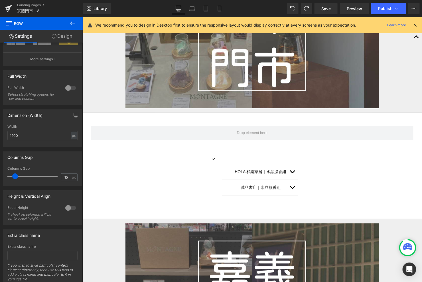
click at [76, 20] on icon at bounding box center [72, 23] width 7 height 7
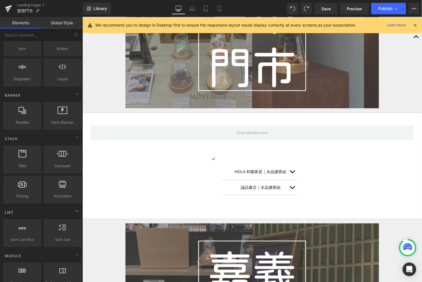
scroll to position [101, 0]
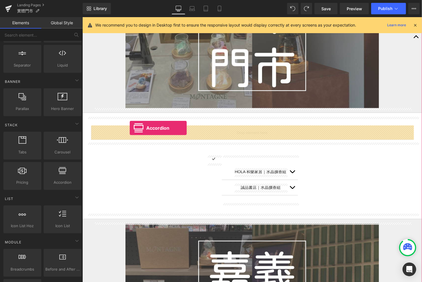
drag, startPoint x: 142, startPoint y: 195, endPoint x: 129, endPoint y: 128, distance: 68.7
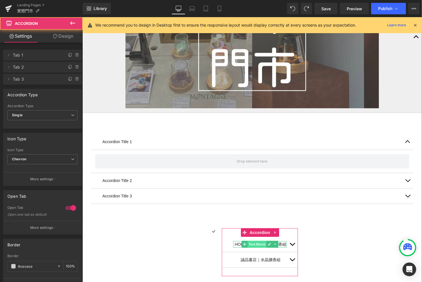
click at [255, 242] on span "Text Block" at bounding box center [256, 243] width 19 height 7
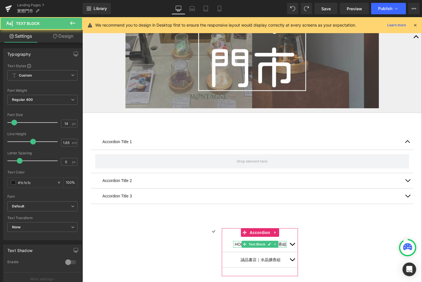
click at [282, 243] on p "HOLA 和樂家居｜水晶擴香組" at bounding box center [261, 244] width 52 height 7
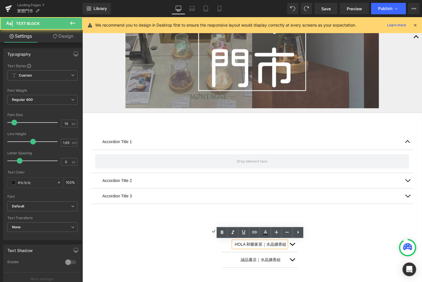
click at [283, 244] on p "HOLA 和樂家居｜水晶擴香組" at bounding box center [261, 244] width 52 height 7
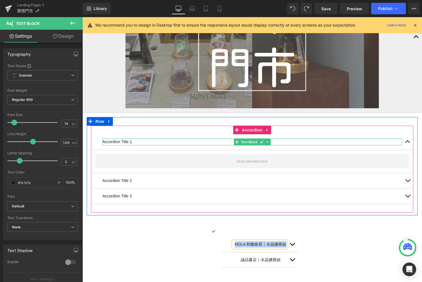
click at [116, 138] on div "Accordion Title 1 Text Block" at bounding box center [252, 141] width 300 height 7
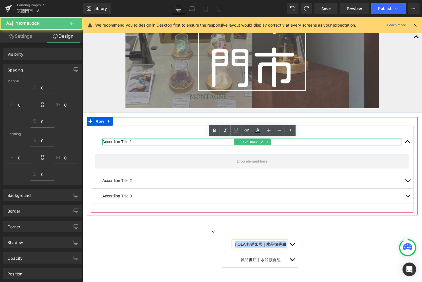
click at [116, 139] on p "Accordion Title 1" at bounding box center [252, 141] width 300 height 7
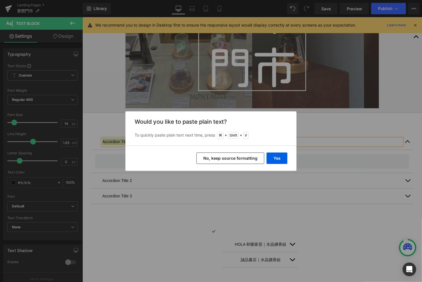
click at [280, 151] on div "Yes No, keep source formatting" at bounding box center [211, 158] width 171 height 25
click at [280, 154] on button "Yes" at bounding box center [277, 157] width 21 height 11
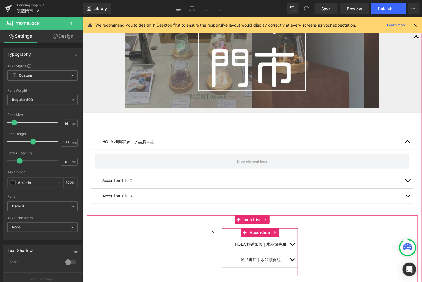
click at [263, 259] on div "誠品書店｜水晶擴香組 Text Block" at bounding box center [259, 259] width 53 height 7
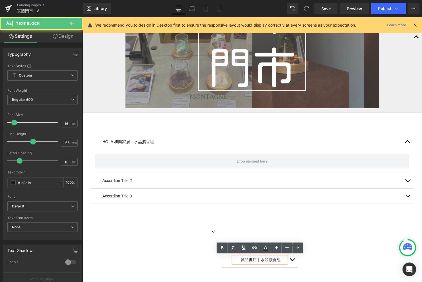
click at [264, 260] on p "誠品書店｜水晶擴香組" at bounding box center [261, 259] width 52 height 7
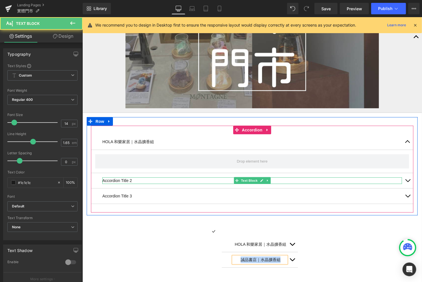
click at [124, 179] on p "Accordion Title 2" at bounding box center [252, 180] width 300 height 7
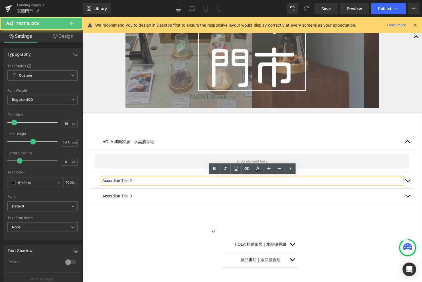
click at [118, 179] on p "Accordion Title 2" at bounding box center [252, 180] width 300 height 7
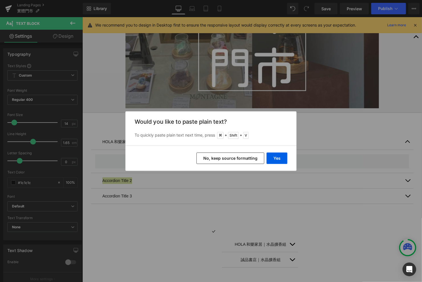
click at [278, 152] on div "Yes No, keep source formatting" at bounding box center [211, 158] width 171 height 25
click at [278, 158] on button "Yes" at bounding box center [277, 157] width 21 height 11
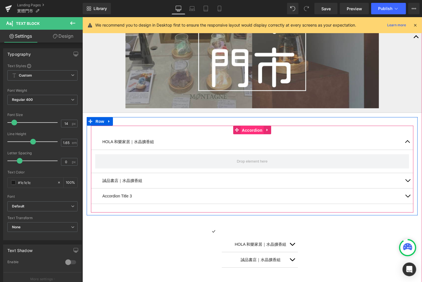
click at [251, 128] on span "Accordion" at bounding box center [252, 130] width 23 height 9
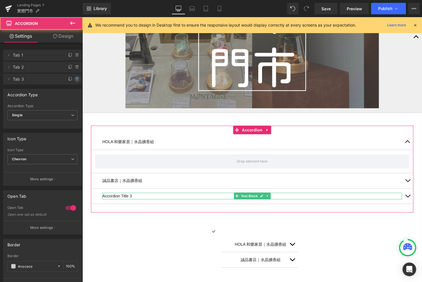
click at [74, 77] on span at bounding box center [77, 79] width 7 height 7
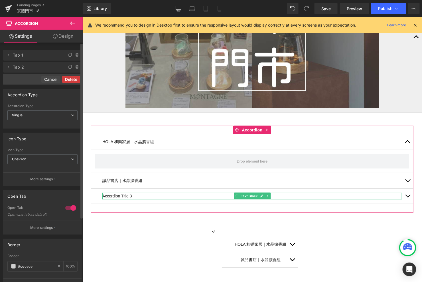
click at [74, 79] on button "Delete" at bounding box center [71, 79] width 18 height 7
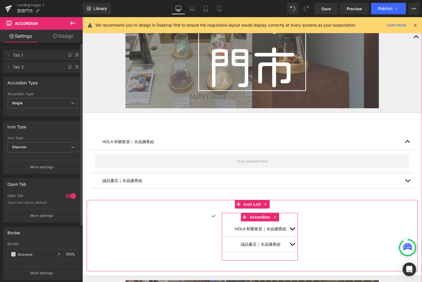
click at [287, 223] on button "button" at bounding box center [292, 228] width 11 height 15
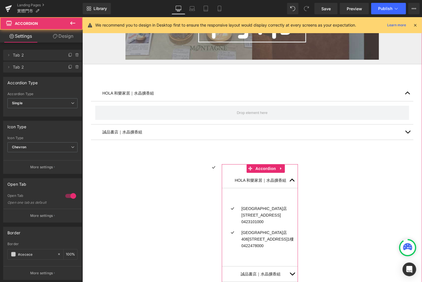
scroll to position [915, 0]
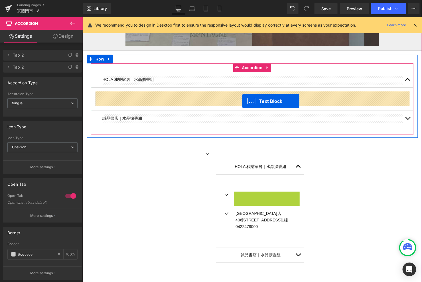
drag, startPoint x: 250, startPoint y: 201, endPoint x: 242, endPoint y: 101, distance: 100.2
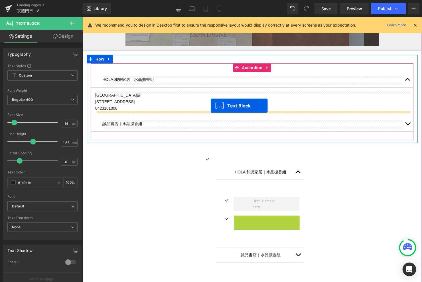
drag, startPoint x: 251, startPoint y: 226, endPoint x: 212, endPoint y: 107, distance: 125.3
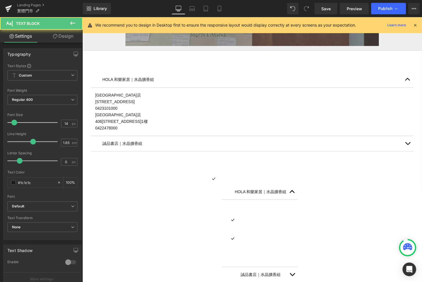
click at [73, 23] on icon at bounding box center [72, 23] width 7 height 7
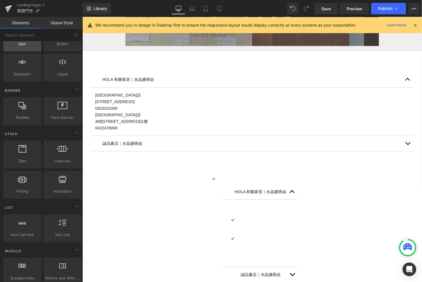
scroll to position [65, 0]
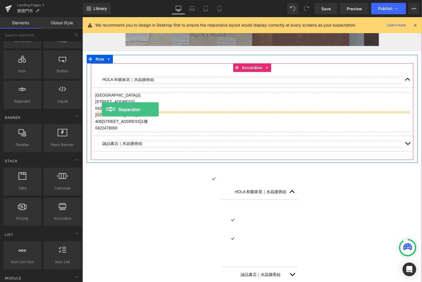
drag, startPoint x: 108, startPoint y: 112, endPoint x: 101, endPoint y: 109, distance: 8.2
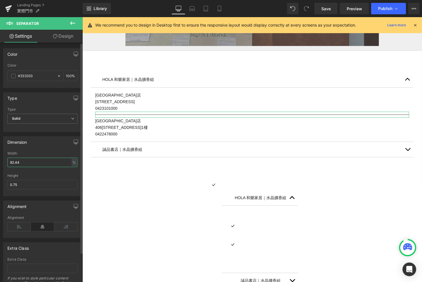
click at [32, 159] on input "92.44" at bounding box center [42, 162] width 70 height 9
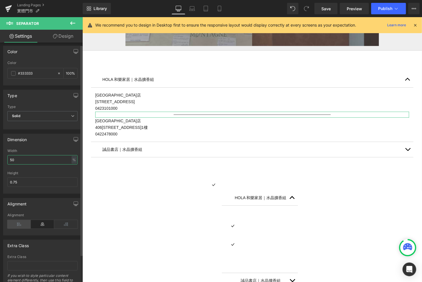
type input "50"
click at [20, 222] on icon at bounding box center [18, 224] width 23 height 9
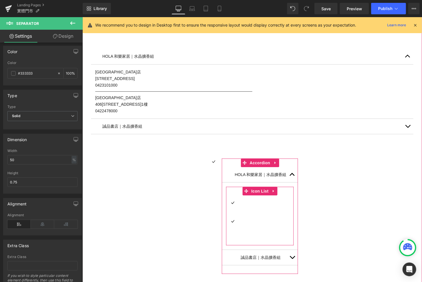
scroll to position [939, 0]
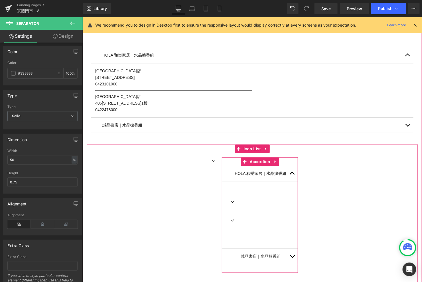
click at [292, 253] on button "button" at bounding box center [292, 255] width 11 height 15
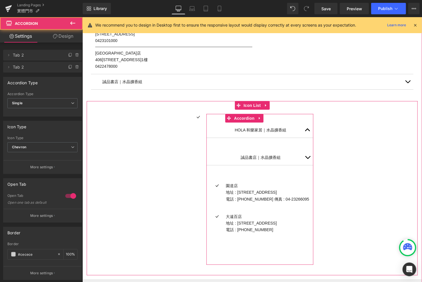
scroll to position [986, 0]
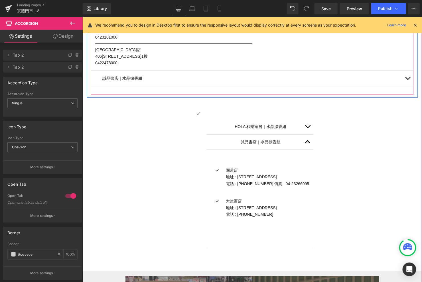
click at [405, 79] on button "button" at bounding box center [407, 78] width 11 height 15
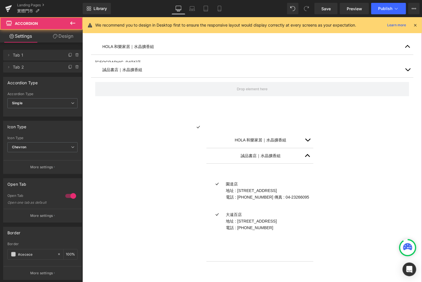
scroll to position [931, 0]
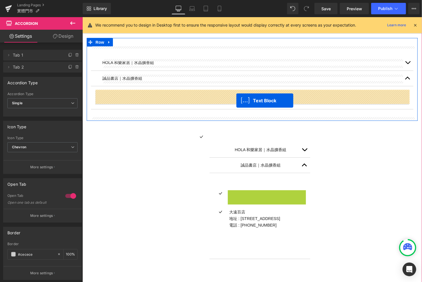
drag, startPoint x: 250, startPoint y: 202, endPoint x: 234, endPoint y: 98, distance: 104.8
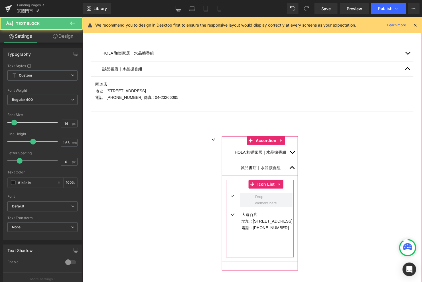
scroll to position [947, 0]
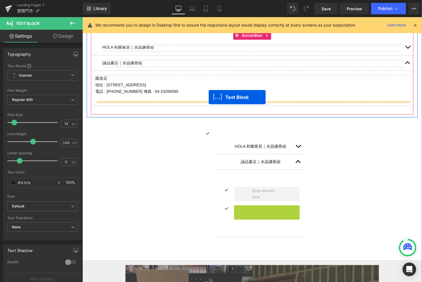
drag, startPoint x: 251, startPoint y: 222, endPoint x: 208, endPoint y: 97, distance: 132.8
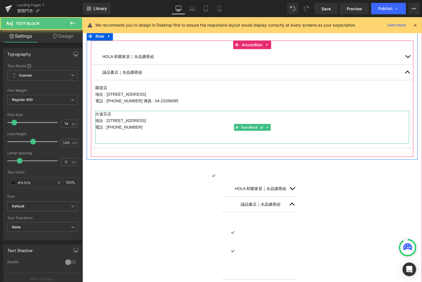
scroll to position [932, 0]
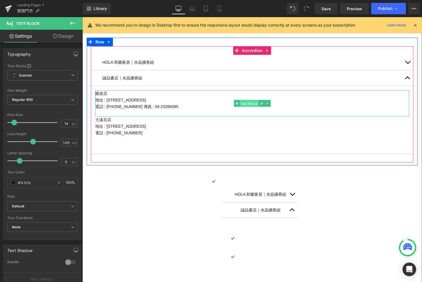
click at [253, 104] on span "Text Block" at bounding box center [249, 103] width 19 height 7
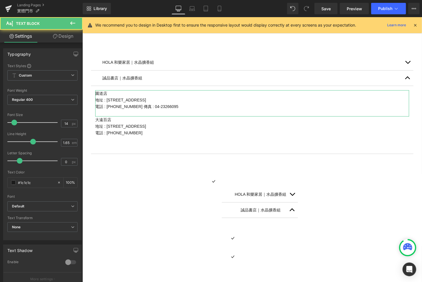
click at [69, 35] on link "Design" at bounding box center [63, 36] width 41 height 13
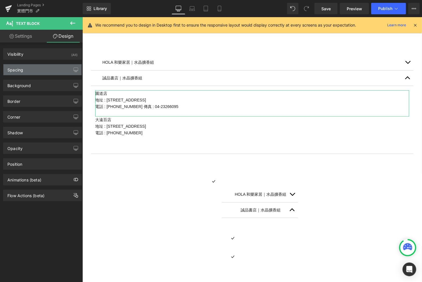
click at [38, 68] on div "Spacing" at bounding box center [42, 69] width 78 height 11
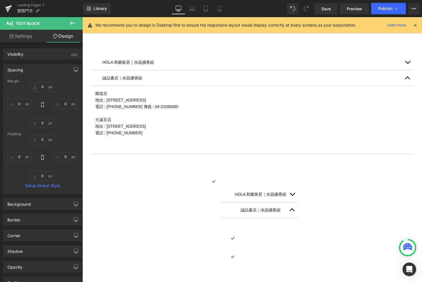
click at [75, 21] on icon at bounding box center [72, 23] width 7 height 7
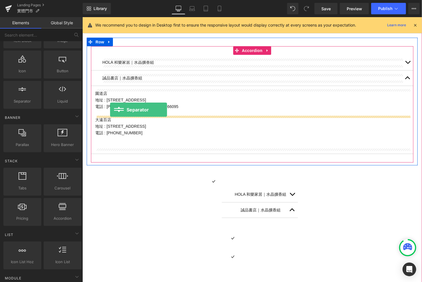
drag, startPoint x: 100, startPoint y: 113, endPoint x: 109, endPoint y: 108, distance: 9.8
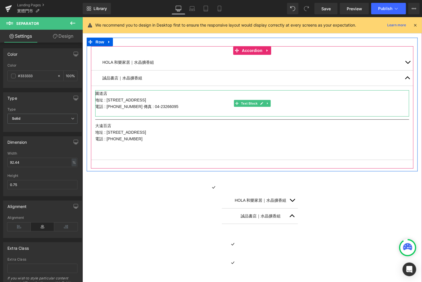
click at [144, 110] on p at bounding box center [252, 113] width 314 height 7
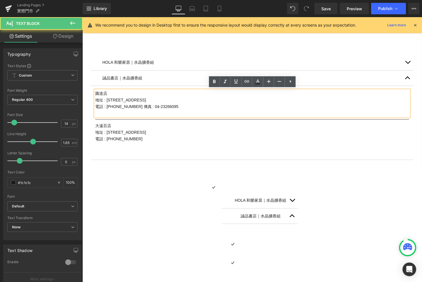
click at [144, 110] on p at bounding box center [252, 113] width 314 height 7
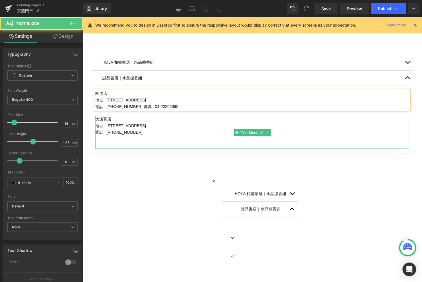
click at [112, 133] on p "電話 : [PHONE_NUMBER]" at bounding box center [252, 132] width 314 height 7
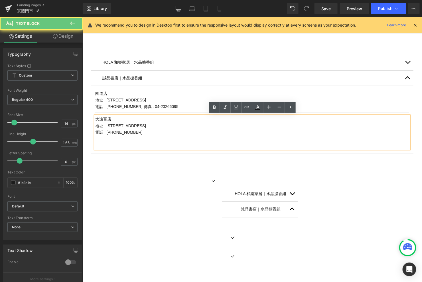
click at [113, 139] on p at bounding box center [252, 138] width 314 height 7
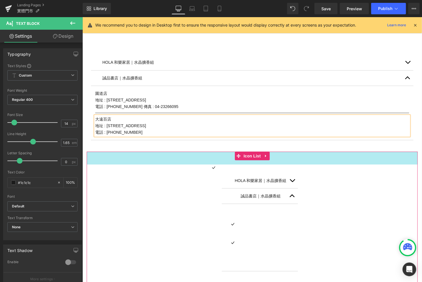
click at [117, 158] on div "45px" at bounding box center [251, 157] width 331 height 13
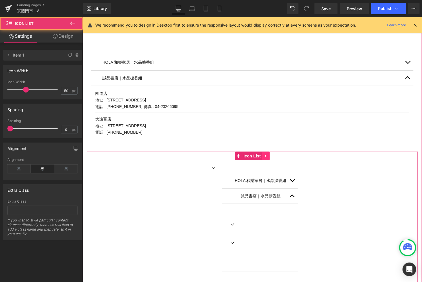
click at [268, 155] on link at bounding box center [265, 155] width 7 height 9
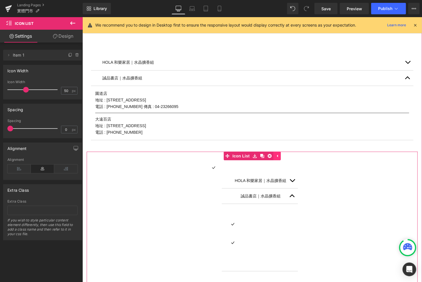
click at [268, 155] on icon at bounding box center [270, 156] width 4 height 4
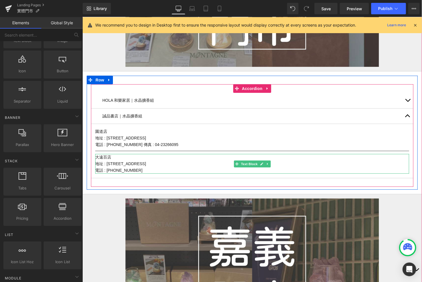
scroll to position [891, 0]
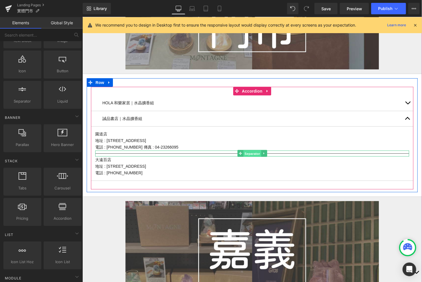
click at [257, 152] on span "Separator" at bounding box center [252, 153] width 18 height 7
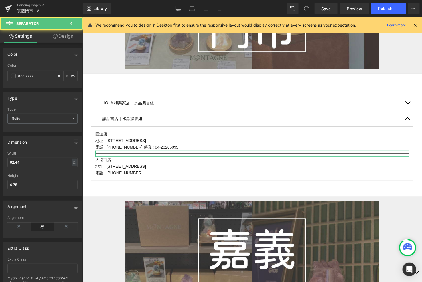
click at [30, 156] on div "Width 92.44 % % px" at bounding box center [42, 162] width 70 height 22
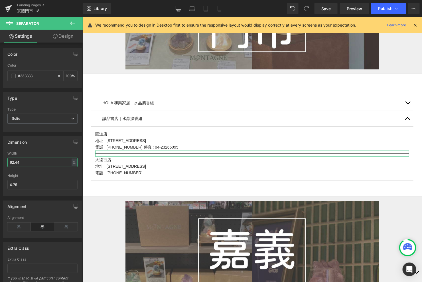
click at [30, 158] on input "92.44" at bounding box center [42, 162] width 70 height 9
type input "50"
click at [17, 227] on icon at bounding box center [18, 226] width 23 height 9
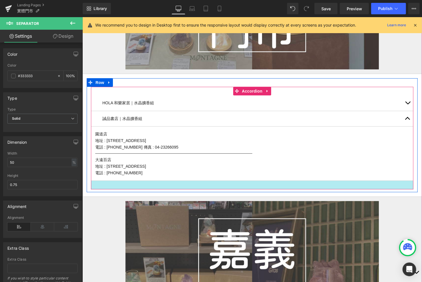
click at [118, 184] on div at bounding box center [252, 184] width 323 height 9
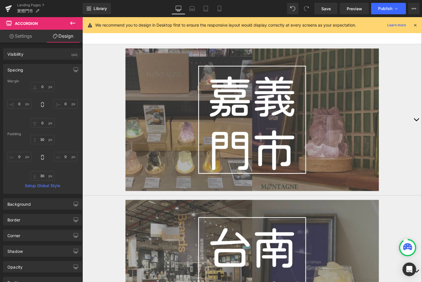
scroll to position [885, 0]
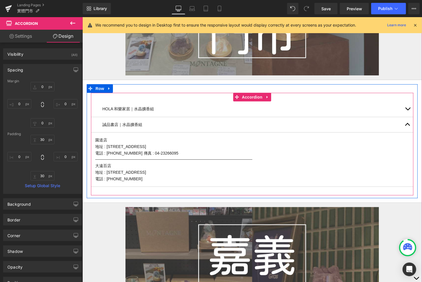
click at [408, 124] on button "button" at bounding box center [407, 124] width 11 height 15
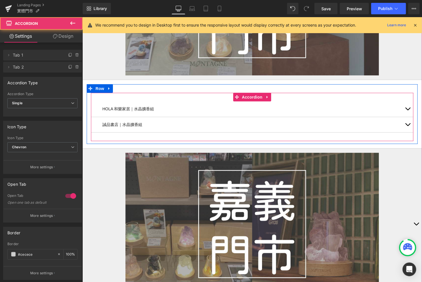
click at [408, 108] on button "button" at bounding box center [407, 108] width 11 height 15
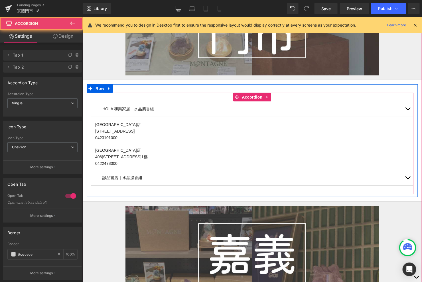
click at [408, 110] on span "button" at bounding box center [408, 110] width 0 height 0
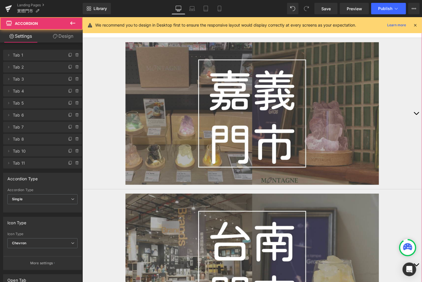
click at [414, 108] on button "button" at bounding box center [416, 113] width 11 height 151
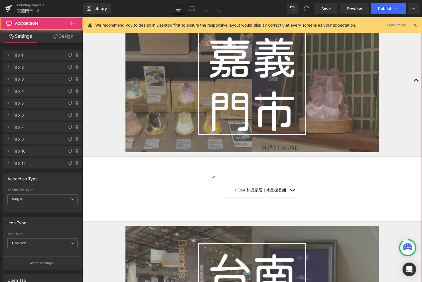
scroll to position [972, 0]
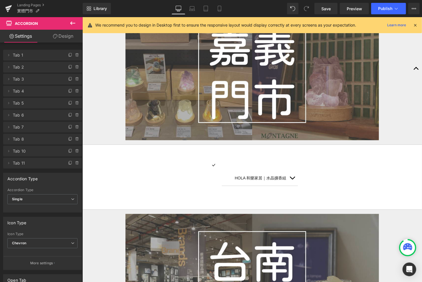
click at [70, 21] on icon at bounding box center [72, 23] width 7 height 7
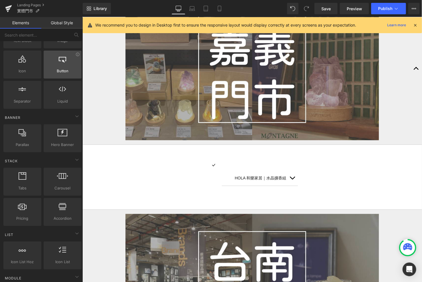
scroll to position [0, 0]
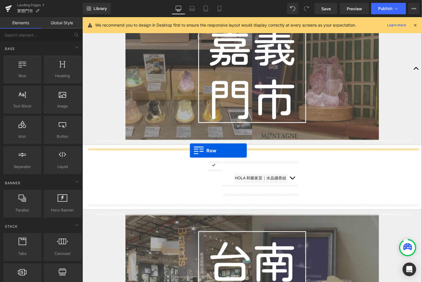
drag, startPoint x: 110, startPoint y: 90, endPoint x: 190, endPoint y: 150, distance: 99.8
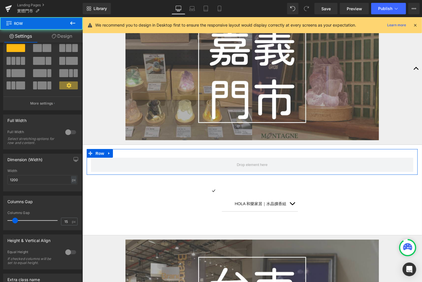
scroll to position [18, 0]
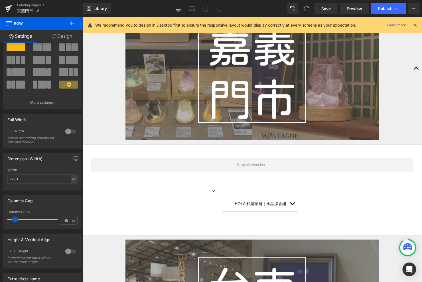
click at [74, 21] on icon at bounding box center [72, 23] width 7 height 7
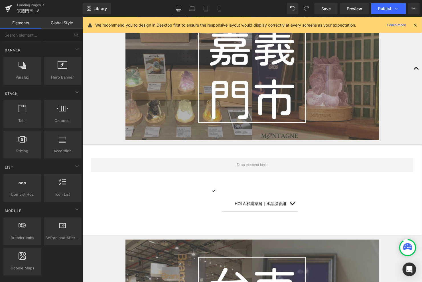
scroll to position [150, 0]
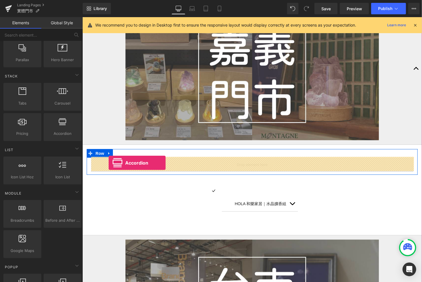
drag, startPoint x: 138, startPoint y: 144, endPoint x: 108, endPoint y: 162, distance: 35.5
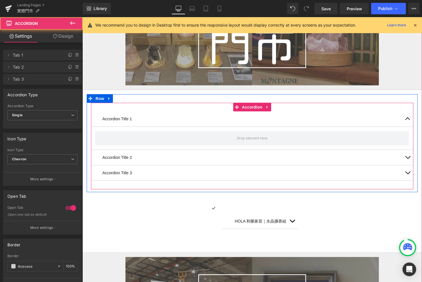
scroll to position [1030, 0]
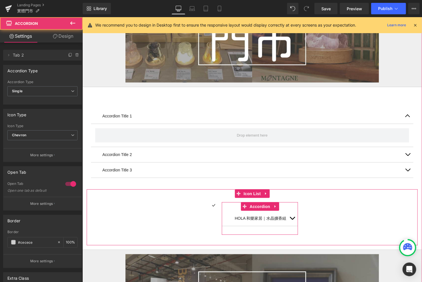
click at [289, 219] on button "button" at bounding box center [292, 217] width 11 height 15
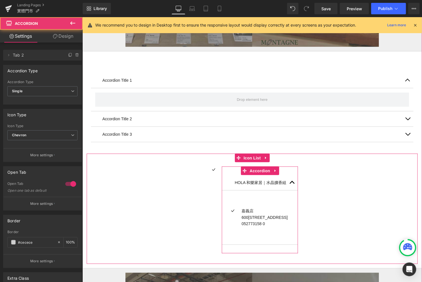
scroll to position [1065, 0]
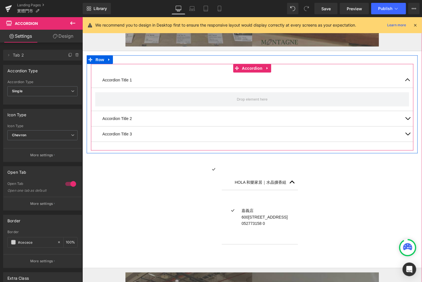
click at [408, 120] on span "button" at bounding box center [408, 120] width 0 height 0
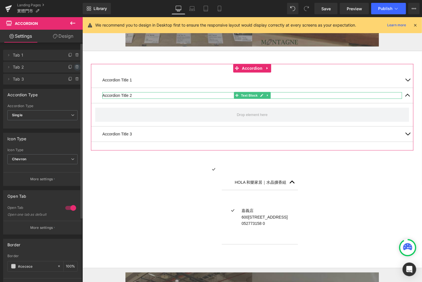
click at [75, 68] on icon at bounding box center [77, 67] width 5 height 5
click at [75, 68] on button "Delete" at bounding box center [71, 67] width 18 height 7
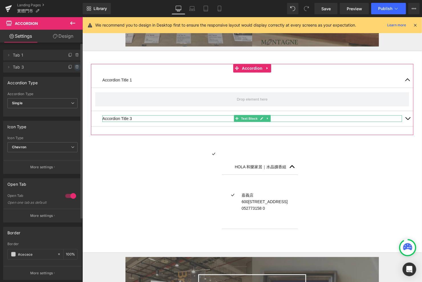
click at [75, 67] on icon at bounding box center [77, 67] width 5 height 5
click at [75, 67] on button "Delete" at bounding box center [71, 67] width 18 height 7
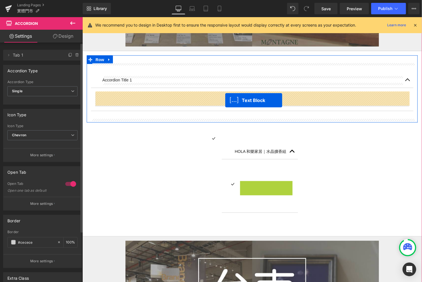
drag, startPoint x: 251, startPoint y: 187, endPoint x: 225, endPoint y: 100, distance: 90.8
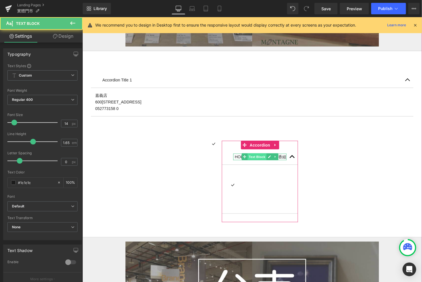
click at [257, 154] on span "Text Block" at bounding box center [256, 156] width 19 height 7
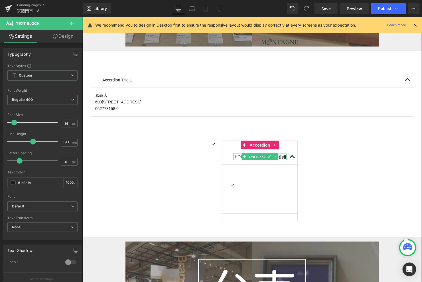
click at [282, 156] on p "HOLA 和樂家居｜水晶擴香組" at bounding box center [261, 156] width 52 height 7
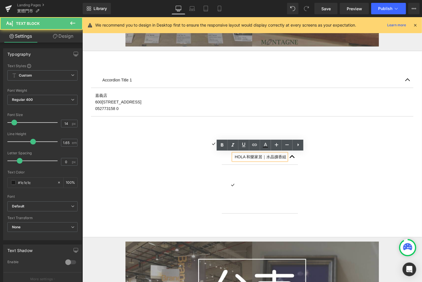
click at [283, 156] on p "HOLA 和樂家居｜水晶擴香組" at bounding box center [261, 156] width 52 height 7
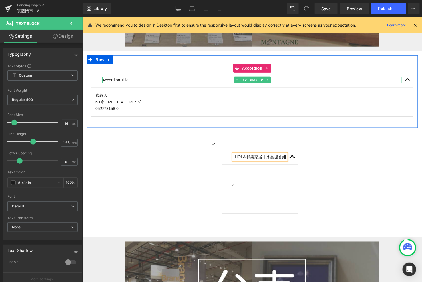
click at [120, 80] on p "Accordion Title 1" at bounding box center [252, 79] width 300 height 7
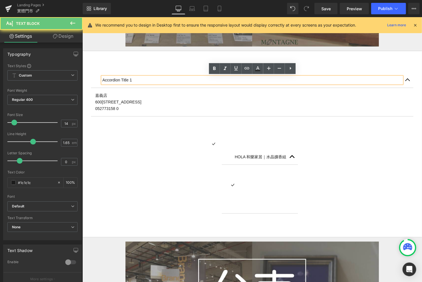
click at [119, 80] on p "Accordion Title 1" at bounding box center [252, 79] width 300 height 7
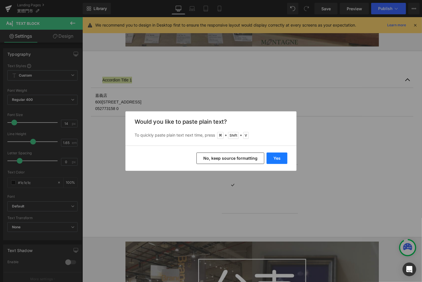
click at [280, 158] on button "Yes" at bounding box center [277, 157] width 21 height 11
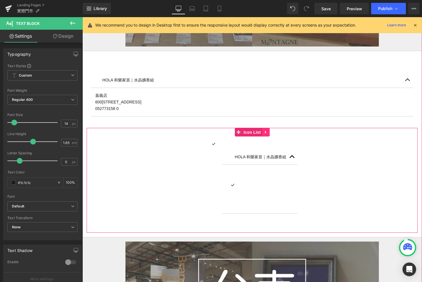
click at [269, 131] on link at bounding box center [265, 132] width 7 height 9
click at [269, 132] on icon at bounding box center [270, 132] width 4 height 4
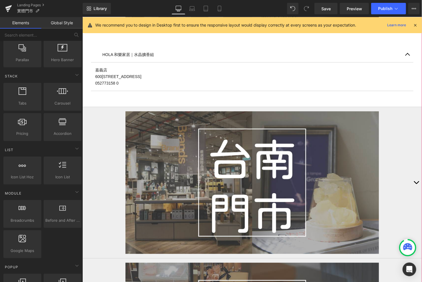
scroll to position [1087, 0]
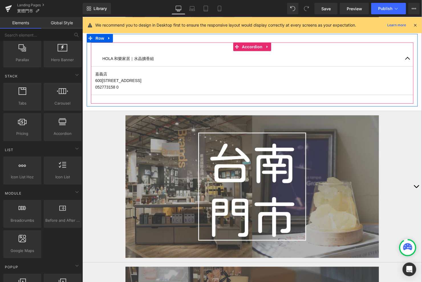
click at [124, 87] on p "052773158 0" at bounding box center [252, 87] width 314 height 7
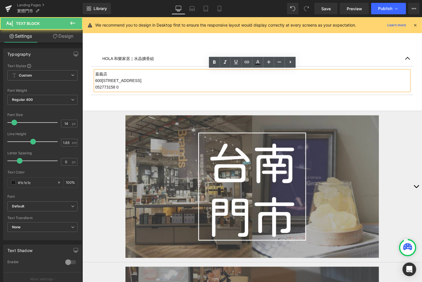
click at [122, 87] on p "052773158 0" at bounding box center [252, 87] width 314 height 7
drag, startPoint x: 130, startPoint y: 87, endPoint x: 94, endPoint y: 87, distance: 36.3
click at [95, 87] on div "嘉義店 600嘉義市東區忠孝路549號 052773158 0" at bounding box center [252, 81] width 314 height 20
drag, startPoint x: 95, startPoint y: 86, endPoint x: 124, endPoint y: 86, distance: 28.5
click at [123, 86] on p "052773158 0" at bounding box center [252, 87] width 314 height 7
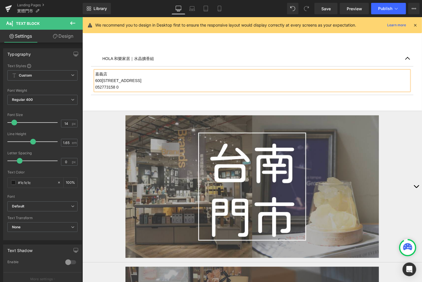
click at [125, 87] on p "052773158 0" at bounding box center [252, 87] width 314 height 7
click at [349, 95] on div "HOLA 和樂家居｜水晶擴香組 Text Block 嘉義店 600嘉義市東區忠孝路549號 052773158 Text Block Accordion" at bounding box center [252, 72] width 323 height 61
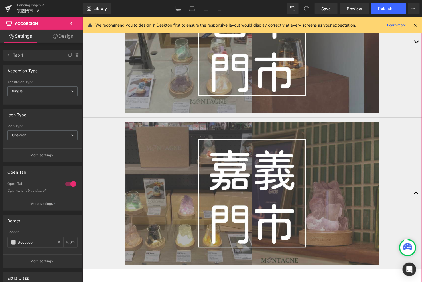
scroll to position [819, 0]
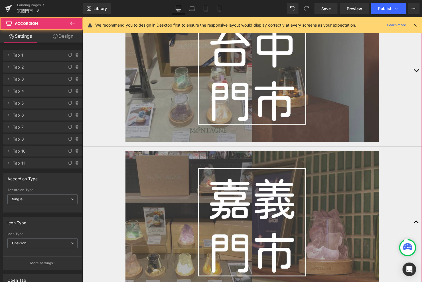
click at [412, 68] on button "button" at bounding box center [416, 70] width 11 height 151
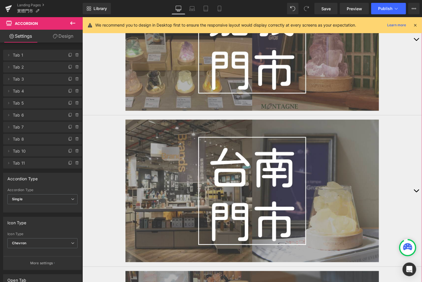
scroll to position [1019, 0]
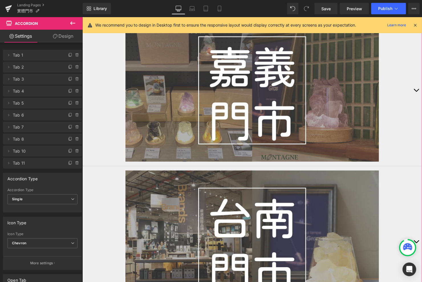
click at [406, 86] on div at bounding box center [252, 90] width 317 height 142
click at [416, 91] on span "button" at bounding box center [416, 91] width 0 height 0
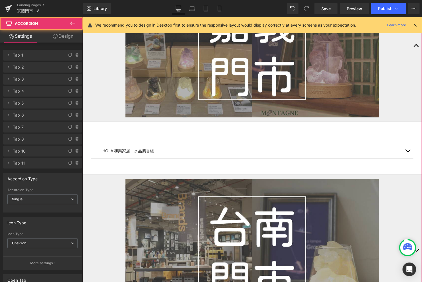
scroll to position [1010, 0]
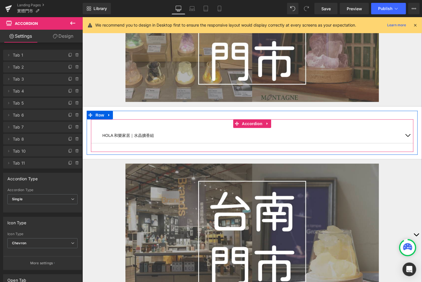
click at [408, 135] on button "button" at bounding box center [407, 135] width 11 height 15
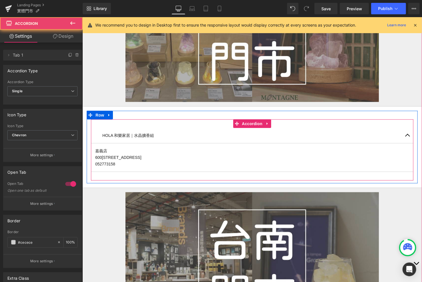
click at [408, 136] on button "button" at bounding box center [407, 135] width 11 height 15
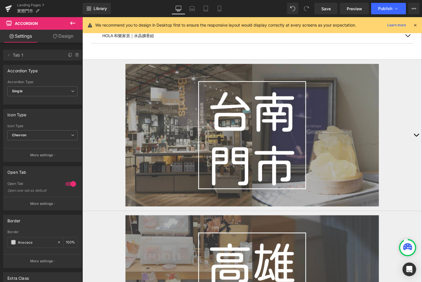
click at [413, 135] on button "button" at bounding box center [416, 134] width 11 height 151
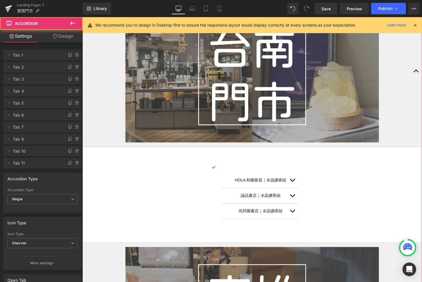
scroll to position [1126, 0]
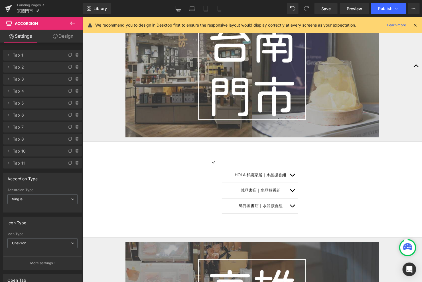
click at [71, 21] on icon at bounding box center [72, 23] width 7 height 7
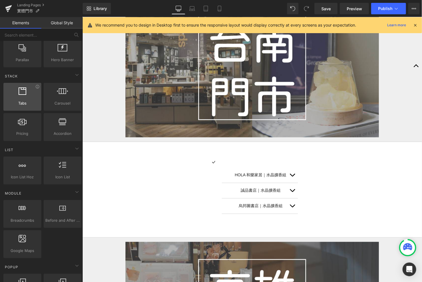
scroll to position [0, 0]
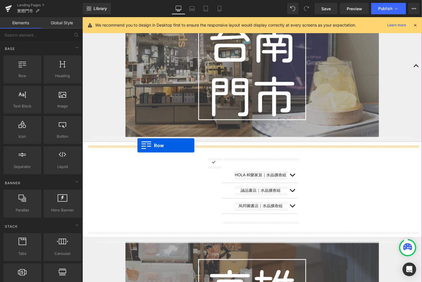
drag, startPoint x: 107, startPoint y: 95, endPoint x: 137, endPoint y: 145, distance: 58.5
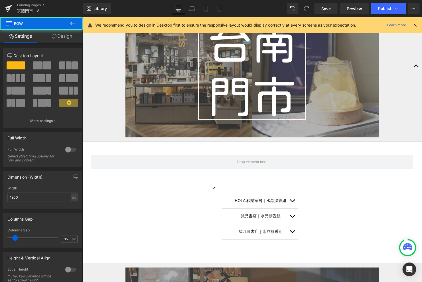
click at [71, 25] on icon at bounding box center [72, 23] width 7 height 7
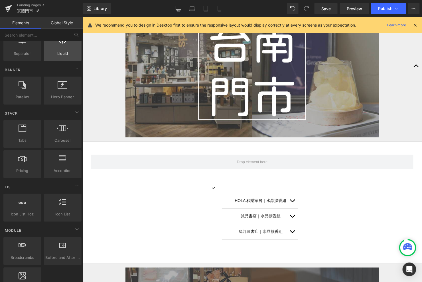
scroll to position [134, 0]
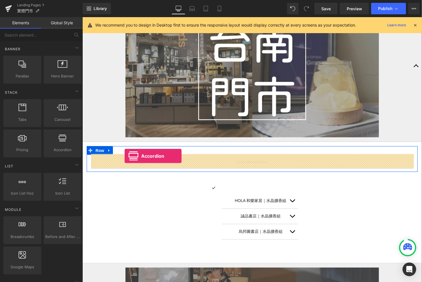
drag, startPoint x: 142, startPoint y: 160, endPoint x: 122, endPoint y: 154, distance: 20.0
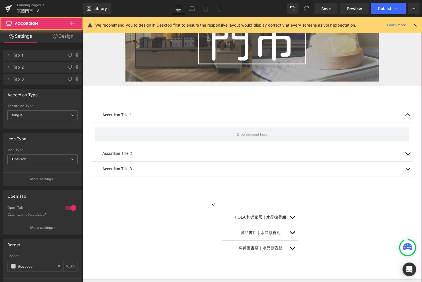
scroll to position [1185, 0]
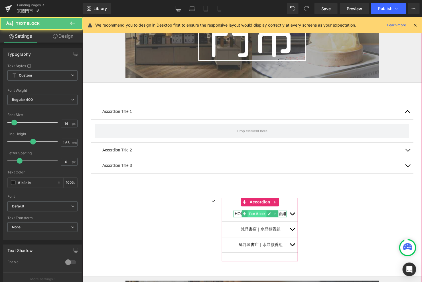
click at [254, 210] on div "HOLA 和樂家居｜水晶擴香組 Text Block" at bounding box center [259, 213] width 53 height 7
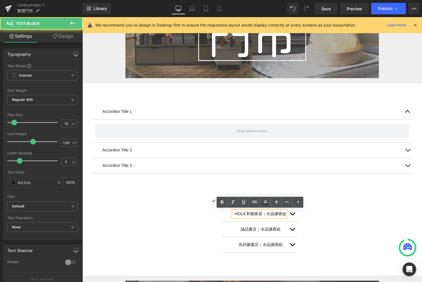
click at [255, 214] on p "HOLA 和樂家居｜水晶擴香組" at bounding box center [261, 213] width 52 height 7
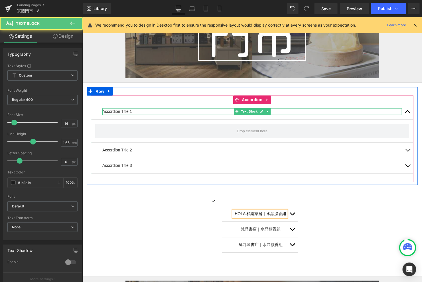
click at [123, 110] on p "Accordion Title 1" at bounding box center [252, 111] width 300 height 7
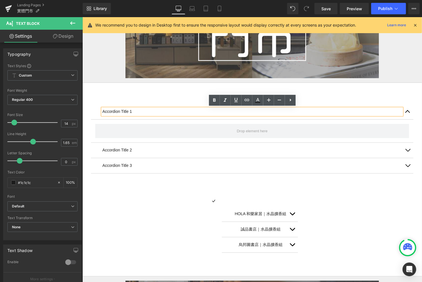
click at [122, 110] on p "Accordion Title 1" at bounding box center [252, 111] width 300 height 7
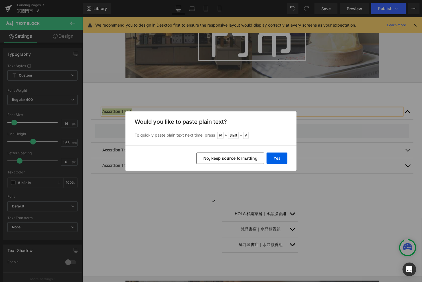
click at [278, 164] on div "Yes No, keep source formatting" at bounding box center [211, 158] width 171 height 25
click at [277, 160] on button "Yes" at bounding box center [277, 157] width 21 height 11
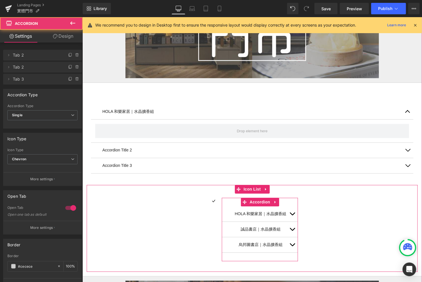
click at [293, 215] on button "button" at bounding box center [292, 213] width 11 height 15
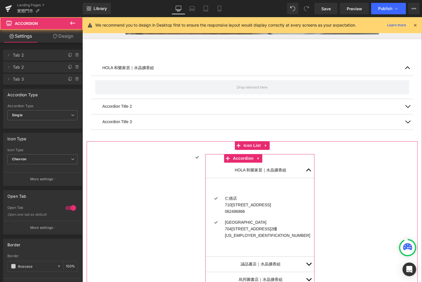
scroll to position [1232, 0]
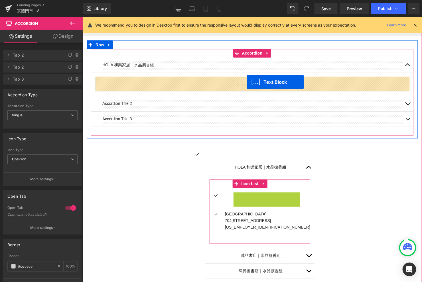
drag, startPoint x: 253, startPoint y: 202, endPoint x: 247, endPoint y: 81, distance: 120.3
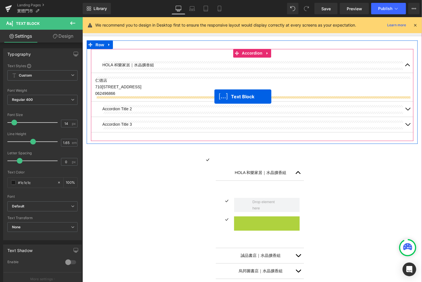
drag, startPoint x: 249, startPoint y: 226, endPoint x: 214, endPoint y: 96, distance: 135.1
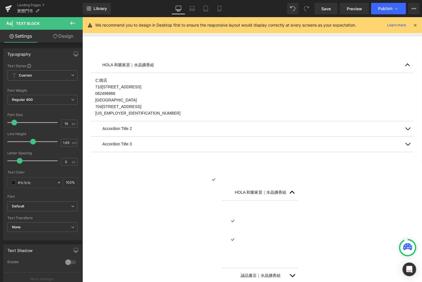
click at [73, 22] on icon at bounding box center [72, 23] width 7 height 7
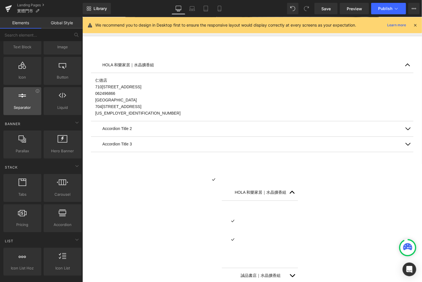
scroll to position [59, 0]
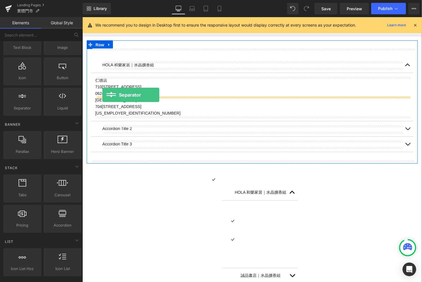
drag, startPoint x: 110, startPoint y: 112, endPoint x: 101, endPoint y: 94, distance: 20.3
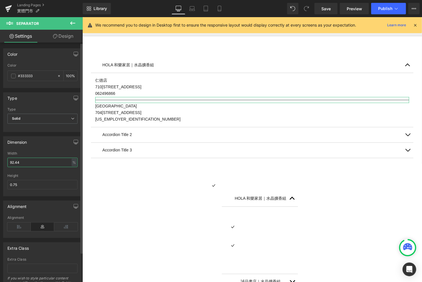
click at [39, 158] on input "92.44" at bounding box center [42, 162] width 70 height 9
type input "50"
click at [21, 224] on icon at bounding box center [18, 226] width 23 height 9
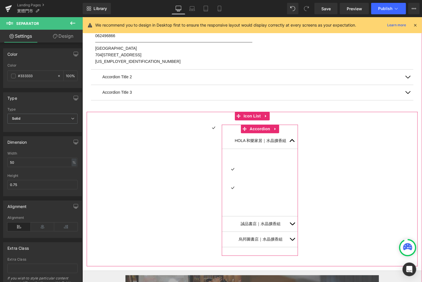
scroll to position [1303, 0]
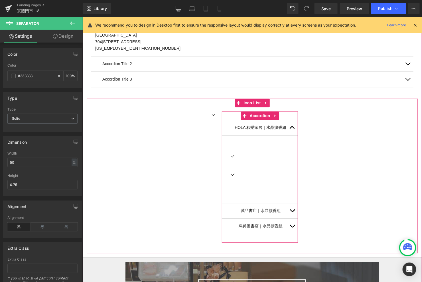
click at [253, 208] on div "誠品書店｜水晶擴香組 Text Block" at bounding box center [259, 210] width 53 height 7
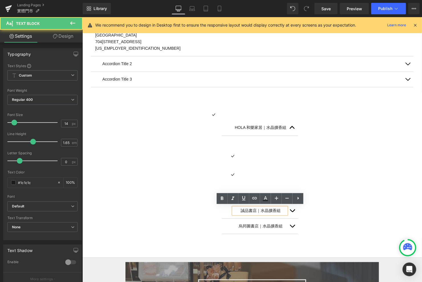
click at [257, 209] on p "誠品書店｜水晶擴香組" at bounding box center [261, 210] width 52 height 7
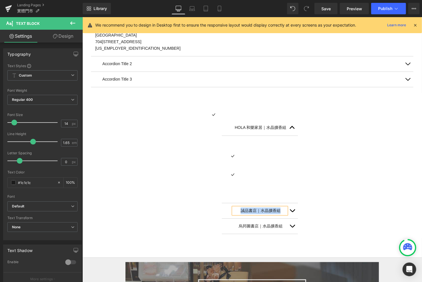
copy p "誠品書店｜水晶擴香組"
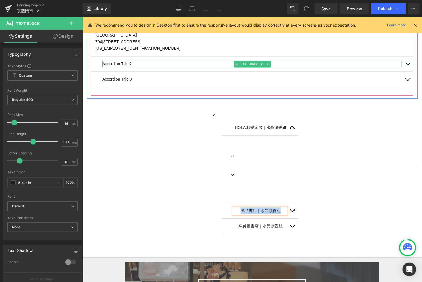
click at [124, 63] on p "Accordion Title 2" at bounding box center [252, 63] width 300 height 7
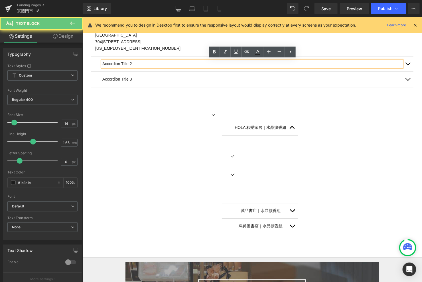
click at [126, 63] on p "Accordion Title 2" at bounding box center [252, 63] width 300 height 7
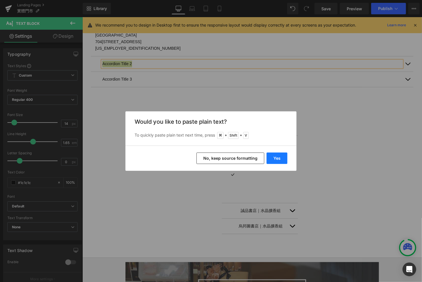
click at [272, 159] on button "Yes" at bounding box center [277, 157] width 21 height 11
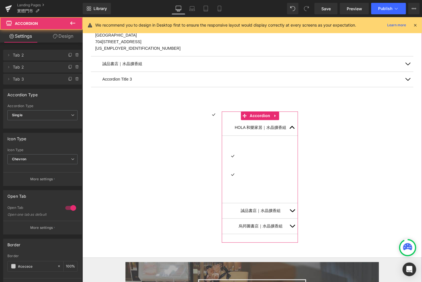
click at [292, 212] on span "button" at bounding box center [292, 212] width 0 height 0
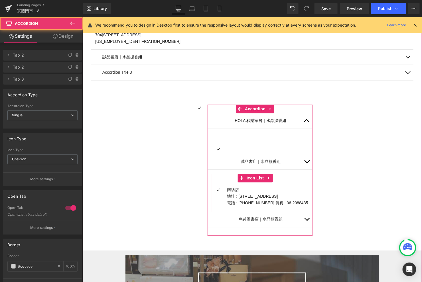
scroll to position [1317, 0]
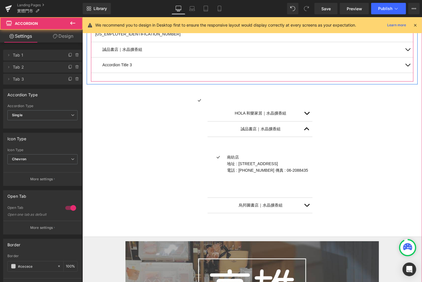
click at [409, 47] on button "button" at bounding box center [407, 49] width 11 height 15
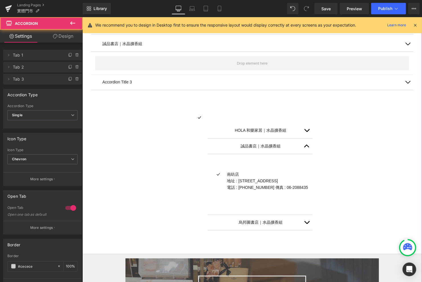
scroll to position [1263, 0]
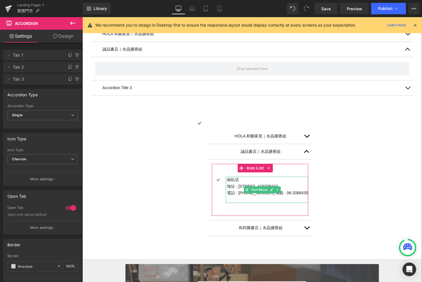
click at [242, 190] on p "電話 : [PHONE_NUMBER] 傳真 : 06-2088435" at bounding box center [267, 193] width 81 height 7
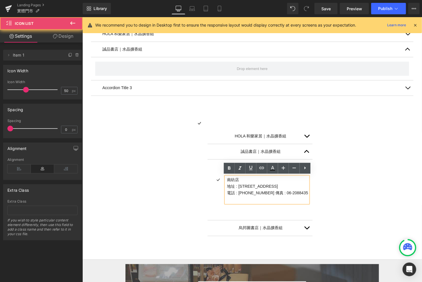
click at [180, 210] on div "Icon HOLA 和樂家居｜水晶擴香組 Text Block Icon Icon Icon List 誠品書店｜水晶擴香組 Text Block" at bounding box center [251, 183] width 331 height 126
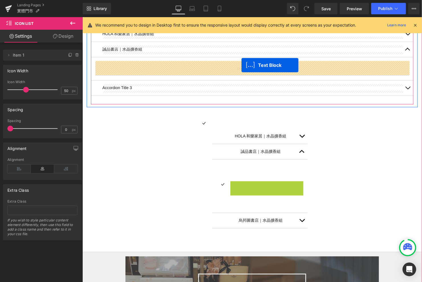
drag, startPoint x: 250, startPoint y: 188, endPoint x: 241, endPoint y: 65, distance: 124.2
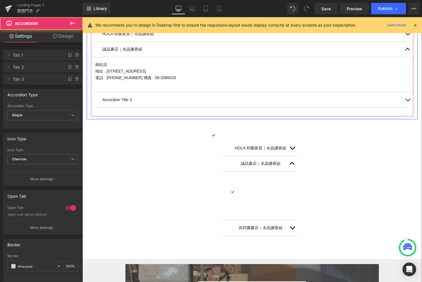
click at [405, 49] on button "button" at bounding box center [407, 49] width 11 height 15
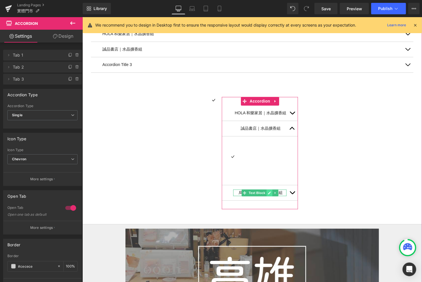
click at [271, 190] on link at bounding box center [269, 192] width 6 height 7
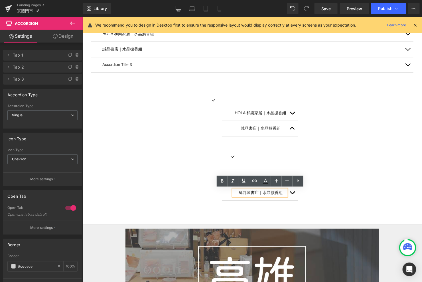
click at [279, 195] on div "烏邦圖書店｜水晶擴香組" at bounding box center [259, 192] width 53 height 7
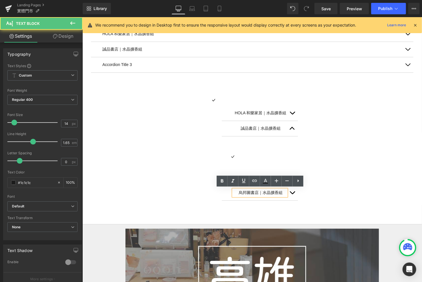
click at [278, 194] on p "烏邦圖書店｜水晶擴香組" at bounding box center [261, 192] width 52 height 7
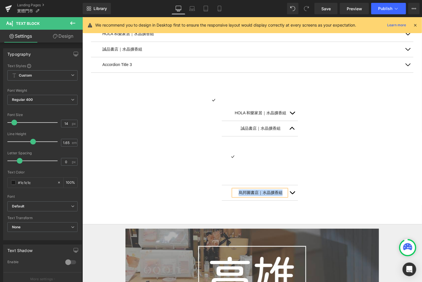
copy p "烏邦圖書店｜水晶擴香組"
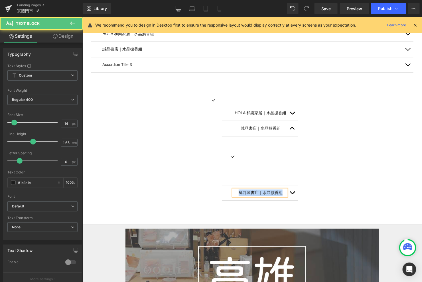
click at [82, 17] on div at bounding box center [82, 17] width 0 height 0
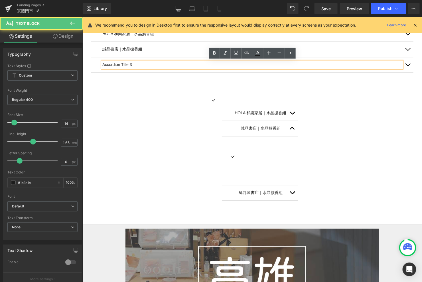
click at [132, 65] on p "Accordion Title 3" at bounding box center [252, 64] width 300 height 7
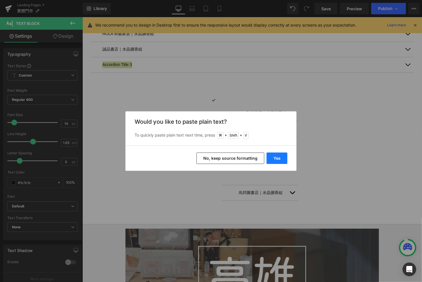
click at [279, 153] on button "Yes" at bounding box center [277, 157] width 21 height 11
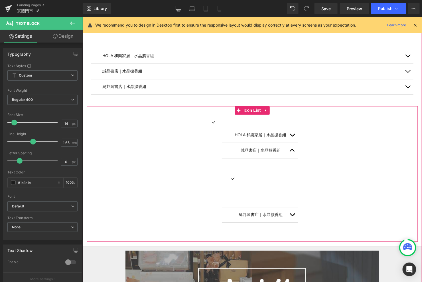
scroll to position [1229, 0]
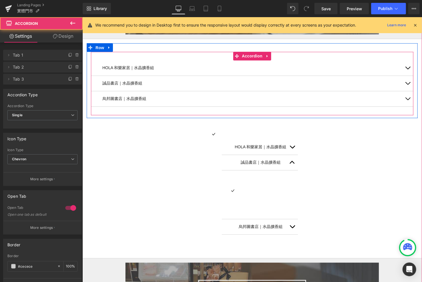
click at [409, 84] on button "button" at bounding box center [407, 83] width 11 height 15
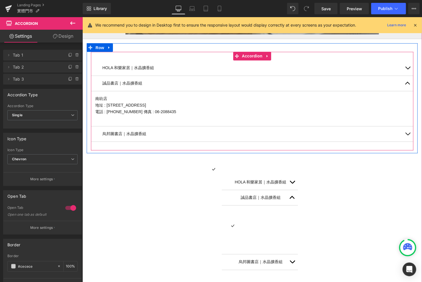
click at [408, 85] on button "button" at bounding box center [407, 83] width 11 height 15
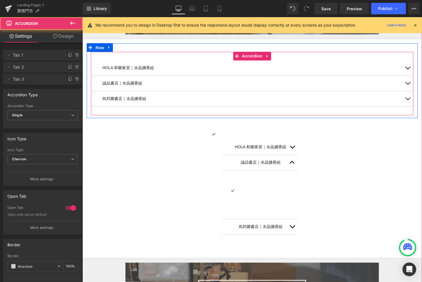
click at [407, 98] on button "button" at bounding box center [407, 98] width 11 height 15
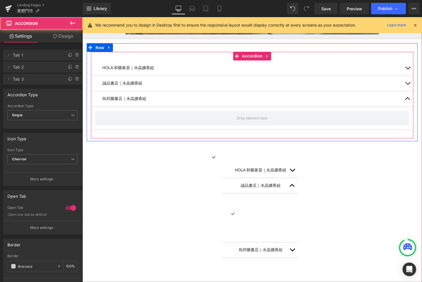
click at [406, 99] on button "button" at bounding box center [407, 98] width 11 height 15
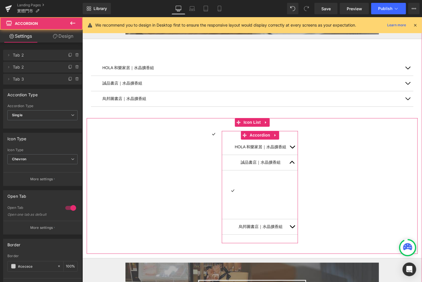
click at [289, 228] on button "button" at bounding box center [292, 226] width 11 height 15
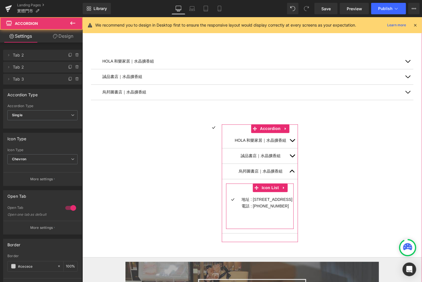
scroll to position [1236, 0]
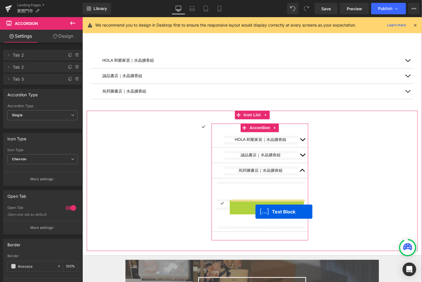
drag, startPoint x: 251, startPoint y: 206, endPoint x: 255, endPoint y: 211, distance: 6.4
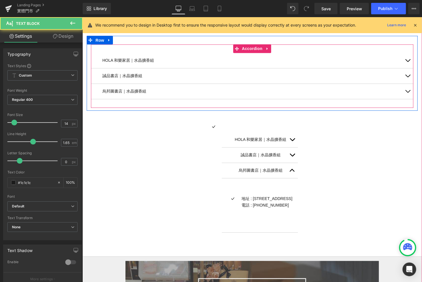
click at [408, 92] on button "button" at bounding box center [407, 91] width 11 height 15
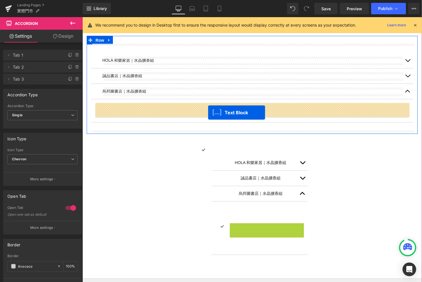
drag, startPoint x: 252, startPoint y: 228, endPoint x: 207, endPoint y: 111, distance: 124.8
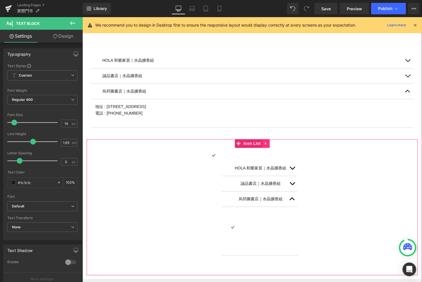
click at [265, 141] on icon at bounding box center [266, 143] width 4 height 4
click at [272, 142] on link at bounding box center [269, 143] width 7 height 9
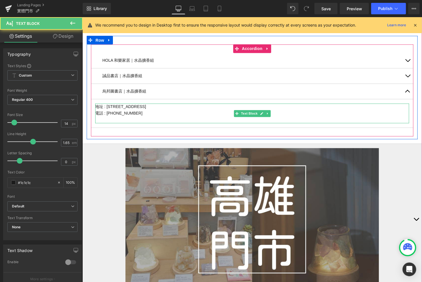
click at [213, 113] on p "電話 : [PHONE_NUMBER]" at bounding box center [252, 113] width 314 height 7
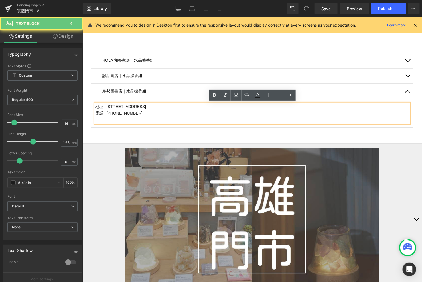
click at [205, 118] on p at bounding box center [252, 119] width 314 height 7
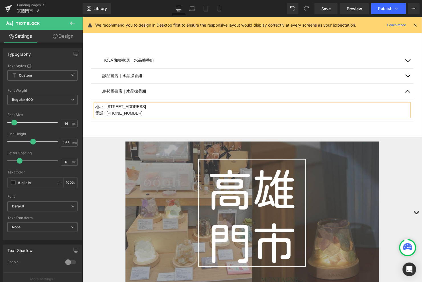
click at [200, 89] on p "烏邦圖書店｜水晶擴香組" at bounding box center [252, 91] width 300 height 7
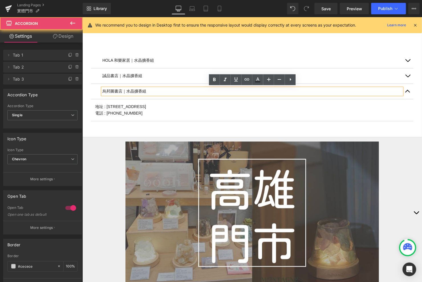
click at [410, 72] on button "button" at bounding box center [407, 75] width 11 height 15
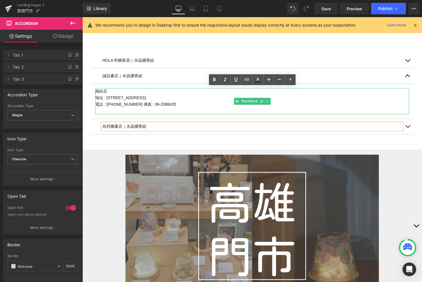
click at [164, 110] on p at bounding box center [252, 111] width 314 height 7
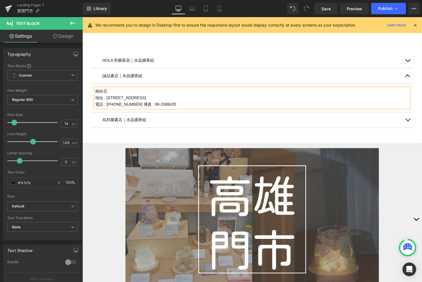
click at [406, 62] on button "button" at bounding box center [407, 60] width 11 height 15
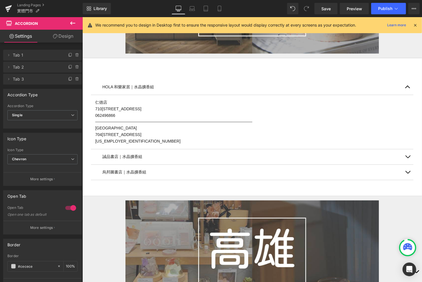
scroll to position [1196, 0]
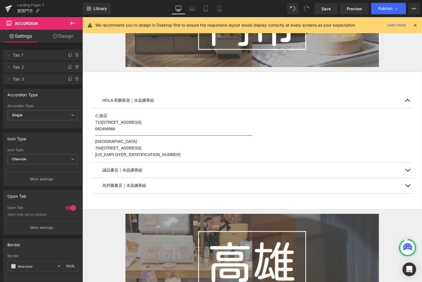
click at [408, 102] on span "button" at bounding box center [408, 102] width 0 height 0
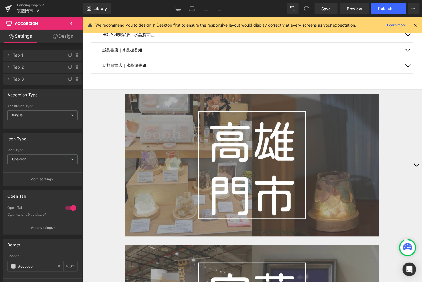
scroll to position [1288, 0]
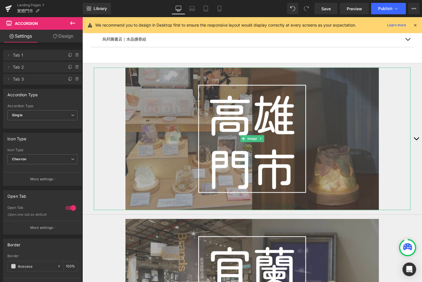
click at [409, 128] on div "Image" at bounding box center [252, 138] width 317 height 142
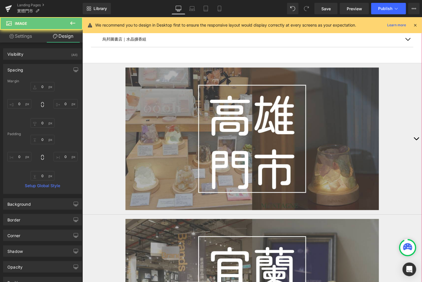
click at [414, 137] on button "button" at bounding box center [416, 138] width 11 height 151
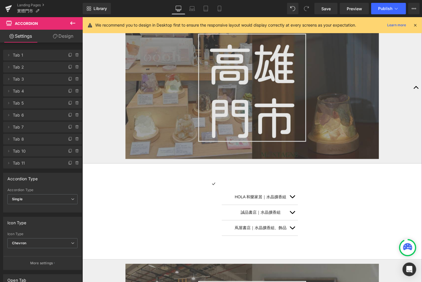
scroll to position [1288, 0]
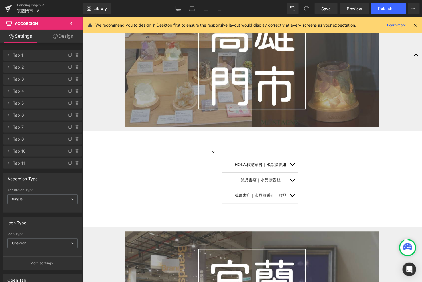
click at [72, 23] on icon at bounding box center [72, 22] width 5 height 3
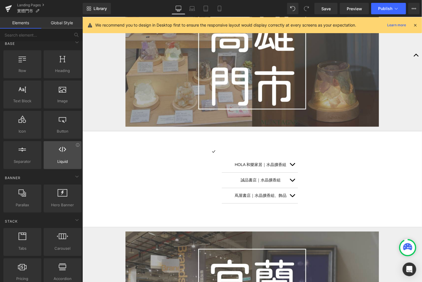
scroll to position [0, 0]
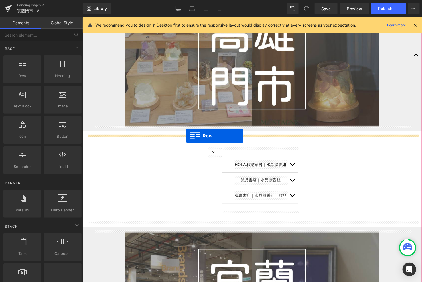
drag, startPoint x: 98, startPoint y: 90, endPoint x: 185, endPoint y: 135, distance: 97.5
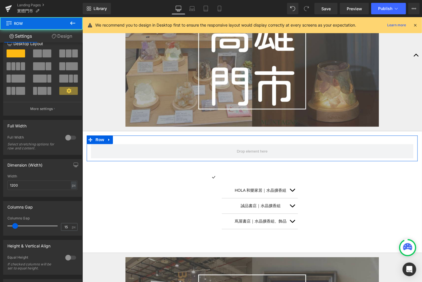
scroll to position [14, 0]
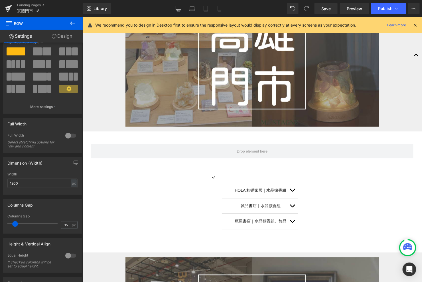
click at [74, 20] on icon at bounding box center [72, 23] width 7 height 7
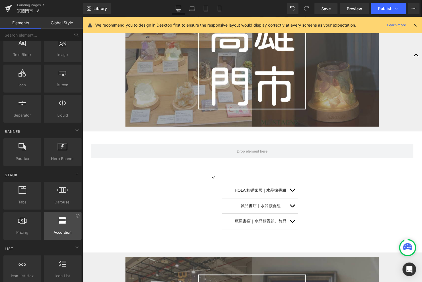
scroll to position [61, 0]
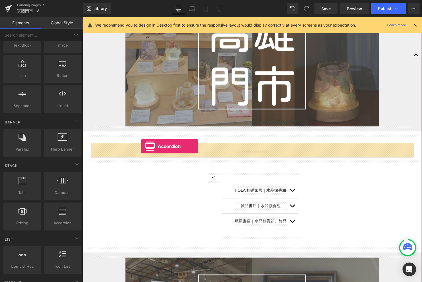
drag, startPoint x: 142, startPoint y: 228, endPoint x: 141, endPoint y: 146, distance: 82.2
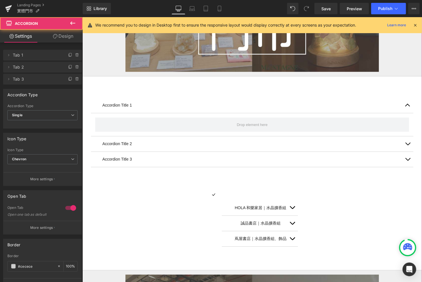
scroll to position [1348, 0]
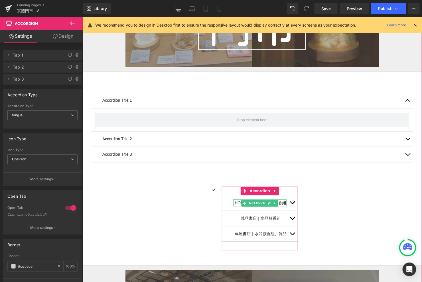
click at [267, 202] on link at bounding box center [269, 202] width 6 height 7
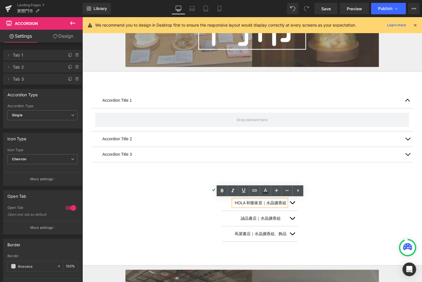
click at [268, 201] on p "HOLA 和樂家居｜水晶擴香組" at bounding box center [261, 202] width 52 height 7
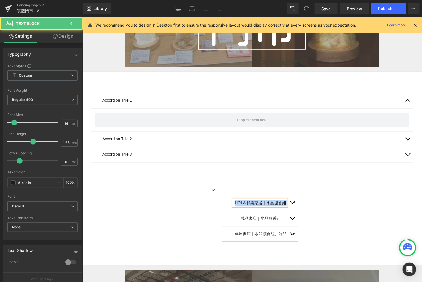
copy p "HOLA 和樂家居｜水晶擴香組"
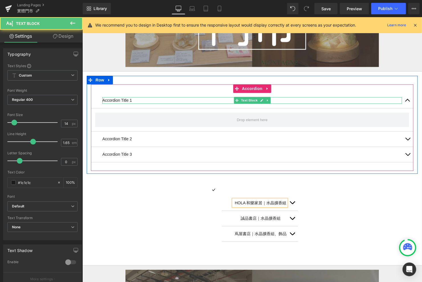
click at [124, 98] on p "Accordion Title 1" at bounding box center [252, 100] width 300 height 7
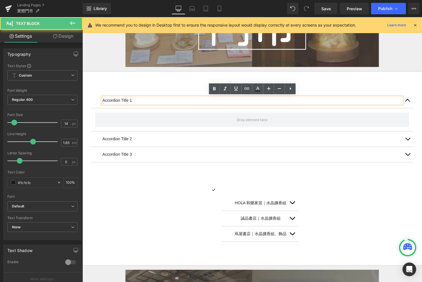
click at [124, 98] on p "Accordion Title 1" at bounding box center [252, 100] width 300 height 7
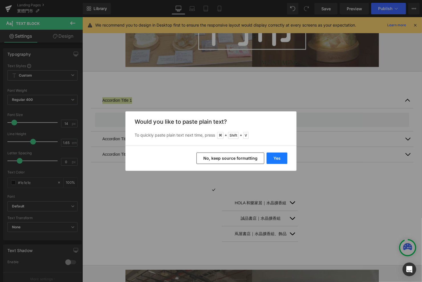
click at [277, 160] on button "Yes" at bounding box center [277, 157] width 21 height 11
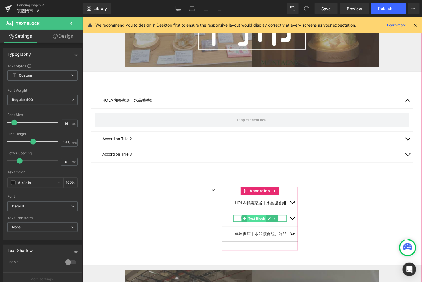
click at [263, 217] on span "Text Block" at bounding box center [256, 218] width 19 height 7
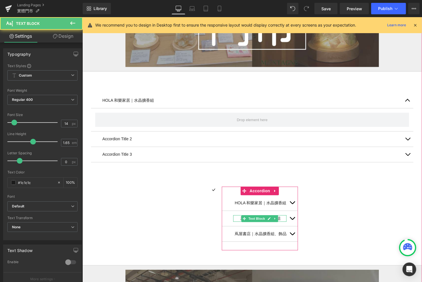
click at [281, 218] on p "誠品書店｜水晶擴香組" at bounding box center [261, 218] width 52 height 7
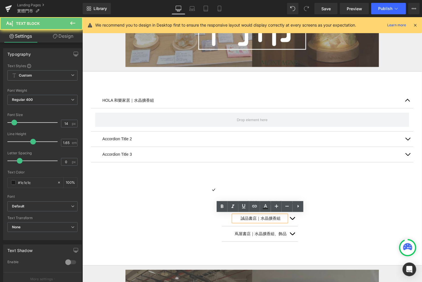
click at [281, 217] on p "誠品書店｜水晶擴香組" at bounding box center [261, 218] width 52 height 7
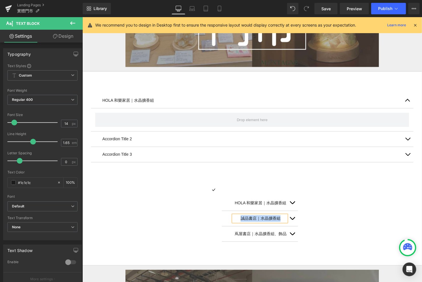
copy p "誠品書店｜水晶擴香組"
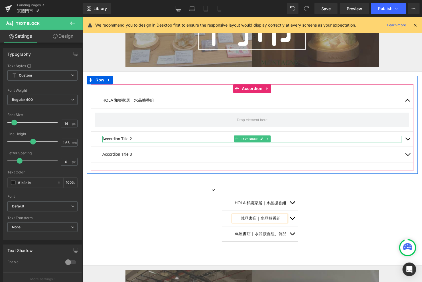
click at [132, 136] on p "Accordion Title 2" at bounding box center [252, 138] width 300 height 7
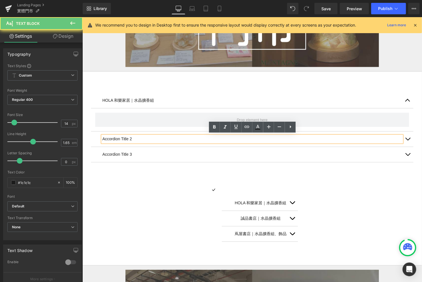
click at [127, 136] on p "Accordion Title 2" at bounding box center [252, 138] width 300 height 7
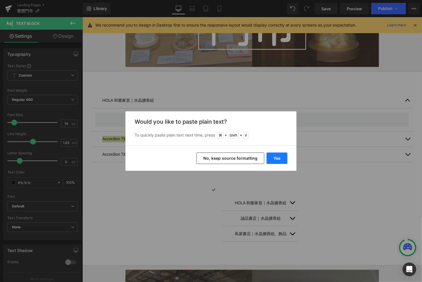
click at [274, 160] on button "Yes" at bounding box center [277, 157] width 21 height 11
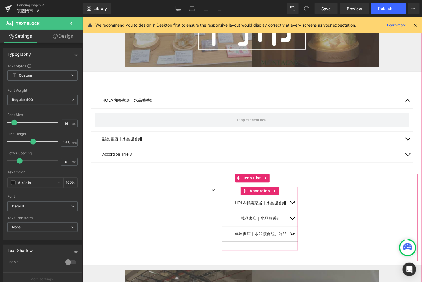
click at [270, 233] on icon at bounding box center [269, 233] width 3 height 3
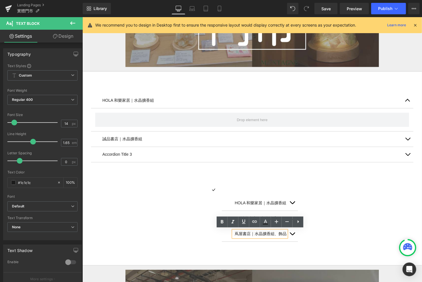
click at [269, 232] on p "蔦屋書店｜水晶擴香組、飾品" at bounding box center [261, 233] width 52 height 7
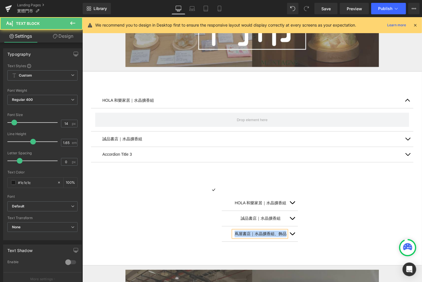
copy p "蔦屋書店｜水晶擴香組、飾品"
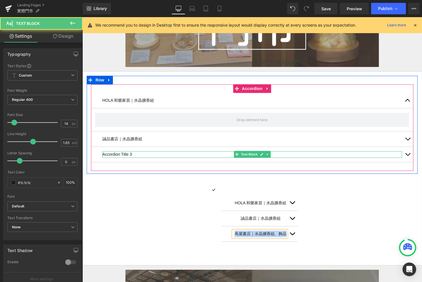
click at [126, 152] on p "Accordion Title 3" at bounding box center [252, 154] width 300 height 7
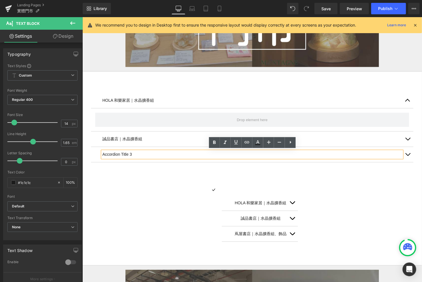
click at [126, 152] on p "Accordion Title 3" at bounding box center [252, 154] width 300 height 7
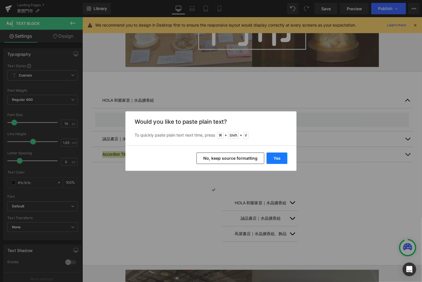
click at [279, 156] on button "Yes" at bounding box center [277, 157] width 21 height 11
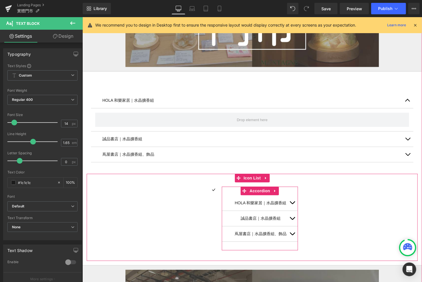
click at [295, 199] on button "button" at bounding box center [292, 202] width 11 height 15
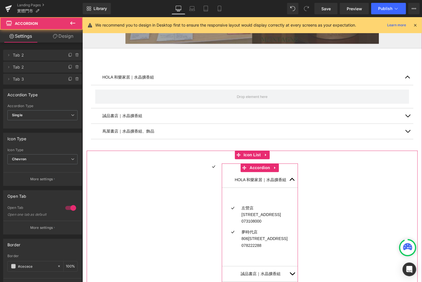
scroll to position [1376, 0]
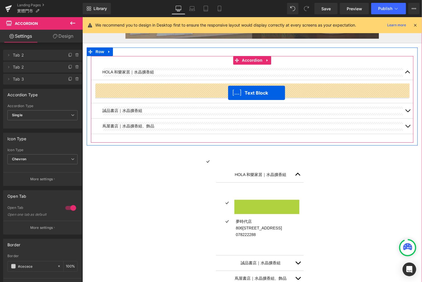
drag, startPoint x: 250, startPoint y: 208, endPoint x: 226, endPoint y: 90, distance: 120.6
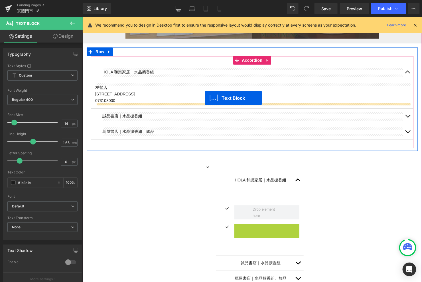
drag, startPoint x: 251, startPoint y: 233, endPoint x: 205, endPoint y: 98, distance: 143.1
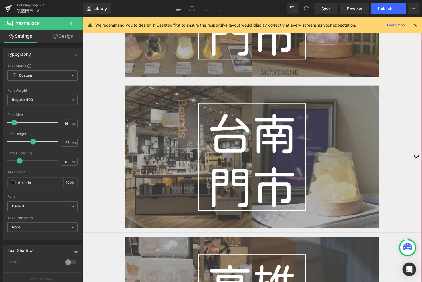
scroll to position [1006, 0]
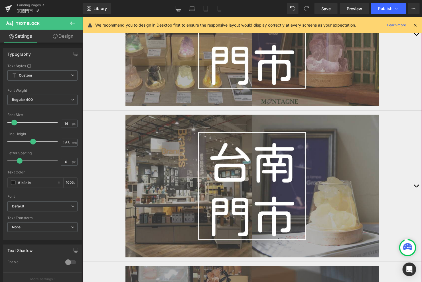
click at [416, 187] on span "button" at bounding box center [416, 187] width 0 height 0
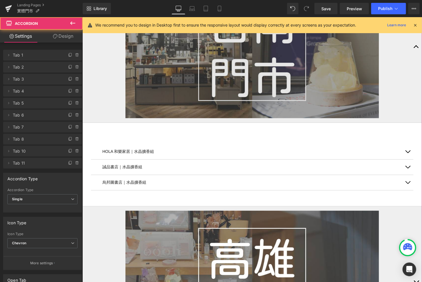
scroll to position [1156, 0]
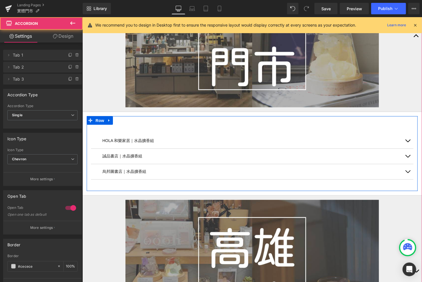
click at [412, 168] on div "HOLA 和樂家居｜水晶擴香組 Text Block [GEOGRAPHIC_DATA] 710[STREET_ADDRESS] 062496866 Text…" at bounding box center [252, 155] width 323 height 63
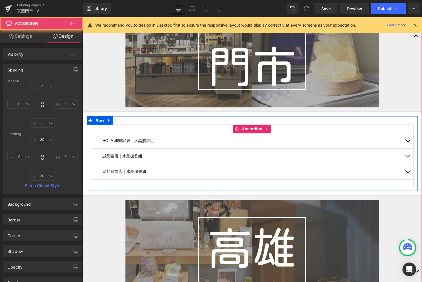
click at [411, 169] on button "button" at bounding box center [407, 171] width 11 height 15
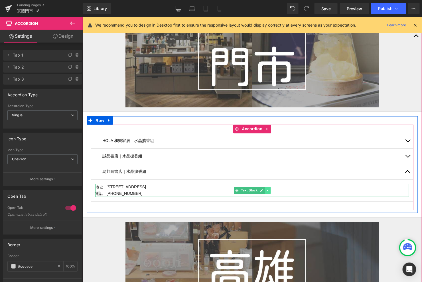
click at [267, 190] on icon at bounding box center [267, 190] width 1 height 2
click at [269, 189] on icon at bounding box center [270, 189] width 3 height 3
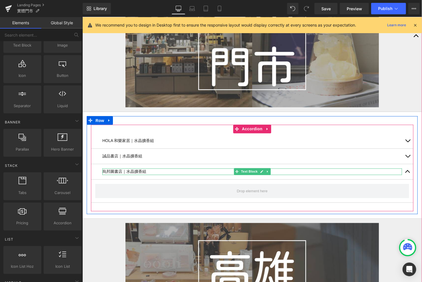
click at [146, 171] on p "烏邦圖書店｜水晶擴香組" at bounding box center [252, 171] width 300 height 7
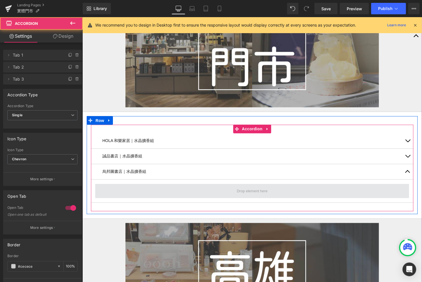
click at [231, 187] on span at bounding box center [252, 191] width 314 height 14
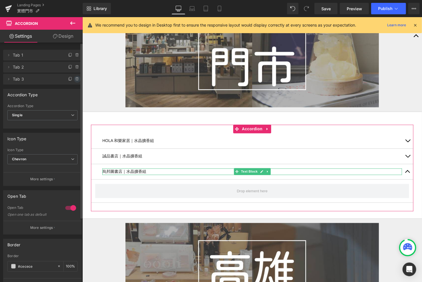
click at [77, 81] on icon at bounding box center [77, 79] width 5 height 5
click at [76, 79] on button "Delete" at bounding box center [71, 79] width 18 height 7
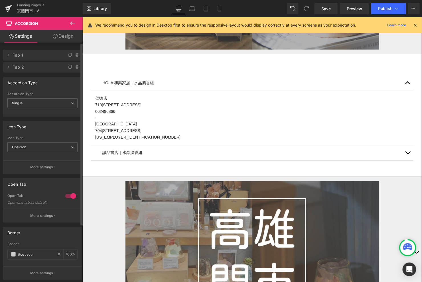
scroll to position [1154, 0]
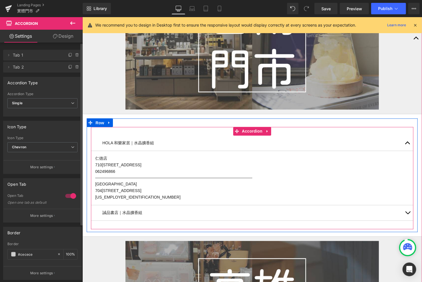
click at [409, 139] on button "button" at bounding box center [407, 142] width 11 height 15
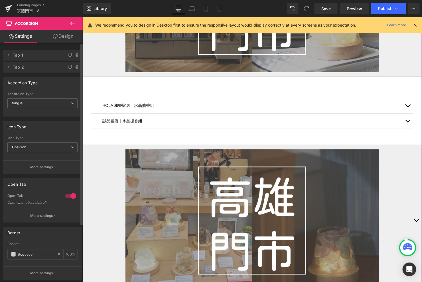
click at [411, 212] on button "button" at bounding box center [416, 220] width 11 height 151
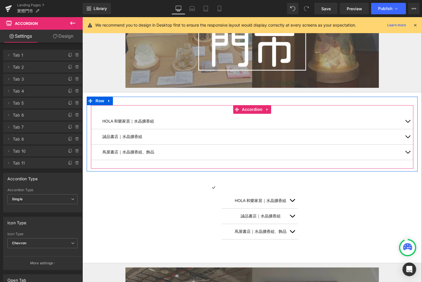
scroll to position [1335, 0]
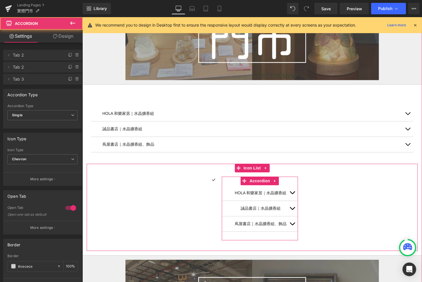
click at [292, 194] on span "button" at bounding box center [292, 194] width 0 height 0
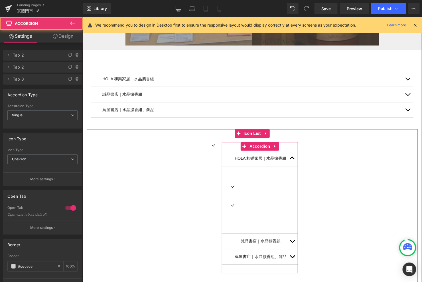
scroll to position [1374, 0]
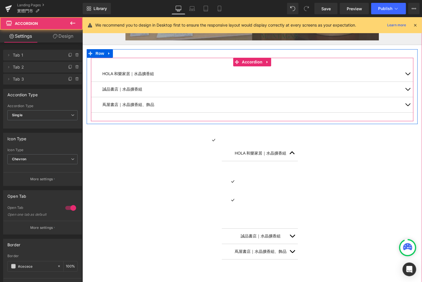
click at [407, 71] on button "button" at bounding box center [407, 73] width 11 height 15
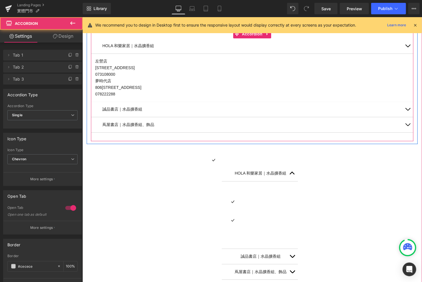
scroll to position [1407, 0]
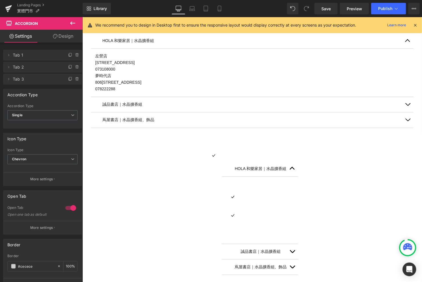
click at [72, 20] on icon at bounding box center [72, 23] width 7 height 7
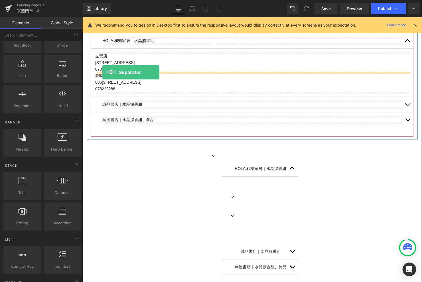
drag, startPoint x: 99, startPoint y: 115, endPoint x: 102, endPoint y: 72, distance: 43.2
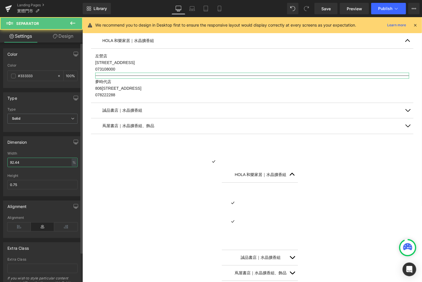
click at [37, 159] on input "92.44" at bounding box center [42, 162] width 70 height 9
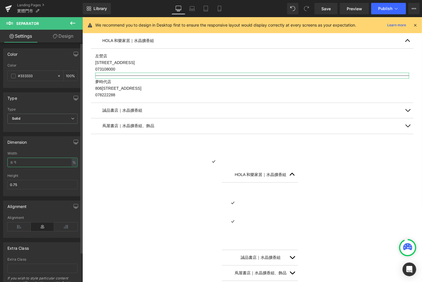
type input "ㄓ"
type input "50"
click at [23, 224] on icon at bounding box center [18, 226] width 23 height 9
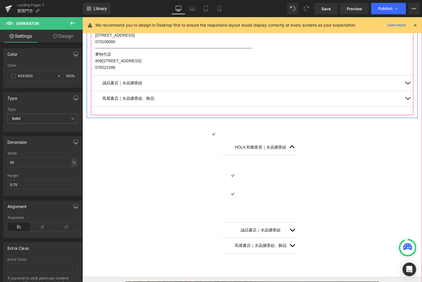
scroll to position [1439, 0]
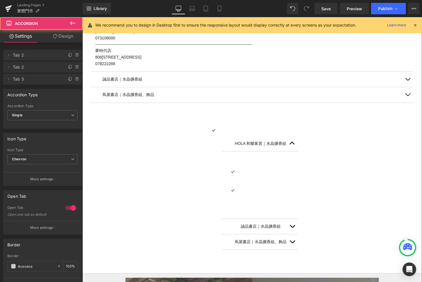
click at [293, 139] on button "button" at bounding box center [292, 142] width 11 height 15
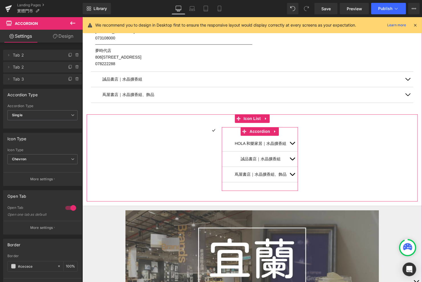
click at [291, 155] on button "button" at bounding box center [292, 158] width 11 height 15
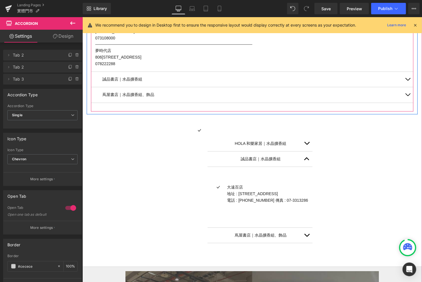
click at [408, 80] on button "button" at bounding box center [407, 78] width 11 height 15
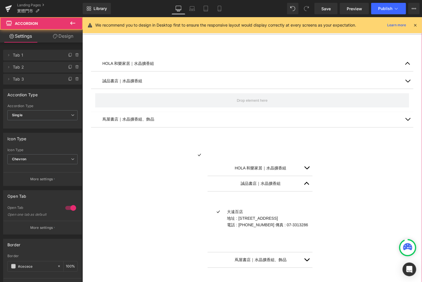
scroll to position [1385, 0]
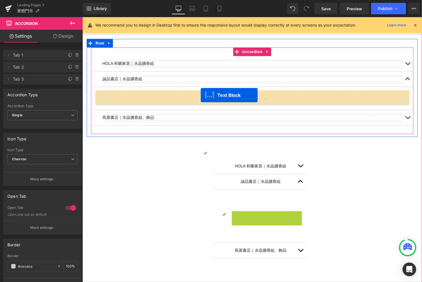
drag, startPoint x: 252, startPoint y: 217, endPoint x: 199, endPoint y: 98, distance: 130.2
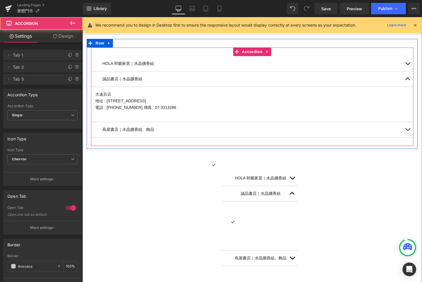
drag, startPoint x: 410, startPoint y: 78, endPoint x: 362, endPoint y: 96, distance: 50.9
click at [390, 91] on div "誠品書店｜水晶擴香組 Text Block [GEOGRAPHIC_DATA] 地址 : [STREET_ADDRESS] 電話 : [PHONE_NUMBE…" at bounding box center [252, 96] width 323 height 51
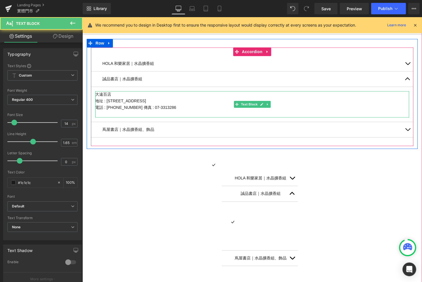
click at [234, 111] on p at bounding box center [252, 113] width 314 height 7
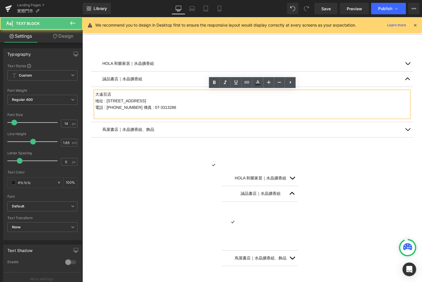
click at [224, 111] on p at bounding box center [252, 113] width 314 height 7
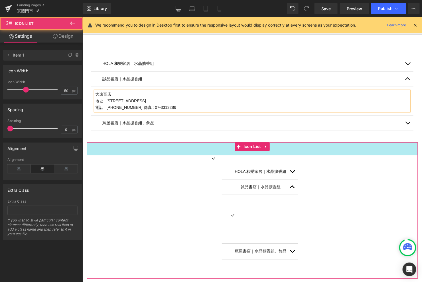
click at [134, 152] on div "45px" at bounding box center [251, 148] width 331 height 13
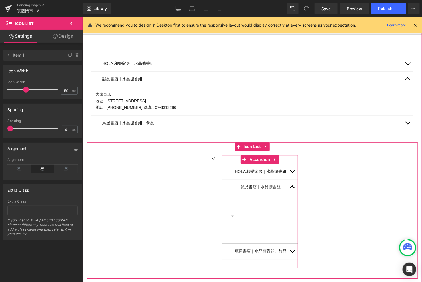
click at [294, 250] on button "button" at bounding box center [292, 250] width 11 height 15
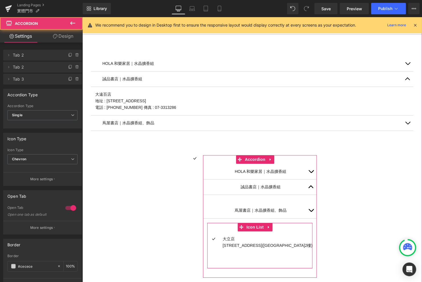
scroll to position [1400, 0]
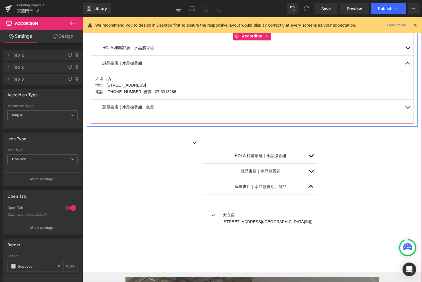
click at [409, 108] on button "button" at bounding box center [407, 106] width 11 height 15
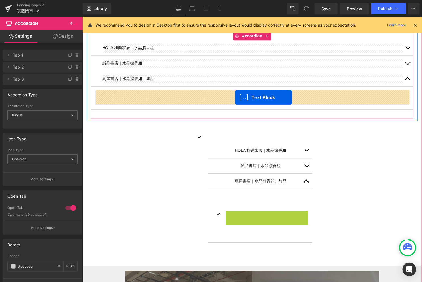
drag, startPoint x: 251, startPoint y: 215, endPoint x: 234, endPoint y: 97, distance: 119.6
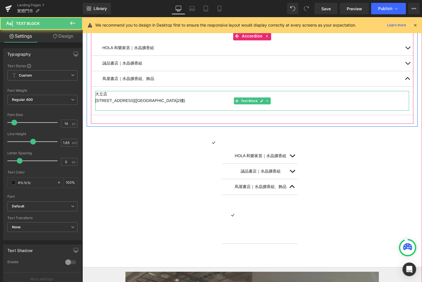
click at [188, 100] on p "[STREET_ADDRESS]([GEOGRAPHIC_DATA]2樓)" at bounding box center [252, 100] width 314 height 7
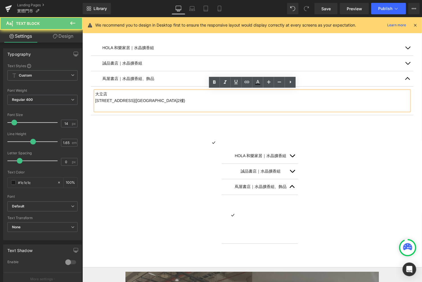
click at [184, 105] on p at bounding box center [252, 107] width 314 height 7
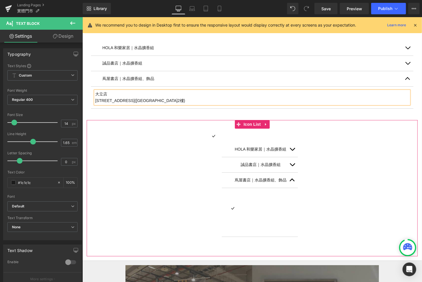
click at [140, 140] on div "Icon HOLA 和樂家居｜水晶擴香組 Text Block Icon Icon Icon List" at bounding box center [251, 189] width 331 height 114
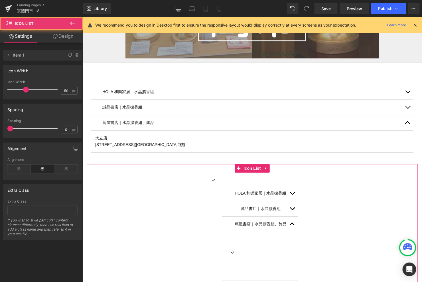
scroll to position [1342, 0]
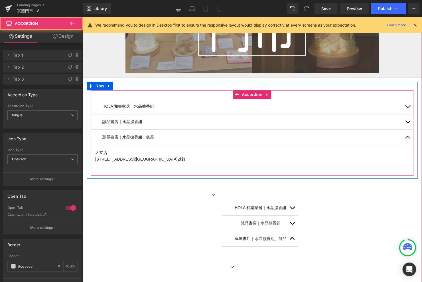
click at [407, 103] on button "button" at bounding box center [407, 105] width 11 height 15
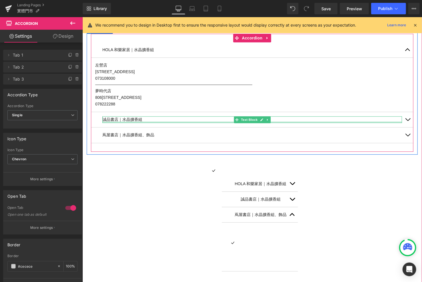
scroll to position [1417, 0]
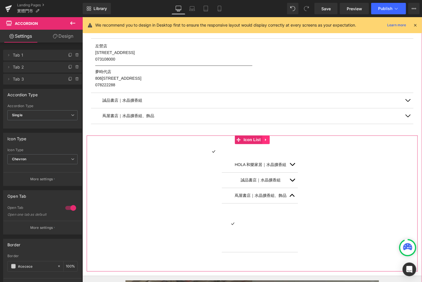
click at [266, 139] on icon at bounding box center [266, 139] width 4 height 4
click at [269, 139] on icon at bounding box center [270, 139] width 4 height 4
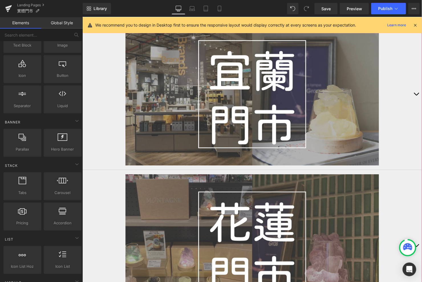
scroll to position [1542, 0]
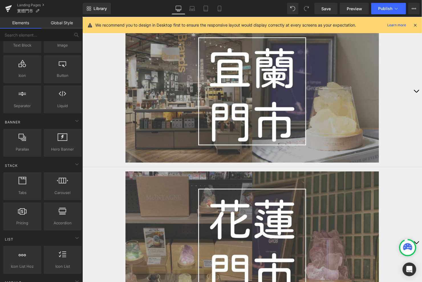
click at [415, 88] on button "button" at bounding box center [416, 90] width 11 height 151
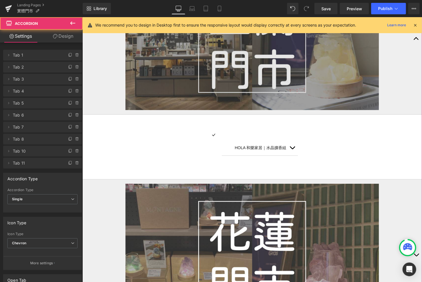
scroll to position [1475, 0]
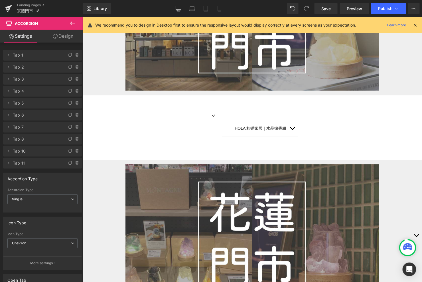
click at [72, 25] on icon at bounding box center [72, 23] width 7 height 7
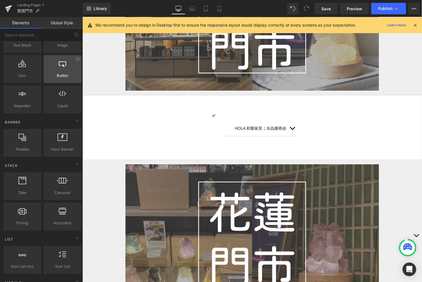
scroll to position [0, 0]
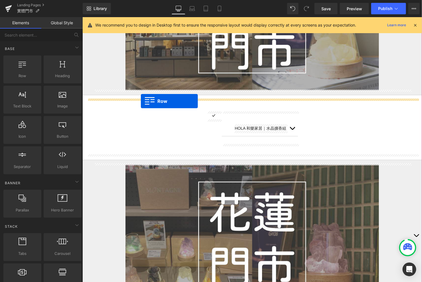
drag, startPoint x: 114, startPoint y: 89, endPoint x: 140, endPoint y: 101, distance: 29.5
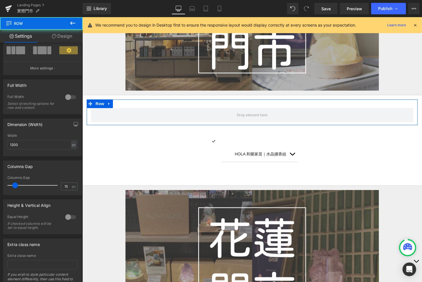
scroll to position [83, 0]
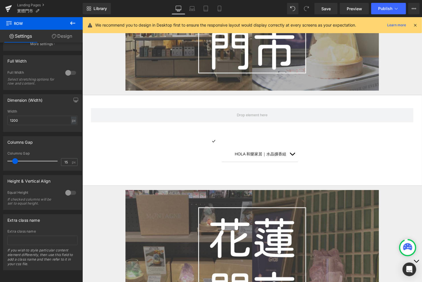
click at [74, 20] on icon at bounding box center [72, 23] width 7 height 7
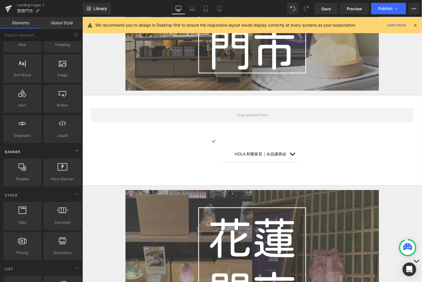
scroll to position [51, 0]
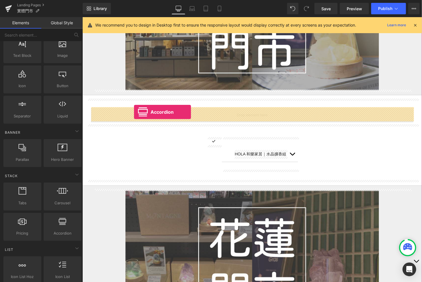
drag, startPoint x: 141, startPoint y: 236, endPoint x: 134, endPoint y: 112, distance: 124.7
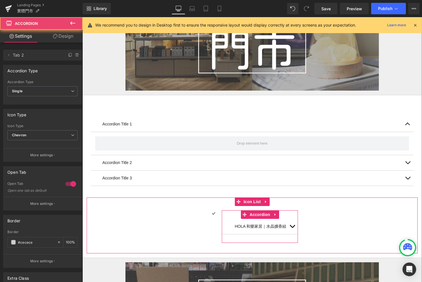
click at [246, 221] on div "HOLA 和樂家居｜水晶擴香組 Text Block" at bounding box center [260, 225] width 76 height 15
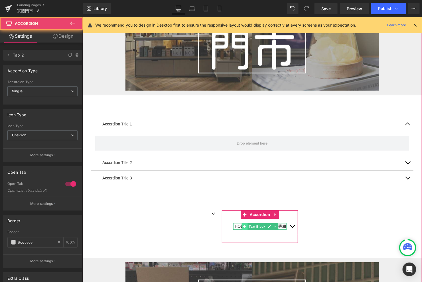
click at [246, 225] on icon at bounding box center [244, 225] width 3 height 3
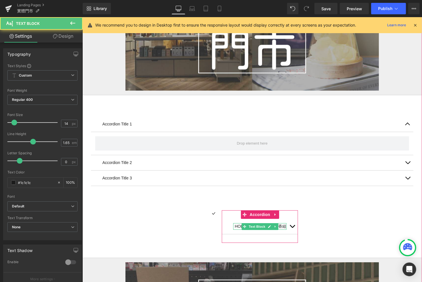
click at [238, 224] on p "HOLA 和樂家居｜水晶擴香組" at bounding box center [261, 226] width 52 height 7
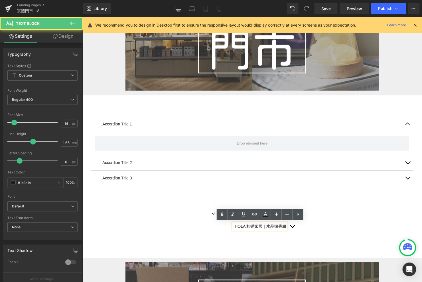
click at [239, 224] on p "HOLA 和樂家居｜水晶擴香組" at bounding box center [261, 226] width 52 height 7
click at [245, 224] on p "HOLA 和樂家居｜水晶擴香組" at bounding box center [261, 226] width 52 height 7
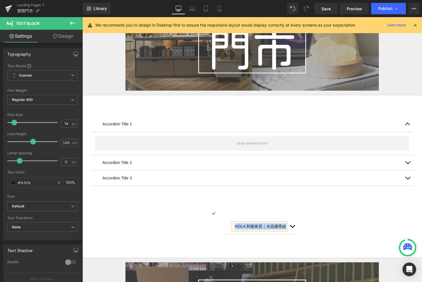
copy p "HOLA 和樂家居｜水晶擴香組"
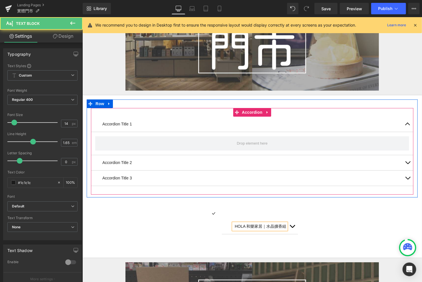
click at [132, 122] on p "Accordion Title 1" at bounding box center [252, 123] width 300 height 7
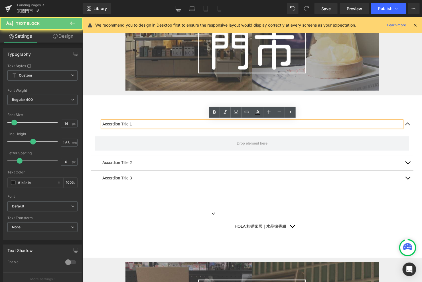
click at [127, 122] on p "Accordion Title 1" at bounding box center [252, 123] width 300 height 7
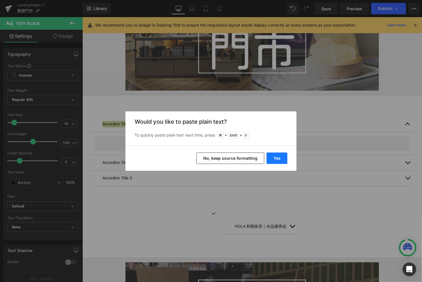
drag, startPoint x: 271, startPoint y: 157, endPoint x: 188, endPoint y: 142, distance: 84.6
click at [272, 157] on button "Yes" at bounding box center [277, 157] width 21 height 11
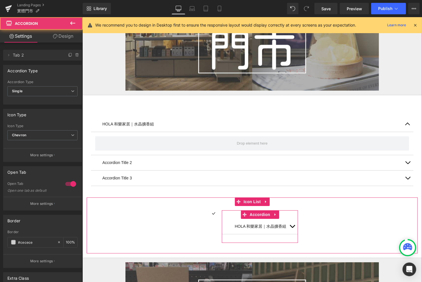
click at [294, 222] on button "button" at bounding box center [292, 225] width 11 height 15
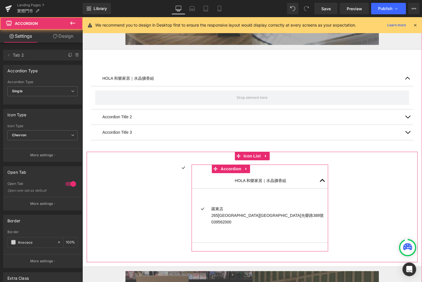
scroll to position [1525, 0]
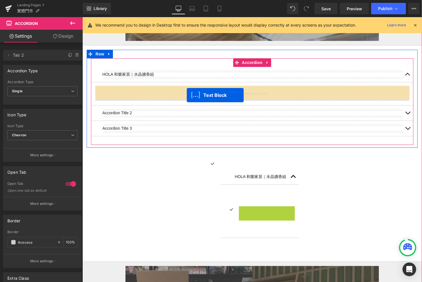
drag, startPoint x: 251, startPoint y: 211, endPoint x: 184, endPoint y: 93, distance: 135.3
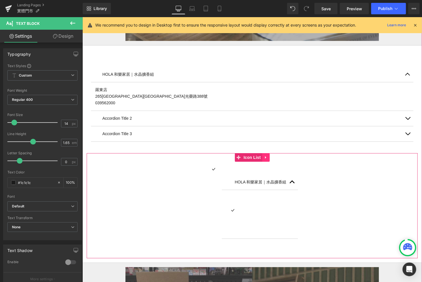
click at [265, 157] on icon at bounding box center [266, 157] width 4 height 4
click at [269, 157] on icon at bounding box center [270, 157] width 4 height 4
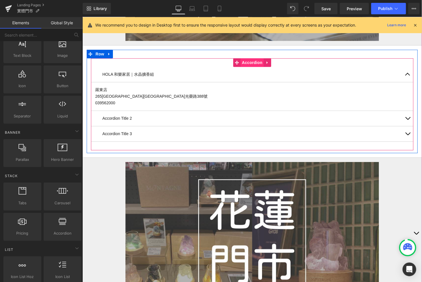
click at [247, 59] on span "Accordion" at bounding box center [252, 62] width 23 height 9
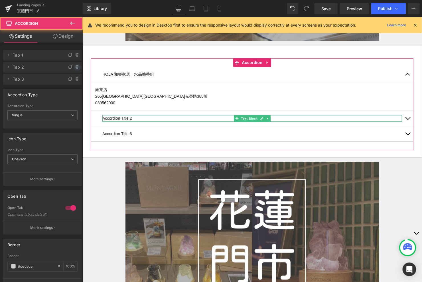
click at [75, 68] on icon at bounding box center [77, 67] width 5 height 5
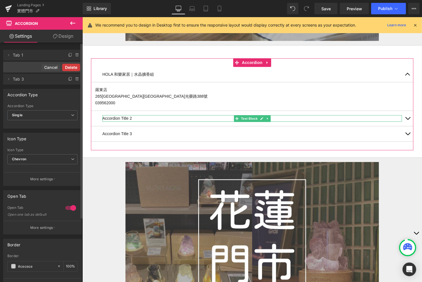
click at [74, 68] on button "Delete" at bounding box center [71, 67] width 18 height 7
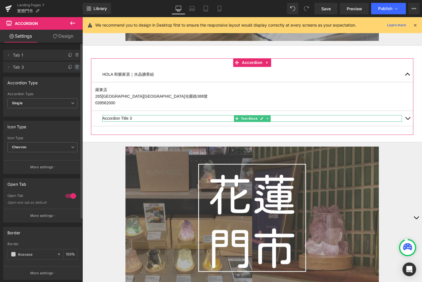
click at [75, 68] on icon at bounding box center [77, 67] width 5 height 5
click at [74, 68] on button "Delete" at bounding box center [71, 67] width 18 height 7
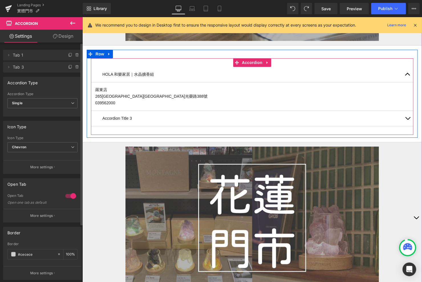
click at [134, 115] on div "Accordion Title 3 Text Block" at bounding box center [252, 118] width 300 height 7
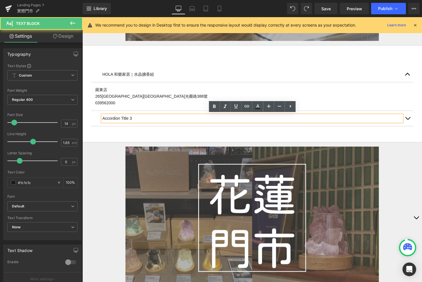
click at [139, 116] on p "Accordion Title 3" at bounding box center [252, 118] width 300 height 7
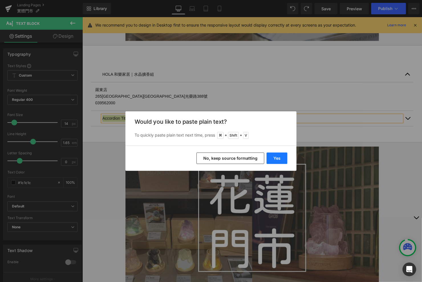
click at [279, 160] on button "Yes" at bounding box center [277, 157] width 21 height 11
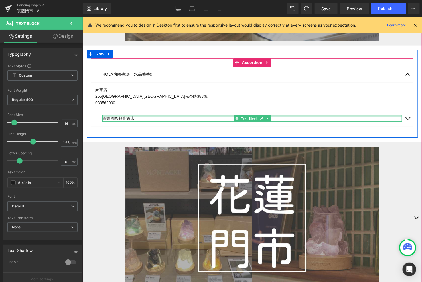
click at [175, 115] on div at bounding box center [252, 115] width 300 height 1
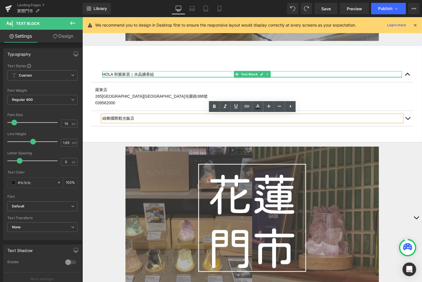
click at [158, 76] on div at bounding box center [252, 76] width 300 height 1
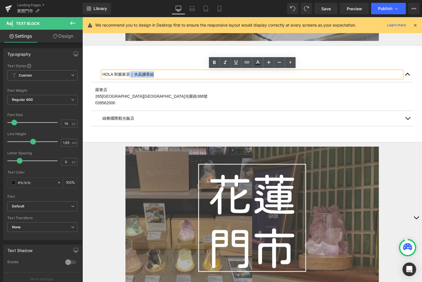
drag, startPoint x: 164, startPoint y: 73, endPoint x: 129, endPoint y: 73, distance: 35.1
click at [129, 73] on p "HOLA 和樂家居｜水晶擴香組" at bounding box center [252, 74] width 300 height 7
copy p "｜水晶擴香組"
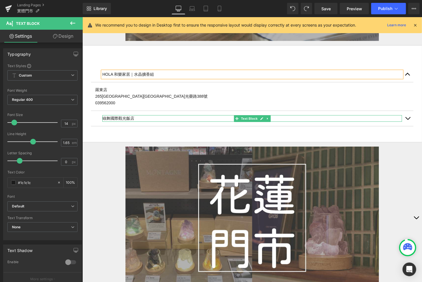
click at [143, 116] on p "綠舞國際觀光飯店" at bounding box center [252, 118] width 300 height 7
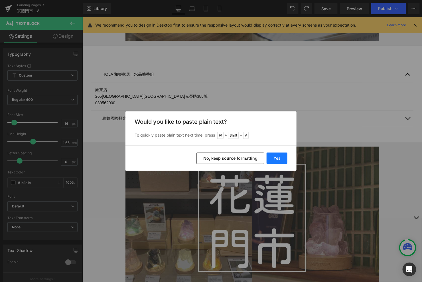
click at [277, 153] on button "Yes" at bounding box center [277, 157] width 21 height 11
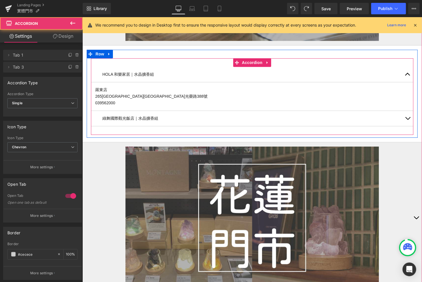
click at [335, 111] on div "綠舞國際觀光飯店｜水晶擴香組 Text Block" at bounding box center [252, 117] width 323 height 15
click at [338, 119] on p "綠舞國際觀光飯店｜水晶擴香組" at bounding box center [252, 118] width 300 height 7
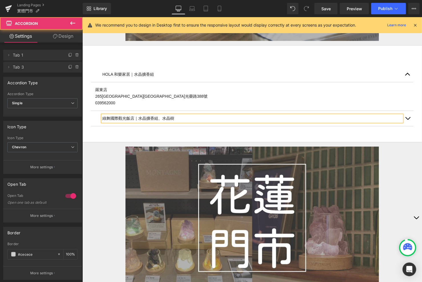
click at [411, 115] on button "button" at bounding box center [407, 117] width 11 height 15
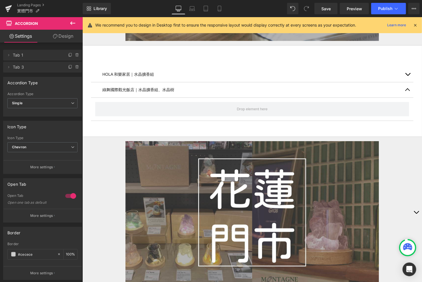
click at [69, 21] on button at bounding box center [73, 23] width 20 height 13
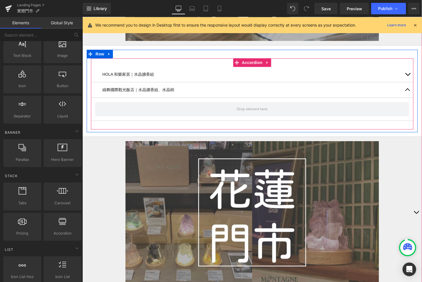
click at [408, 72] on button "button" at bounding box center [407, 74] width 11 height 15
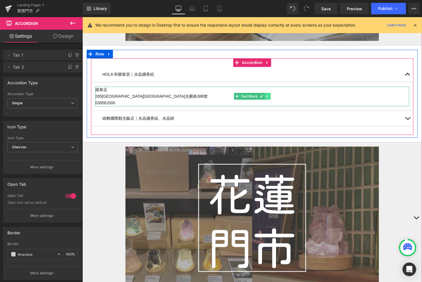
click at [270, 96] on link at bounding box center [268, 95] width 6 height 7
drag, startPoint x: 267, startPoint y: 96, endPoint x: 263, endPoint y: 96, distance: 3.7
click at [263, 96] on li at bounding box center [265, 95] width 18 height 7
click at [263, 96] on icon at bounding box center [264, 95] width 3 height 3
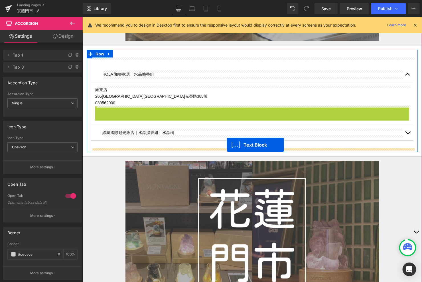
drag, startPoint x: 237, startPoint y: 114, endPoint x: 227, endPoint y: 144, distance: 31.9
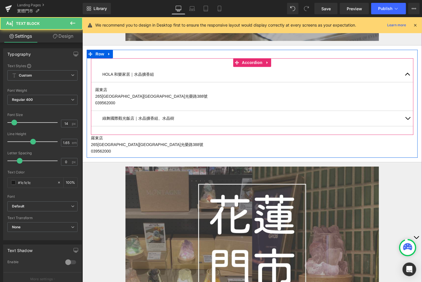
click at [408, 119] on span "button" at bounding box center [408, 119] width 0 height 0
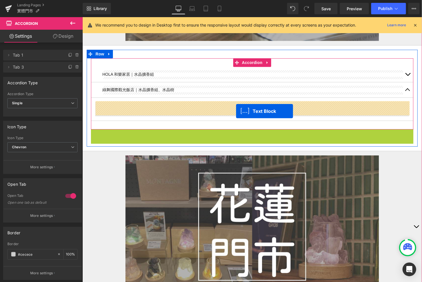
drag, startPoint x: 236, startPoint y: 137, endPoint x: 235, endPoint y: 110, distance: 26.6
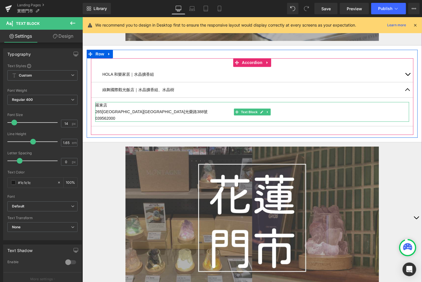
click at [142, 108] on div "265[GEOGRAPHIC_DATA][GEOGRAPHIC_DATA]光榮路388號" at bounding box center [252, 111] width 314 height 7
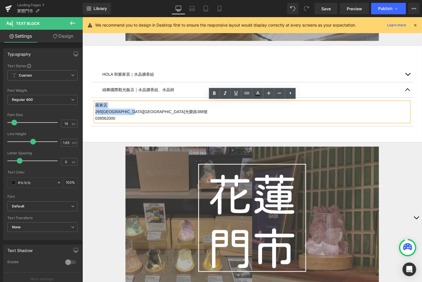
drag, startPoint x: 154, startPoint y: 112, endPoint x: 96, endPoint y: 105, distance: 58.0
click at [96, 105] on div "[GEOGRAPHIC_DATA] 265[STREET_ADDRESS] 039562000" at bounding box center [252, 112] width 314 height 20
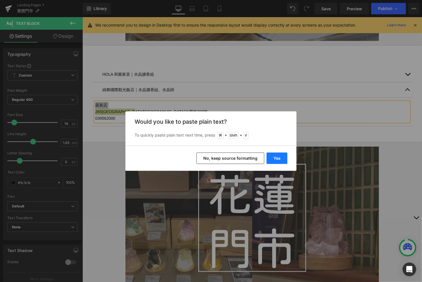
click at [273, 155] on button "Yes" at bounding box center [277, 157] width 21 height 11
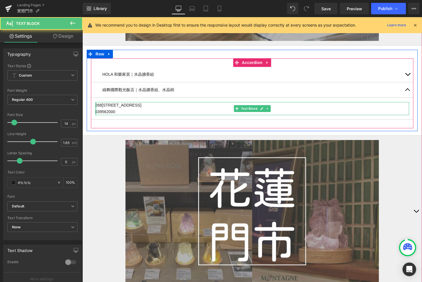
drag, startPoint x: 122, startPoint y: 110, endPoint x: 93, endPoint y: 109, distance: 29.1
click at [93, 109] on article "268[STREET_ADDRESS] 039562000 Text Block" at bounding box center [252, 108] width 323 height 22
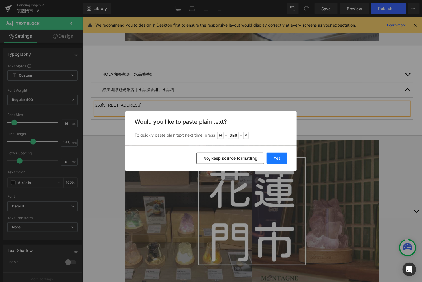
click at [282, 158] on button "Yes" at bounding box center [277, 157] width 21 height 11
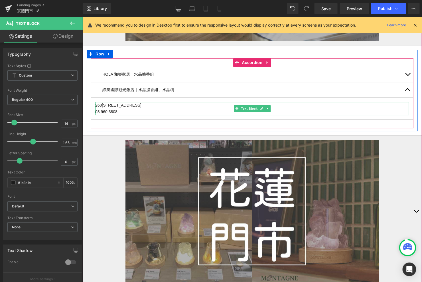
click at [108, 111] on div "03 960 3808" at bounding box center [252, 111] width 314 height 7
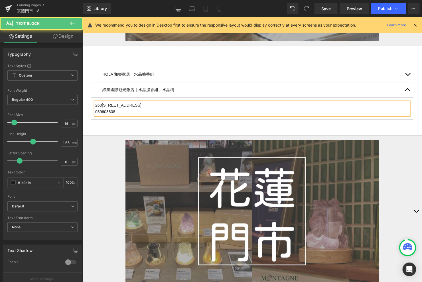
click at [169, 102] on div "268[STREET_ADDRESS] 039603808" at bounding box center [252, 108] width 314 height 13
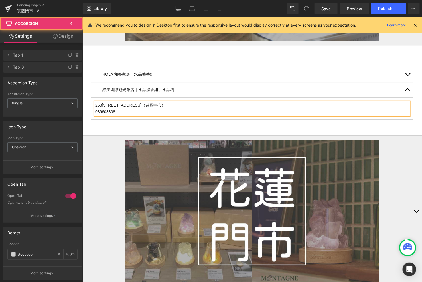
click at [203, 124] on div "HOLA 和樂家居｜水晶擴香組 Text Block [GEOGRAPHIC_DATA] 265[STREET_ADDRESS] 039562000 Text…" at bounding box center [252, 93] width 323 height 70
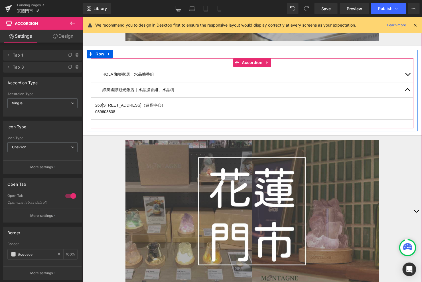
click at [407, 88] on button "button" at bounding box center [407, 89] width 11 height 15
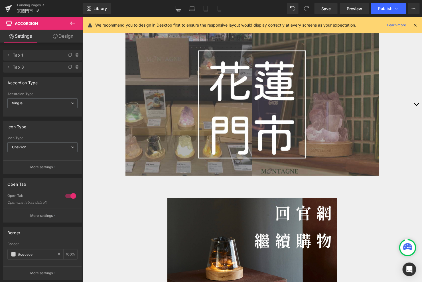
click at [413, 102] on button "button" at bounding box center [416, 104] width 11 height 151
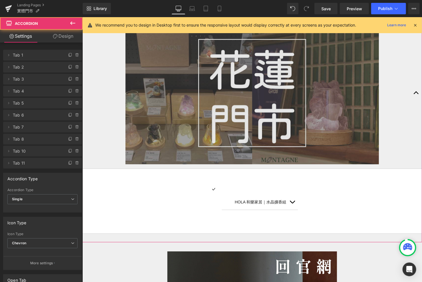
scroll to position [1571, 0]
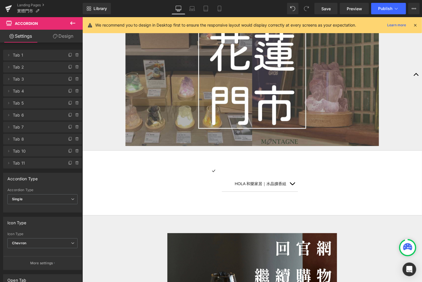
click at [75, 24] on icon at bounding box center [72, 23] width 7 height 7
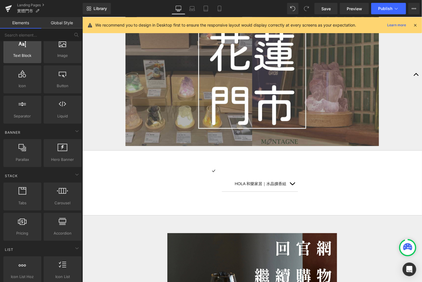
scroll to position [0, 0]
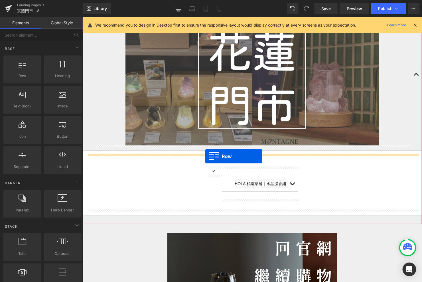
drag, startPoint x: 108, startPoint y: 93, endPoint x: 205, endPoint y: 155, distance: 114.4
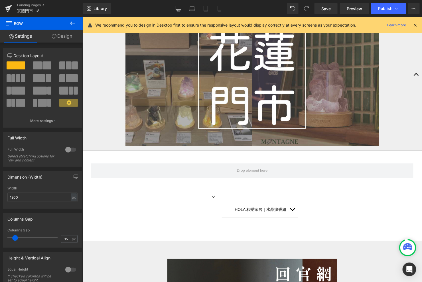
click at [73, 24] on icon at bounding box center [72, 23] width 7 height 7
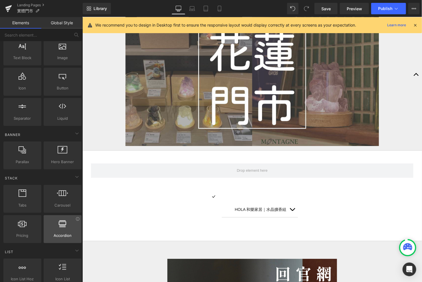
scroll to position [51, 0]
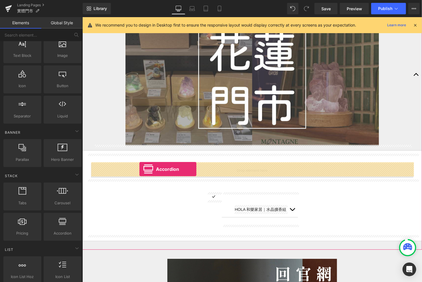
drag, startPoint x: 148, startPoint y: 237, endPoint x: 138, endPoint y: 166, distance: 72.7
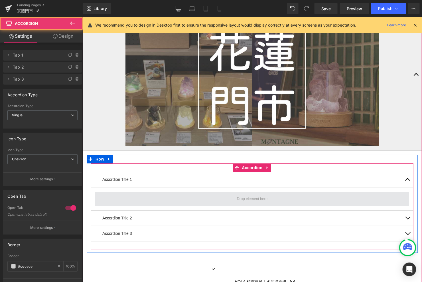
scroll to position [1578, 0]
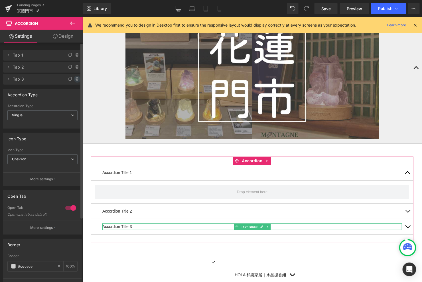
click at [76, 80] on icon at bounding box center [77, 79] width 2 height 3
click at [74, 80] on button "Delete" at bounding box center [71, 79] width 18 height 7
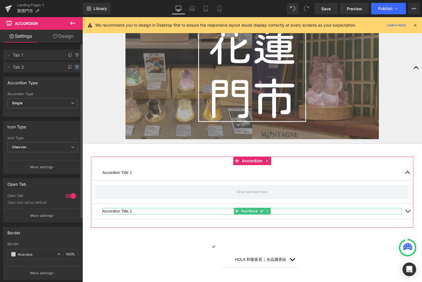
click at [75, 68] on icon at bounding box center [77, 67] width 5 height 5
click at [74, 68] on button "Delete" at bounding box center [71, 67] width 18 height 7
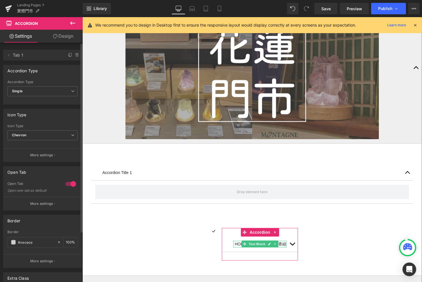
click at [274, 242] on icon at bounding box center [275, 243] width 3 height 3
click at [238, 241] on div "HOLA 和樂家居｜水晶擴香組 Text Block" at bounding box center [259, 243] width 53 height 7
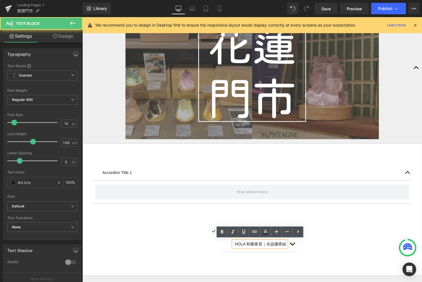
click at [239, 241] on p "HOLA 和樂家居｜水晶擴香組" at bounding box center [261, 243] width 52 height 7
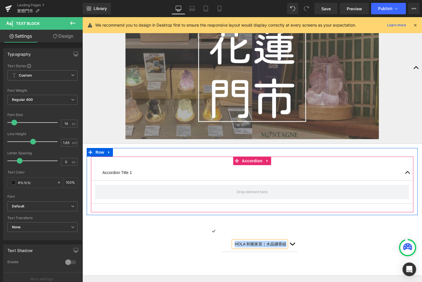
copy p "HOLA 和樂家居｜水晶擴香組"
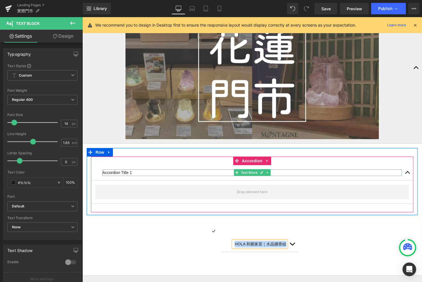
click at [128, 170] on p "Accordion Title 1" at bounding box center [252, 172] width 300 height 7
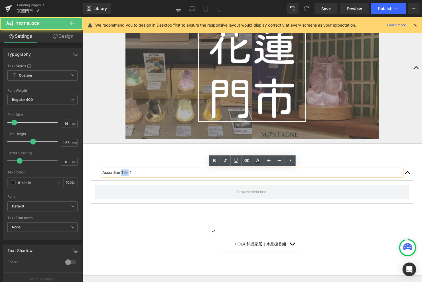
click at [128, 170] on p "Accordion Title 1" at bounding box center [252, 172] width 300 height 7
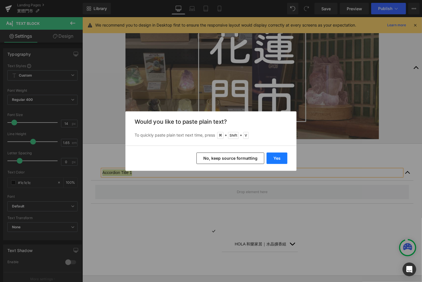
click at [273, 156] on button "Yes" at bounding box center [277, 157] width 21 height 11
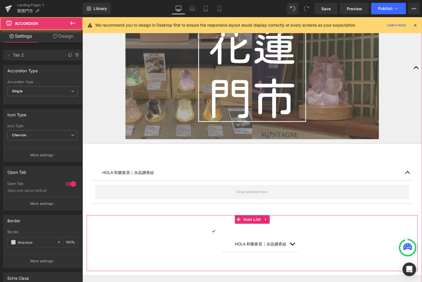
click at [294, 240] on button "button" at bounding box center [292, 243] width 11 height 15
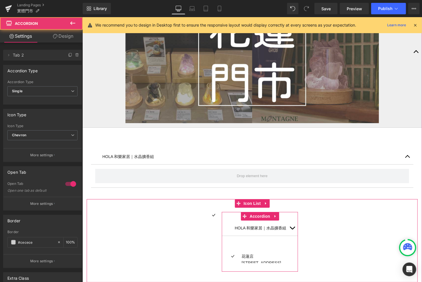
scroll to position [1618, 0]
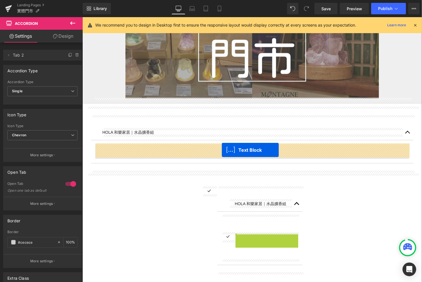
drag, startPoint x: 252, startPoint y: 237, endPoint x: 221, endPoint y: 150, distance: 93.0
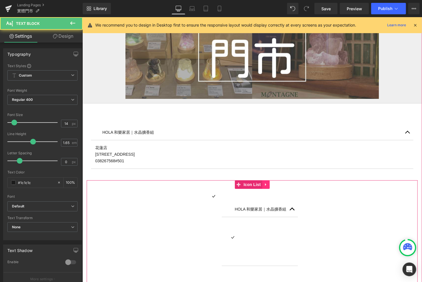
click at [265, 184] on icon at bounding box center [265, 184] width 1 height 3
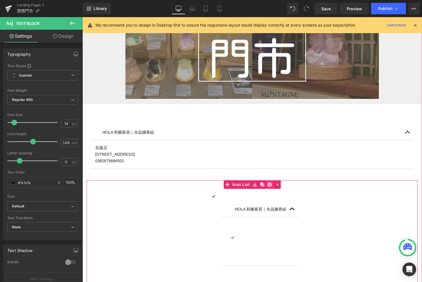
click at [268, 182] on icon at bounding box center [270, 184] width 4 height 4
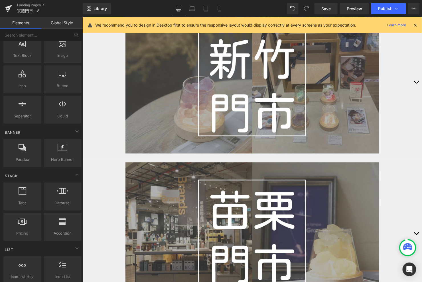
scroll to position [463, 0]
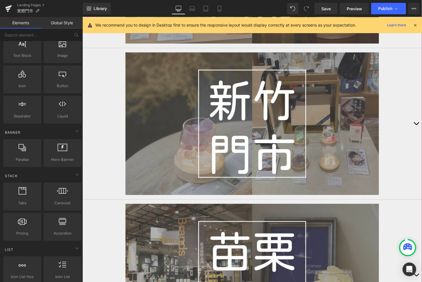
click at [413, 124] on button "button" at bounding box center [416, 123] width 11 height 151
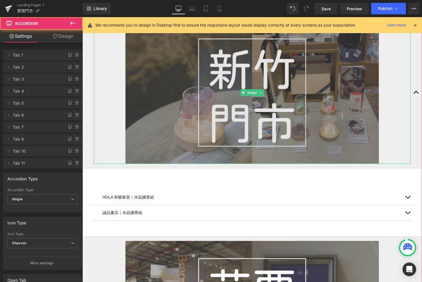
scroll to position [591, 0]
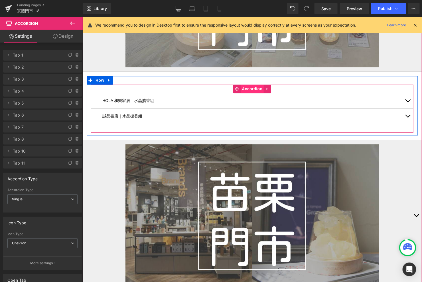
click at [254, 89] on span "Accordion" at bounding box center [252, 88] width 23 height 9
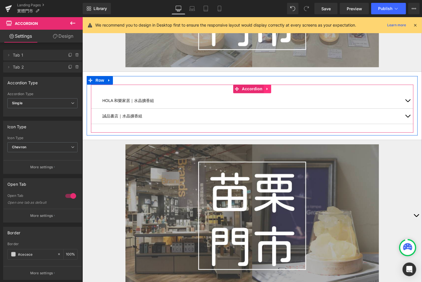
click at [269, 88] on icon at bounding box center [267, 88] width 4 height 4
click at [263, 89] on icon at bounding box center [264, 88] width 4 height 4
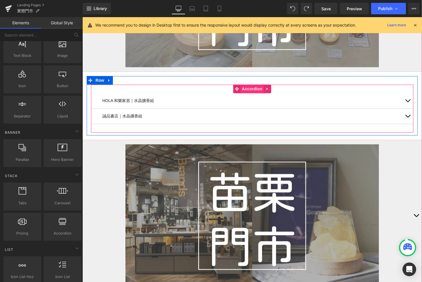
click at [235, 86] on link "Accordion" at bounding box center [248, 88] width 31 height 9
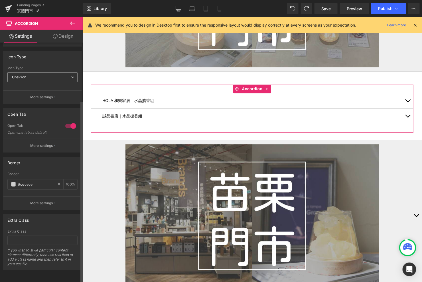
scroll to position [0, 0]
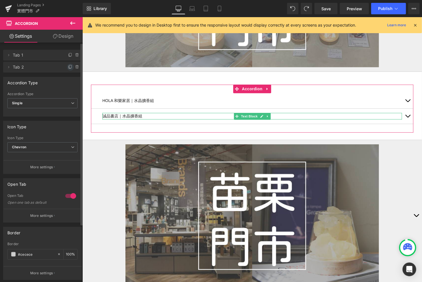
click at [68, 68] on icon at bounding box center [70, 67] width 5 height 5
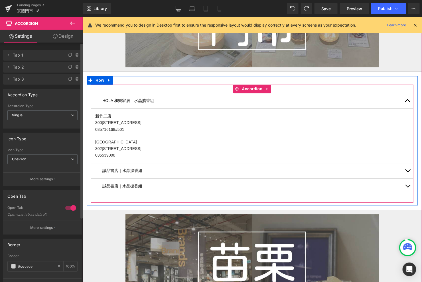
click at [138, 181] on div "誠品書店｜水晶擴香組 Text Block" at bounding box center [252, 185] width 323 height 15
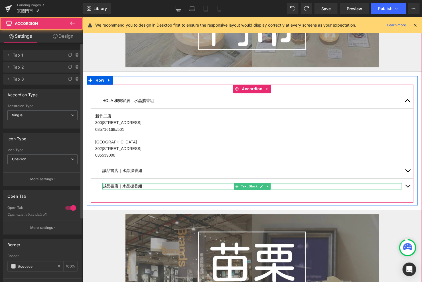
click at [147, 183] on div at bounding box center [252, 182] width 300 height 1
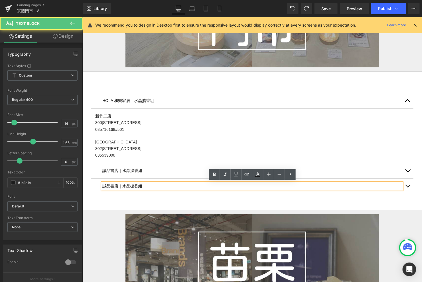
click at [147, 184] on p "誠品書店｜水晶擴香組" at bounding box center [252, 185] width 300 height 7
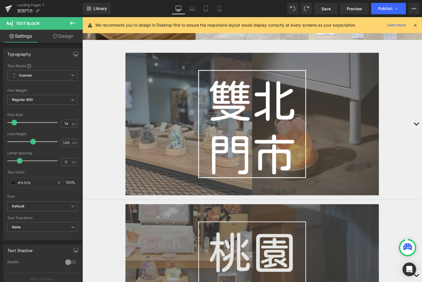
scroll to position [151, 0]
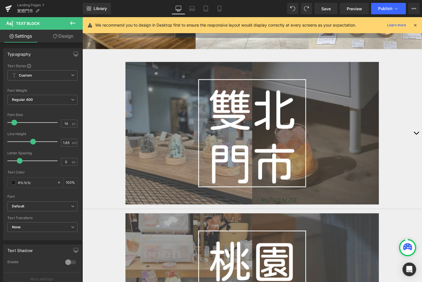
click at [410, 123] on div "Image" at bounding box center [252, 133] width 317 height 142
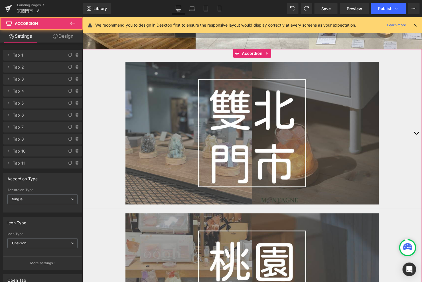
click at [416, 134] on span "button" at bounding box center [416, 134] width 0 height 0
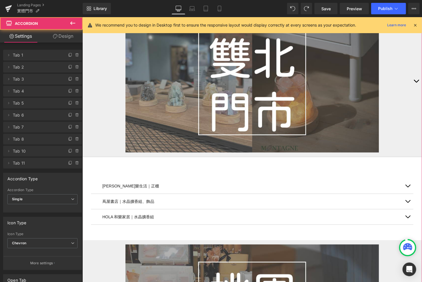
scroll to position [217, 0]
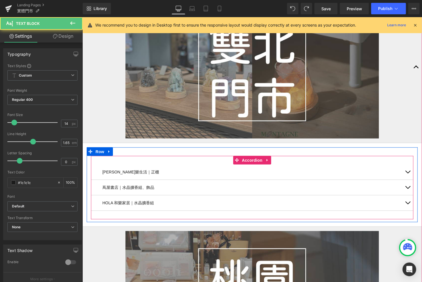
click at [149, 188] on p "蔦屋書店｜水晶擴香組、飾品" at bounding box center [252, 187] width 300 height 7
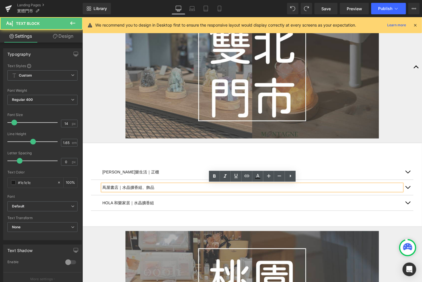
click at [157, 188] on p "蔦屋書店｜水晶擴香組、飾品" at bounding box center [252, 187] width 300 height 7
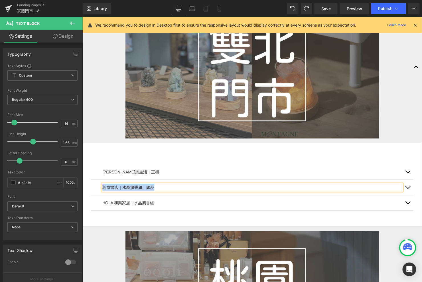
copy p "蔦屋書店｜水晶擴香組、飾品"
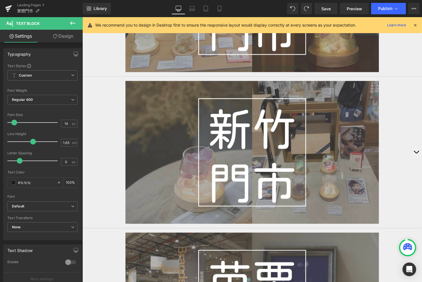
scroll to position [523, 0]
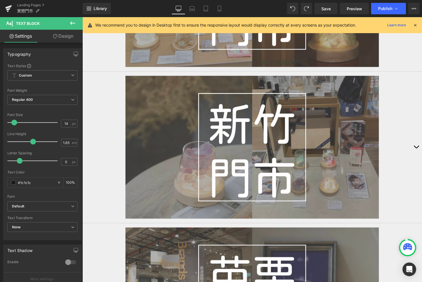
click at [415, 155] on button "button" at bounding box center [416, 146] width 11 height 151
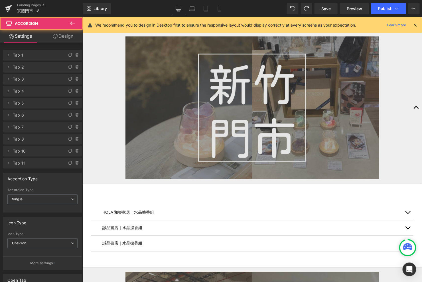
scroll to position [497, 0]
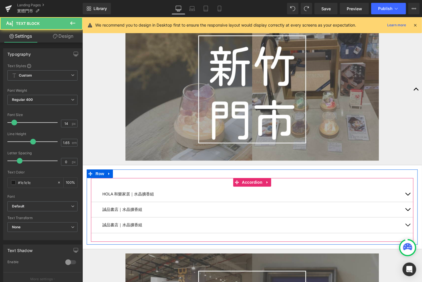
click at [134, 226] on div "誠品書店｜水晶擴香組 Text Block" at bounding box center [252, 224] width 300 height 7
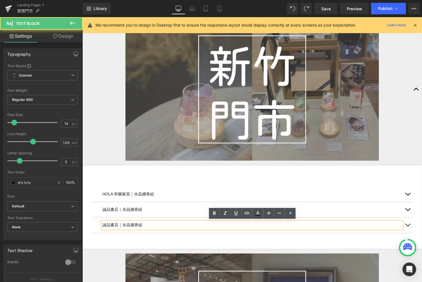
click at [130, 226] on div "誠品書店｜水晶擴香組 Text Block" at bounding box center [252, 224] width 300 height 7
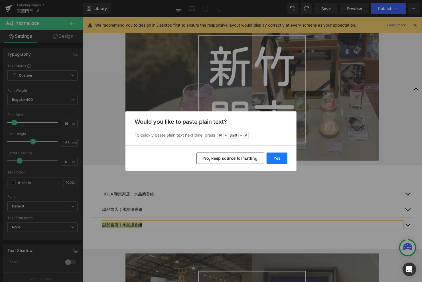
drag, startPoint x: 281, startPoint y: 155, endPoint x: 116, endPoint y: 178, distance: 167.0
click at [281, 155] on button "Yes" at bounding box center [277, 157] width 21 height 11
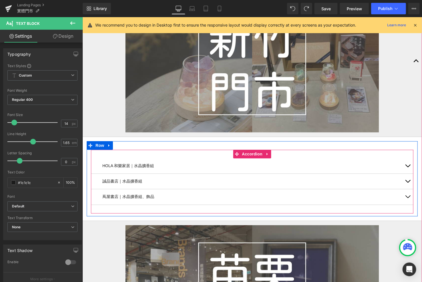
scroll to position [526, 0]
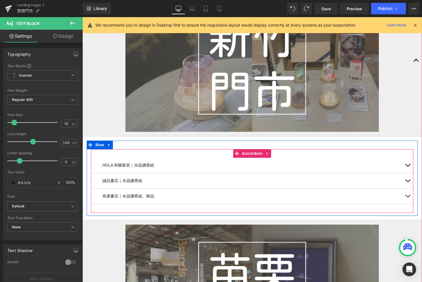
click at [409, 197] on button "button" at bounding box center [407, 195] width 11 height 15
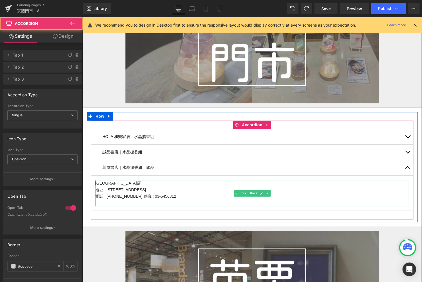
scroll to position [565, 0]
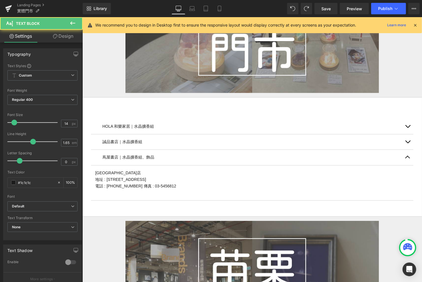
click at [140, 176] on p "地址 : [STREET_ADDRESS]" at bounding box center [252, 179] width 314 height 7
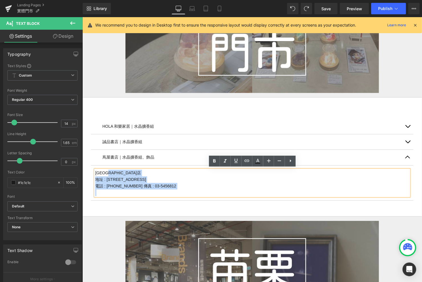
drag, startPoint x: 122, startPoint y: 172, endPoint x: 95, endPoint y: 171, distance: 27.4
click at [95, 171] on div "[GEOGRAPHIC_DATA]店 地址 : [STREET_ADDRESS] 電話 : [PHONE_NUMBER] 傳真 : 03-5456812" at bounding box center [252, 182] width 314 height 26
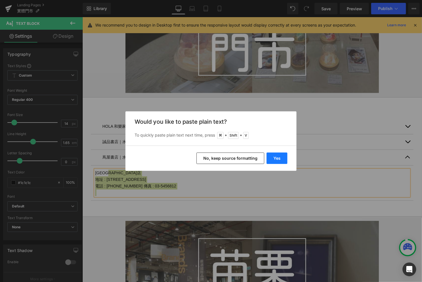
click at [274, 157] on button "Yes" at bounding box center [277, 157] width 21 height 11
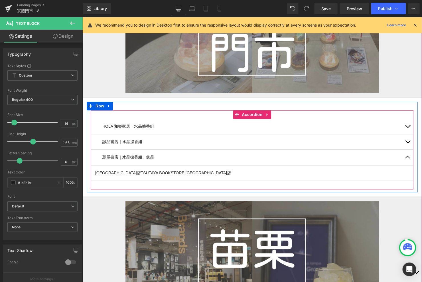
click at [82, 17] on div at bounding box center [82, 17] width 0 height 0
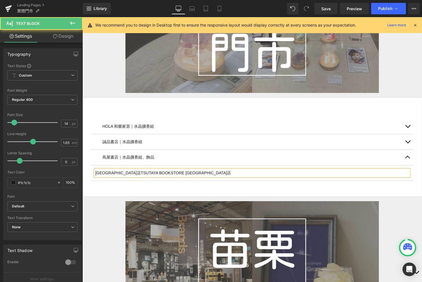
click at [198, 170] on p "[GEOGRAPHIC_DATA]店TSUTAYA BOOKSTORE [GEOGRAPHIC_DATA]店" at bounding box center [252, 172] width 314 height 7
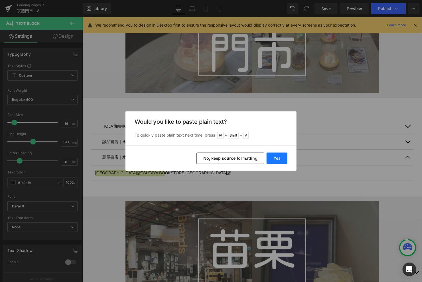
click at [276, 162] on button "Yes" at bounding box center [277, 157] width 21 height 11
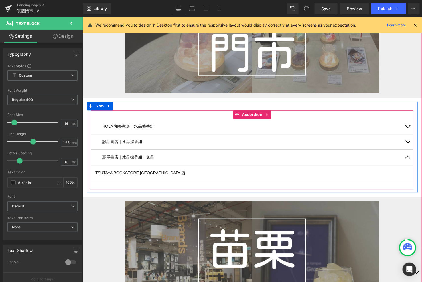
click at [157, 168] on article "TSUTAYA BOOKSTORE [GEOGRAPHIC_DATA]" at bounding box center [252, 172] width 323 height 15
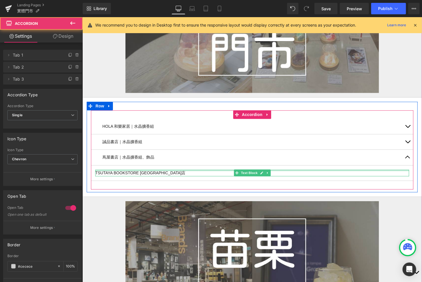
click at [159, 170] on div at bounding box center [252, 169] width 314 height 1
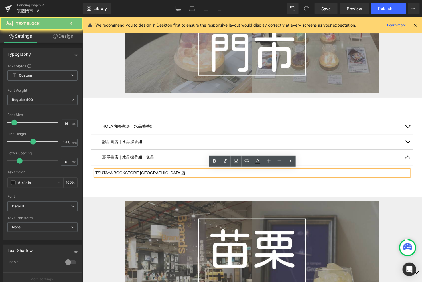
click at [164, 170] on p "TSUTAYA BOOKSTORE [GEOGRAPHIC_DATA]店" at bounding box center [252, 172] width 314 height 7
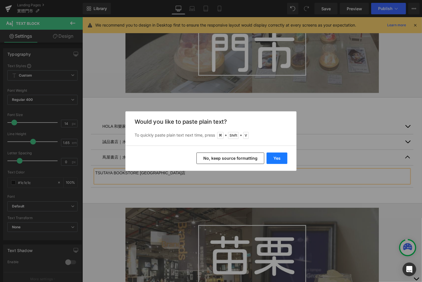
click at [271, 156] on button "Yes" at bounding box center [277, 157] width 21 height 11
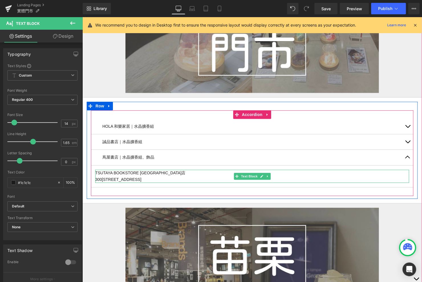
click at [187, 179] on p "TSUTAYA BOOKSTORE [GEOGRAPHIC_DATA] 300[STREET_ADDRESS]" at bounding box center [252, 175] width 314 height 13
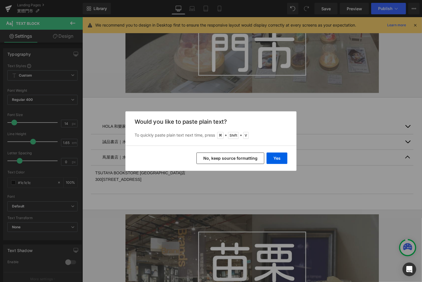
click at [278, 151] on div "Yes No, keep source formatting" at bounding box center [211, 158] width 171 height 25
drag, startPoint x: 278, startPoint y: 155, endPoint x: 118, endPoint y: 164, distance: 159.5
click at [278, 155] on button "Yes" at bounding box center [277, 157] width 21 height 11
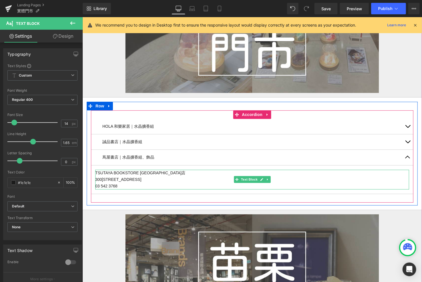
click at [101, 184] on p "TSUTAYA BOOKSTORE [GEOGRAPHIC_DATA] 300[STREET_ADDRESS]B1 03 542 3768" at bounding box center [252, 179] width 314 height 20
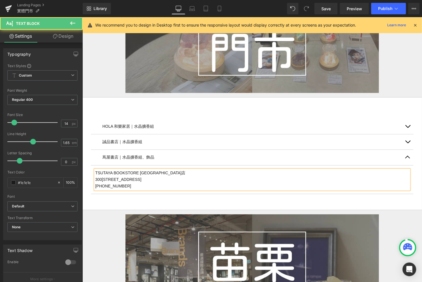
click at [103, 187] on p "TSUTAYA BOOKSTORE [GEOGRAPHIC_DATA] 300[STREET_ADDRESS]B1 [PHONE_NUMBER]" at bounding box center [252, 179] width 314 height 20
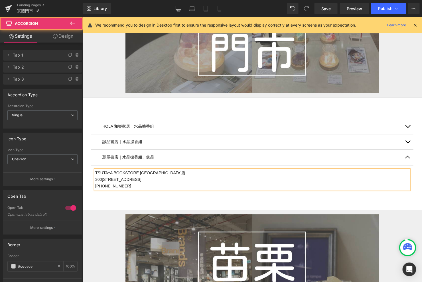
click at [109, 195] on div "HOLA 和樂家居｜水晶擴香組 Text Block [GEOGRAPHIC_DATA] [GEOGRAPHIC_DATA][STREET_ADDRESS] …" at bounding box center [252, 156] width 323 height 92
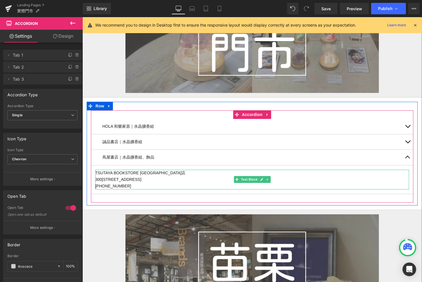
click at [160, 171] on p "TSUTAYA BOOKSTORE [GEOGRAPHIC_DATA] 300[STREET_ADDRESS] [PHONE_NUMBER]" at bounding box center [252, 179] width 314 height 20
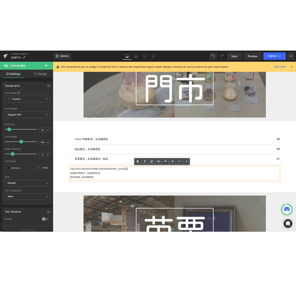
scroll to position [623, 0]
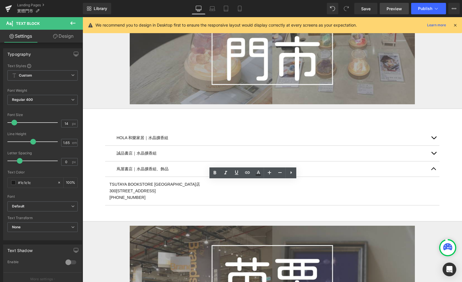
click at [398, 6] on span "Preview" at bounding box center [393, 9] width 15 height 6
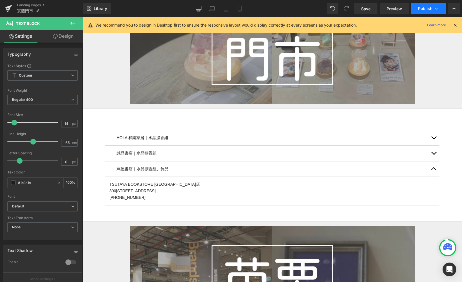
click at [420, 11] on span "Publish" at bounding box center [425, 8] width 14 height 5
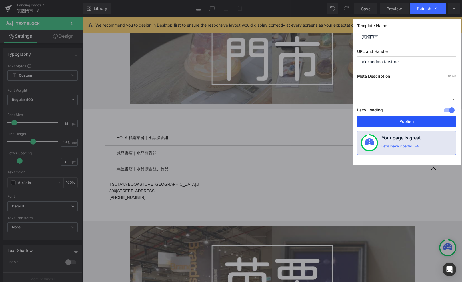
click at [399, 122] on button "Publish" at bounding box center [406, 121] width 99 height 11
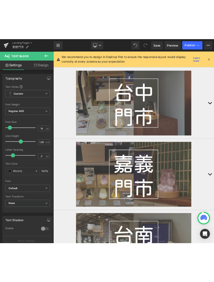
scroll to position [414, 0]
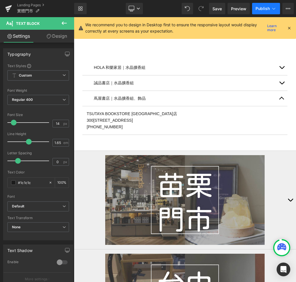
click at [258, 9] on span "Publish" at bounding box center [263, 8] width 14 height 5
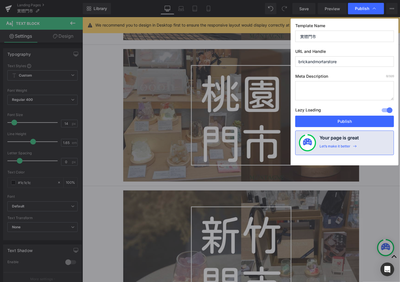
scroll to position [621, 0]
